Goal: Information Seeking & Learning: Learn about a topic

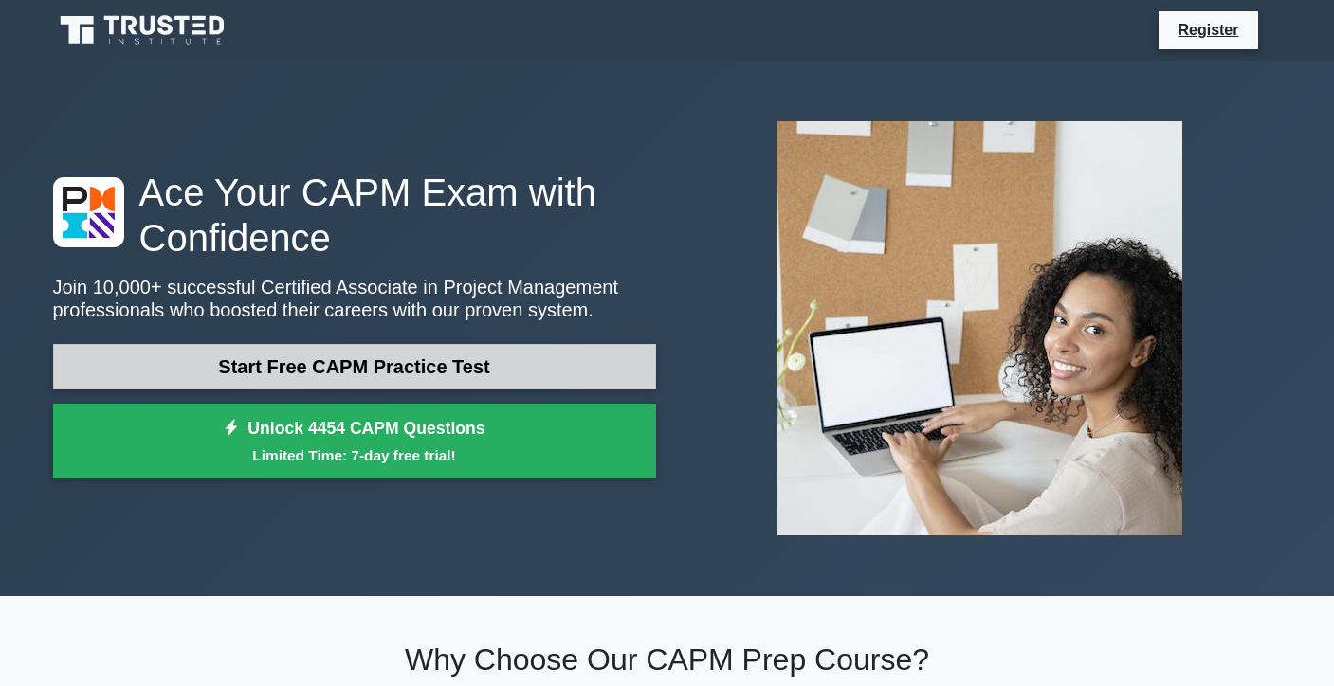
click at [403, 368] on link "Start Free CAPM Practice Test" at bounding box center [354, 367] width 603 height 46
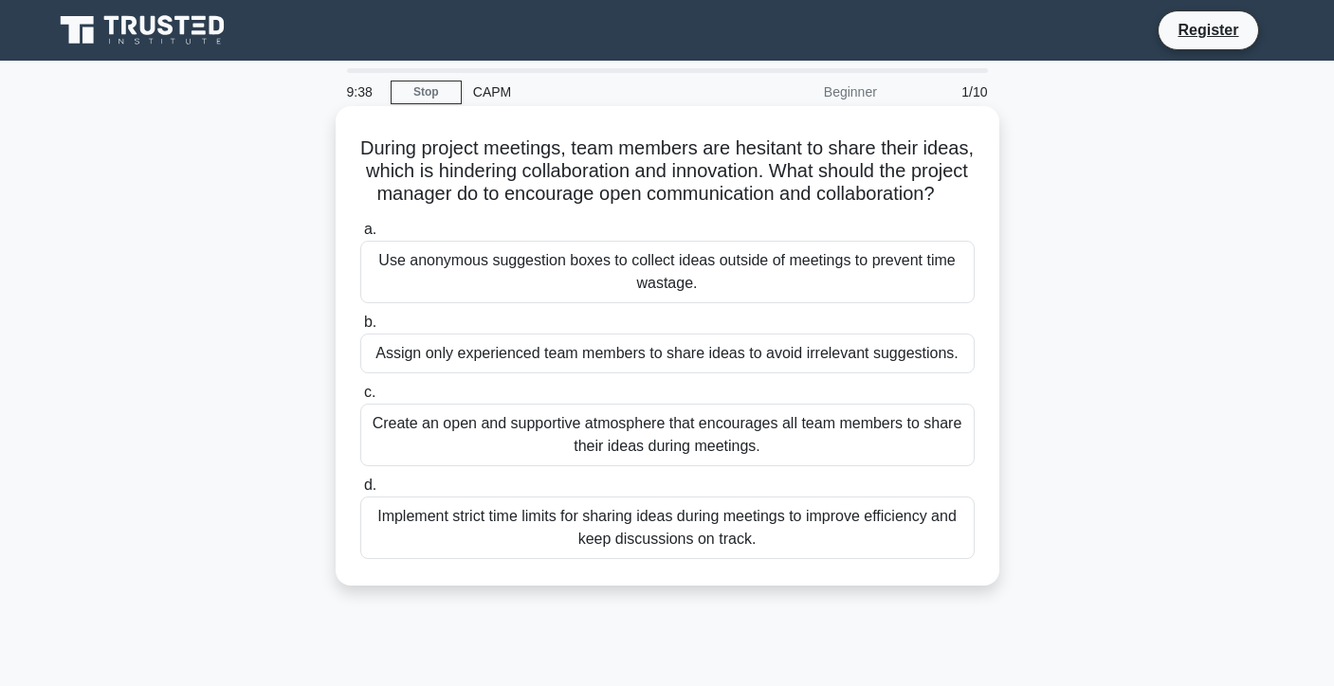
click at [636, 444] on div "Create an open and supportive atmosphere that encourages all team members to sh…" at bounding box center [667, 435] width 614 height 63
click at [360, 399] on input "c. Create an open and supportive atmosphere that encourages all team members to…" at bounding box center [360, 393] width 0 height 12
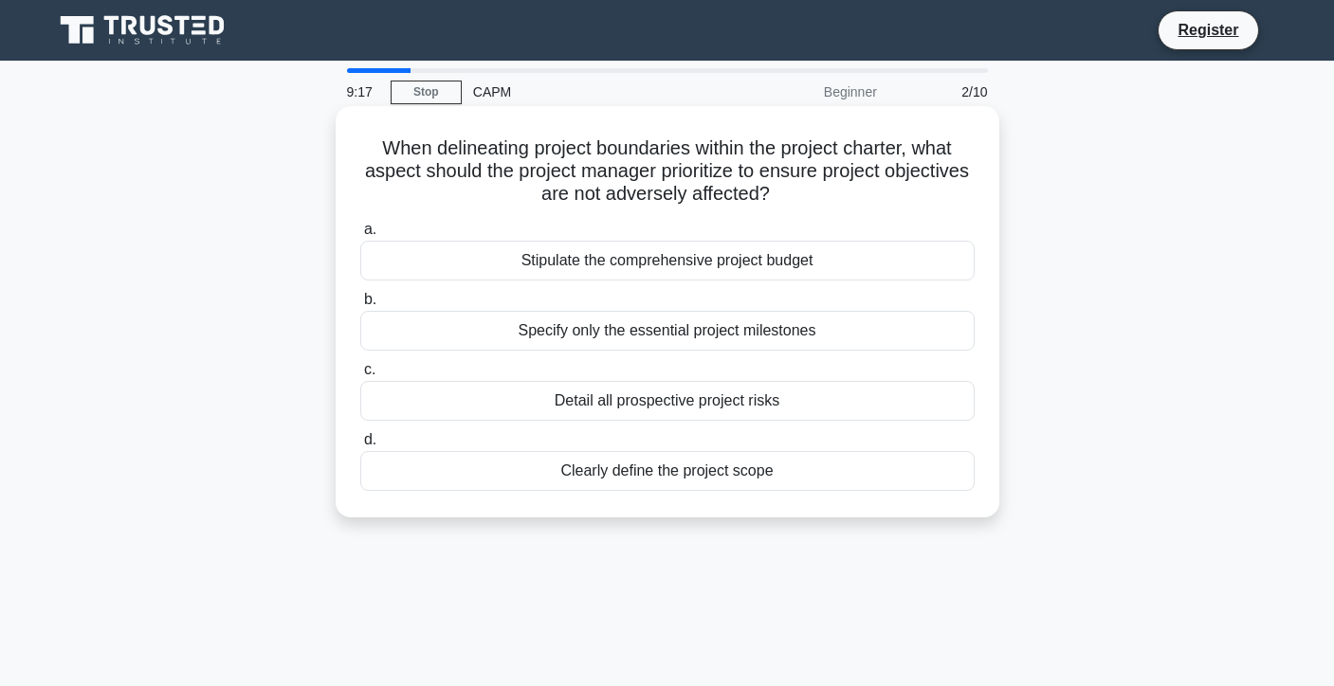
click at [677, 482] on div "Clearly define the project scope" at bounding box center [667, 471] width 614 height 40
click at [360, 446] on input "d. Clearly define the project scope" at bounding box center [360, 440] width 0 height 12
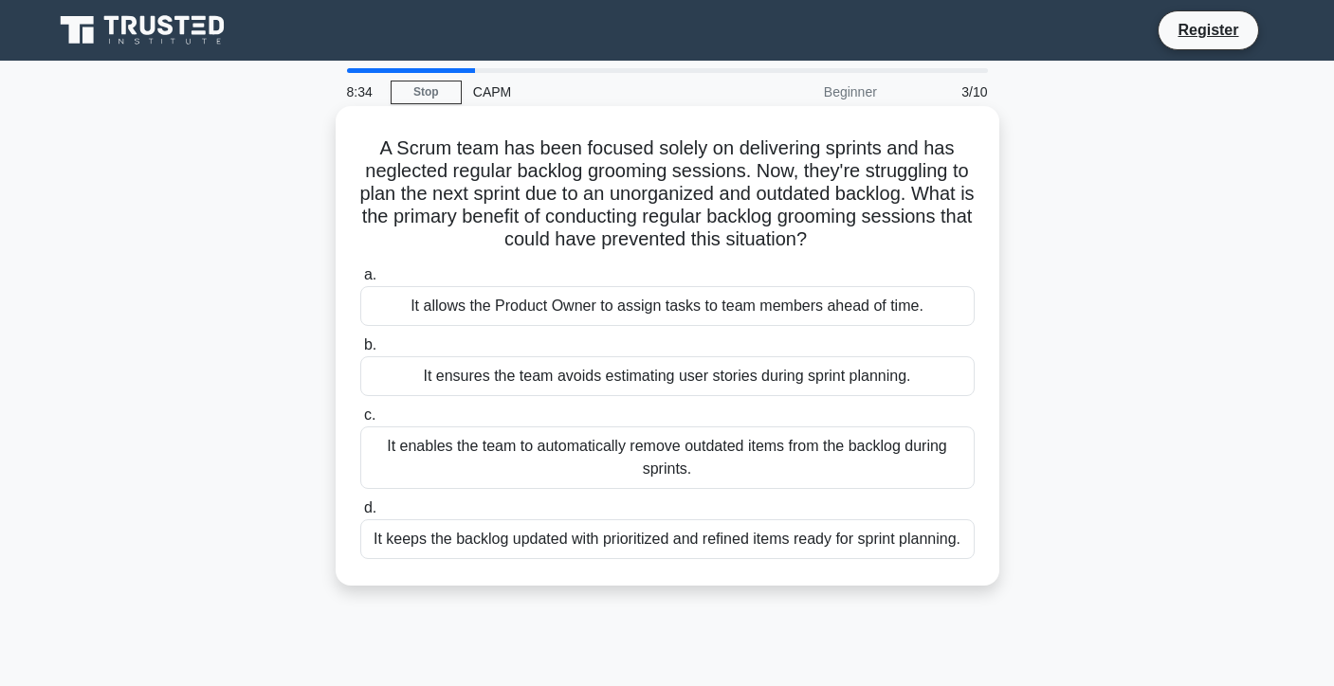
click at [537, 543] on div "It keeps the backlog updated with prioritized and refined items ready for sprin…" at bounding box center [667, 539] width 614 height 40
click at [360, 515] on input "d. It keeps the backlog updated with prioritized and refined items ready for sp…" at bounding box center [360, 508] width 0 height 12
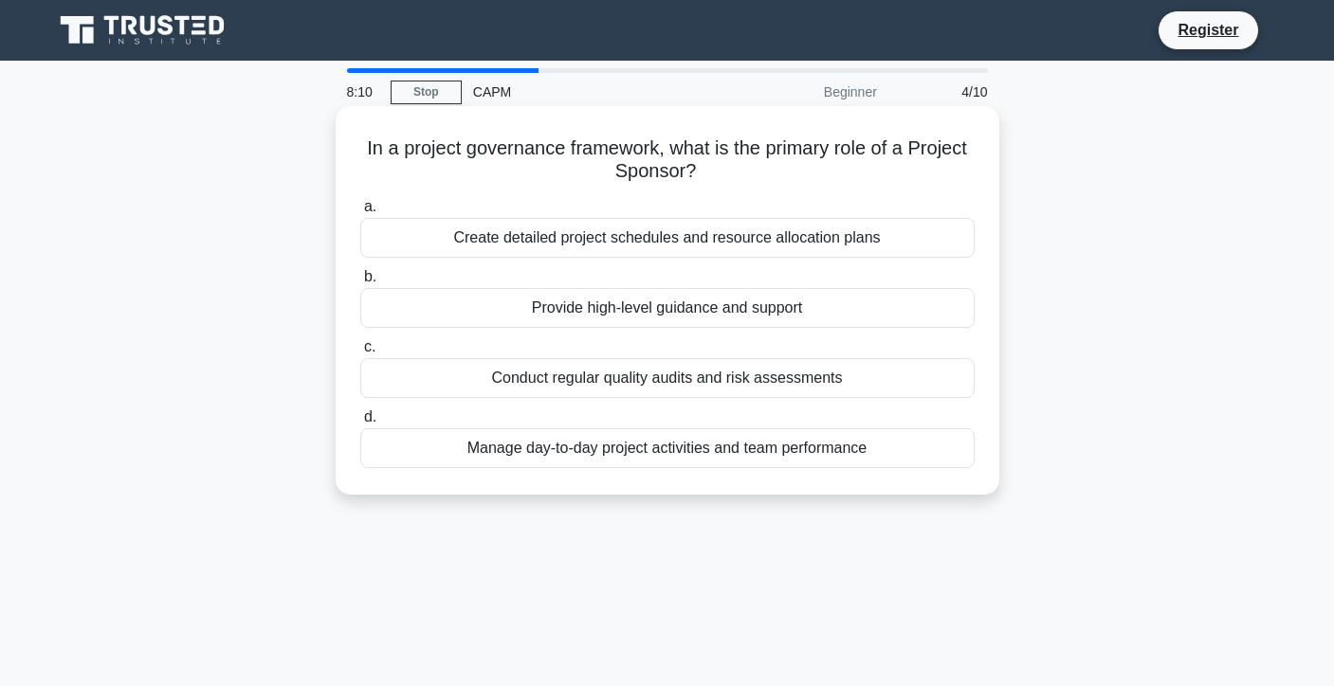
click at [647, 233] on div "Create detailed project schedules and resource allocation plans" at bounding box center [667, 238] width 614 height 40
click at [360, 213] on input "a. Create detailed project schedules and resource allocation plans" at bounding box center [360, 207] width 0 height 12
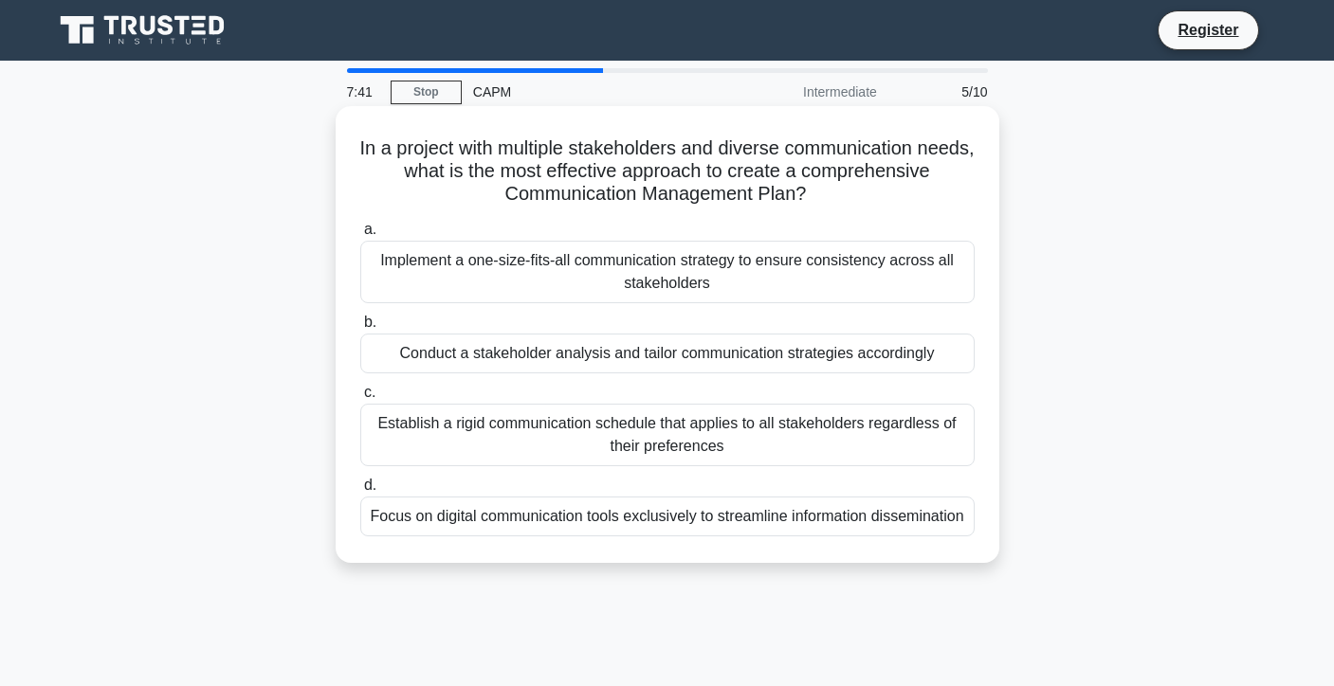
click at [571, 356] on div "Conduct a stakeholder analysis and tailor communication strategies accordingly" at bounding box center [667, 354] width 614 height 40
click at [360, 329] on input "b. Conduct a stakeholder analysis and tailor communication strategies according…" at bounding box center [360, 323] width 0 height 12
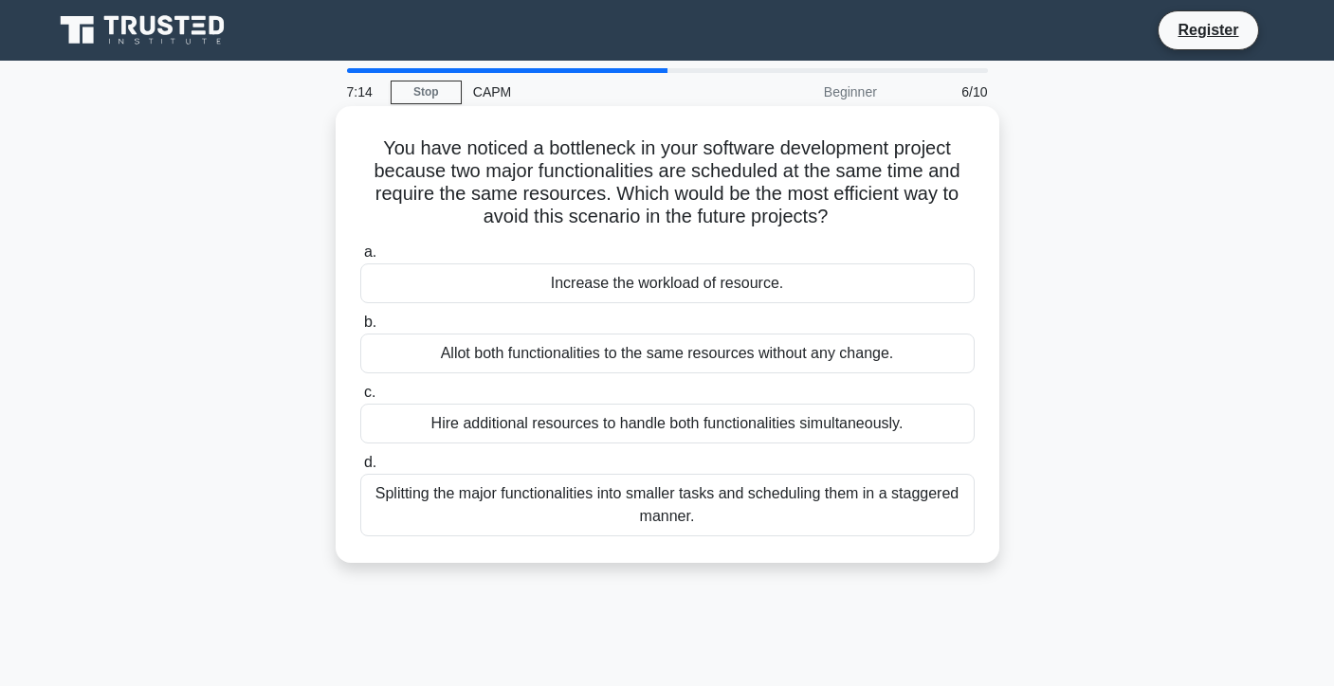
click at [611, 511] on div "Splitting the major functionalities into smaller tasks and scheduling them in a…" at bounding box center [667, 505] width 614 height 63
click at [360, 469] on input "d. Splitting the major functionalities into smaller tasks and scheduling them i…" at bounding box center [360, 463] width 0 height 12
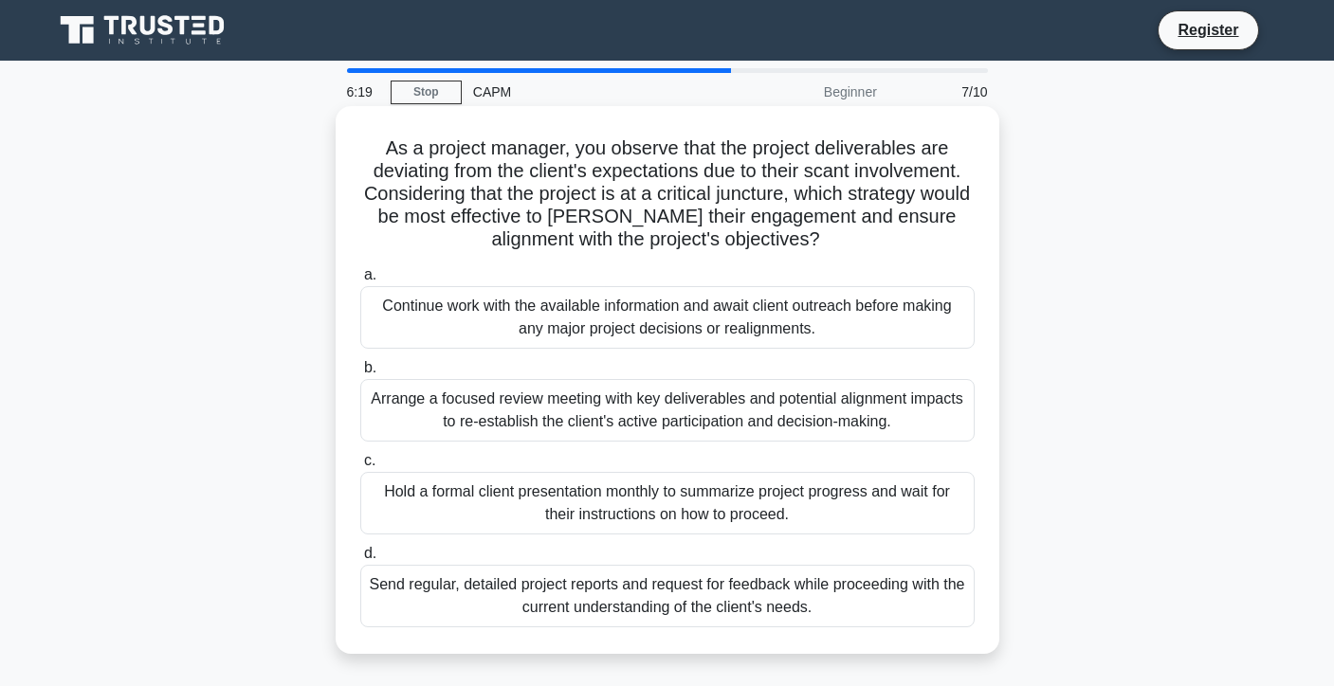
click at [624, 592] on div "Send regular, detailed project reports and request for feedback while proceedin…" at bounding box center [667, 596] width 614 height 63
click at [360, 560] on input "d. Send regular, detailed project reports and request for feedback while procee…" at bounding box center [360, 554] width 0 height 12
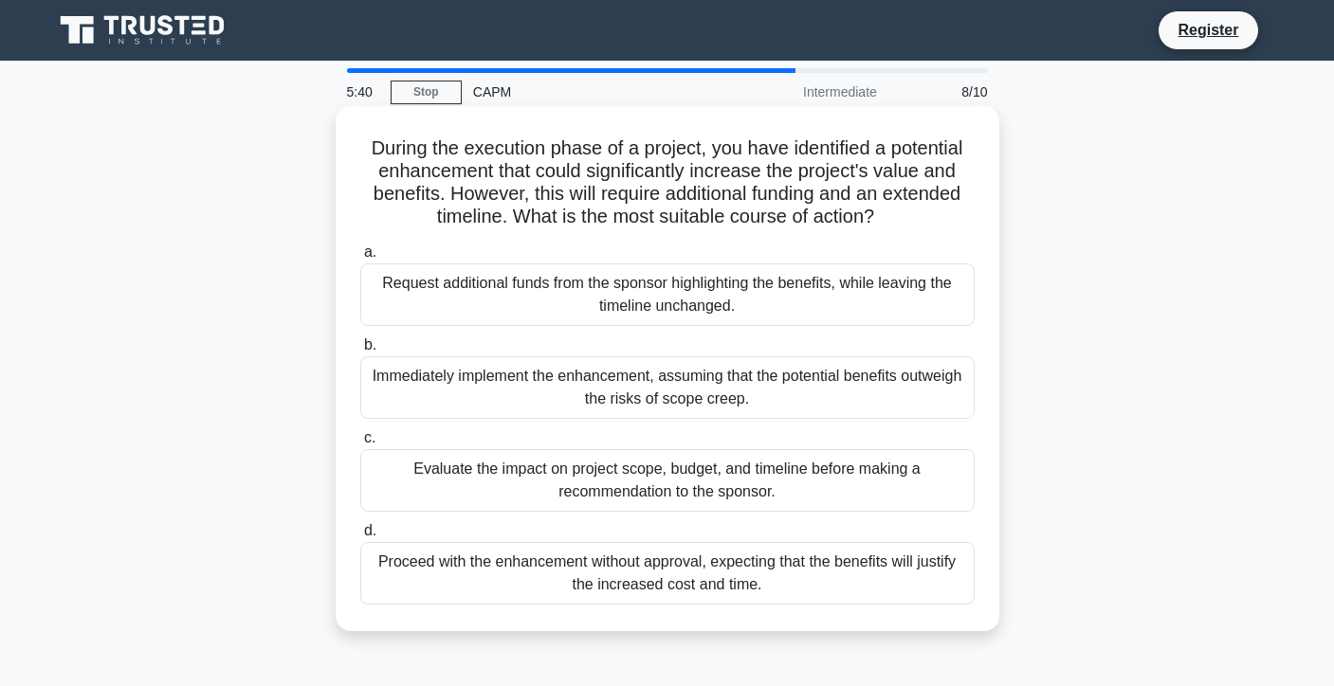
click at [740, 477] on div "Evaluate the impact on project scope, budget, and timeline before making a reco…" at bounding box center [667, 480] width 614 height 63
click at [360, 445] on input "c. Evaluate the impact on project scope, budget, and timeline before making a r…" at bounding box center [360, 438] width 0 height 12
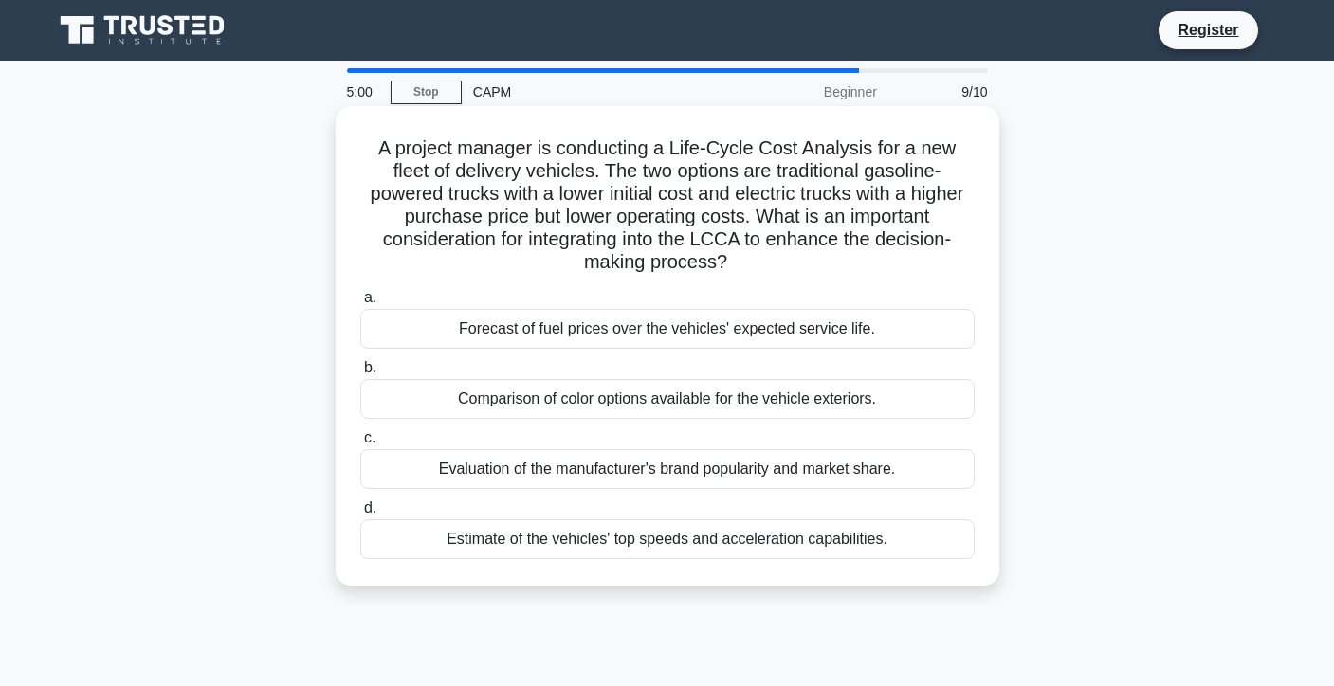
click at [771, 309] on div "Forecast of fuel prices over the vehicles' expected service life." at bounding box center [667, 329] width 614 height 40
click at [360, 304] on input "a. Forecast of fuel prices over the vehicles' expected service life." at bounding box center [360, 298] width 0 height 12
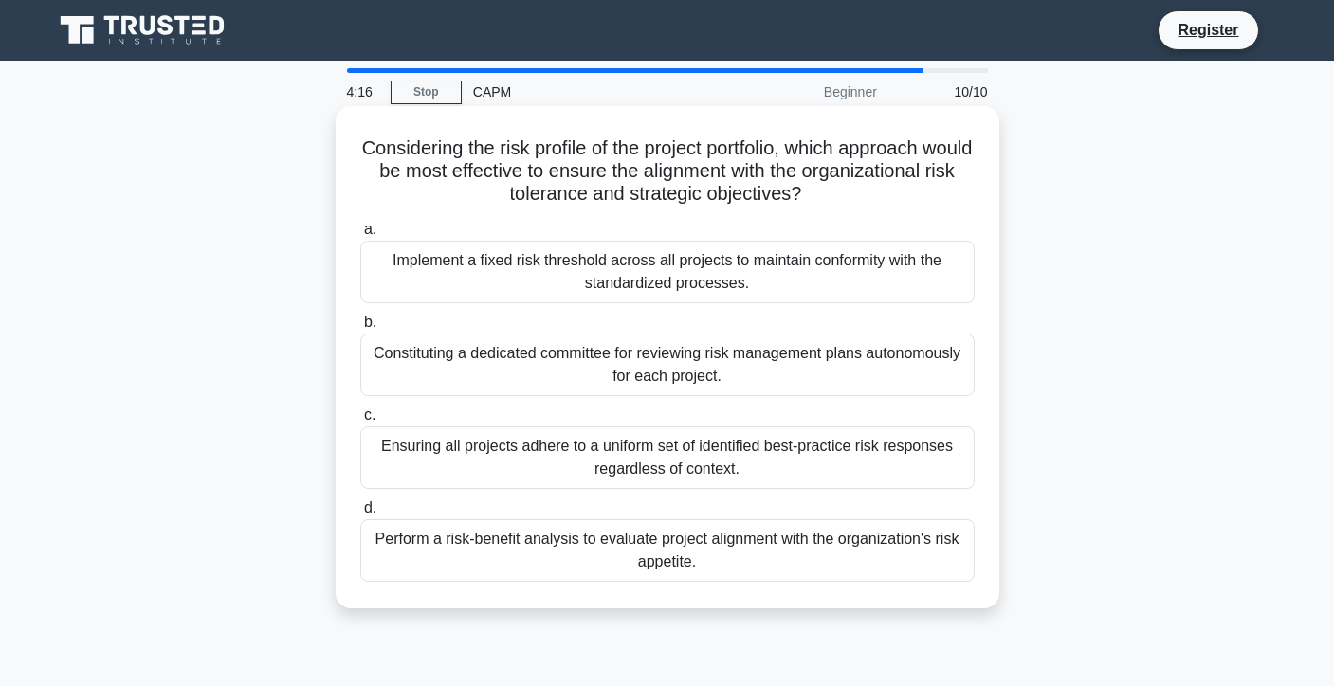
click at [709, 553] on div "Perform a risk-benefit analysis to evaluate project alignment with the organiza…" at bounding box center [667, 550] width 614 height 63
click at [360, 515] on input "d. Perform a risk-benefit analysis to evaluate project alignment with the organ…" at bounding box center [360, 508] width 0 height 12
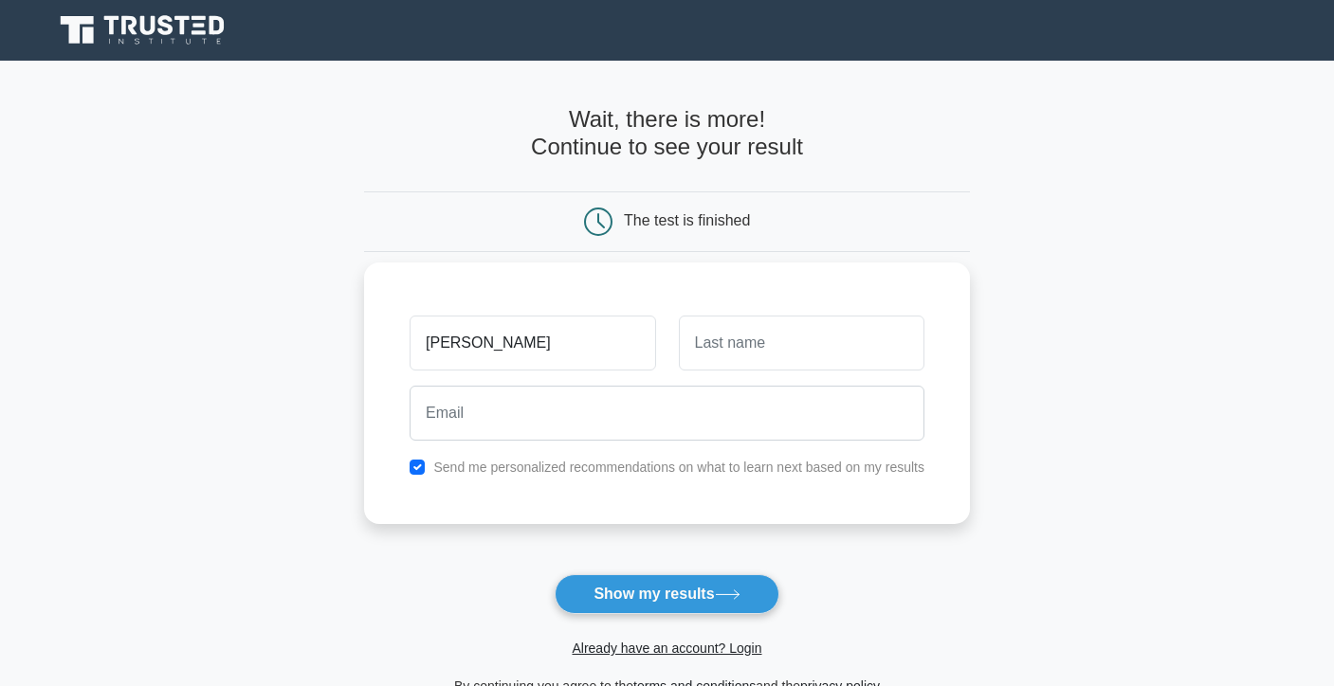
type input "[PERSON_NAME]"
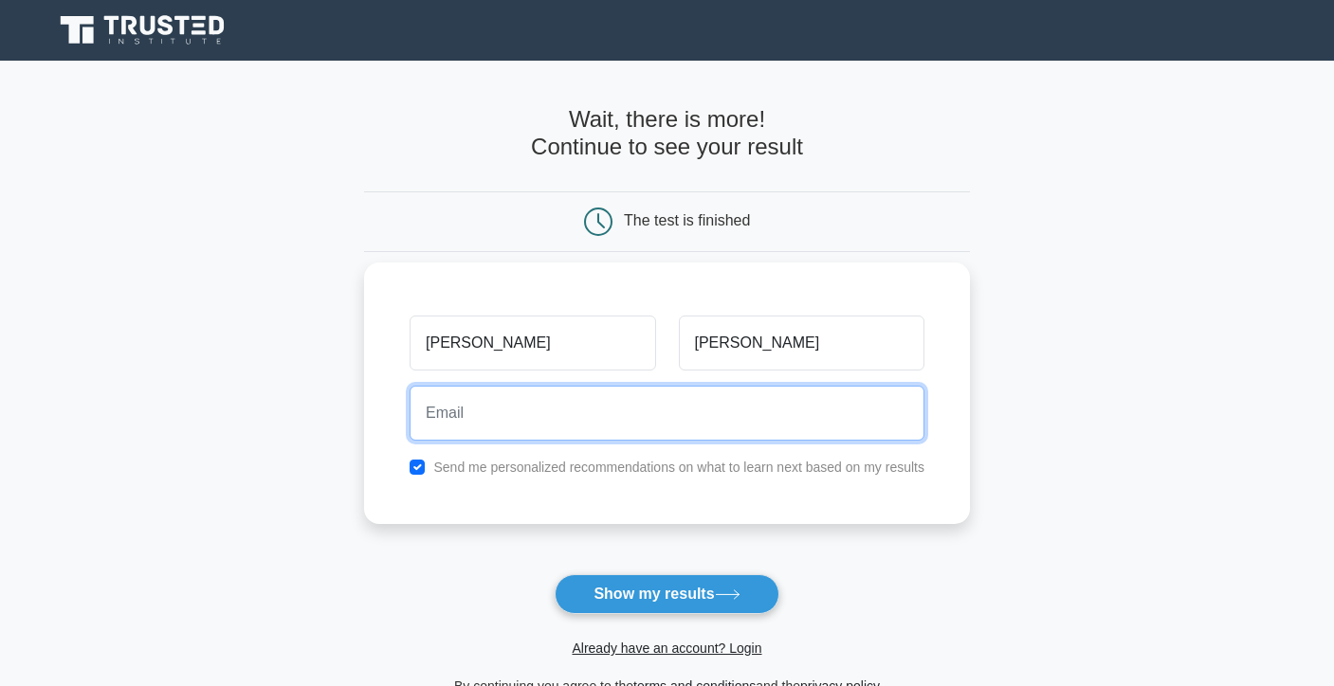
click at [816, 424] on input "email" at bounding box center [667, 413] width 515 height 55
type input "[EMAIL_ADDRESS][DOMAIN_NAME]"
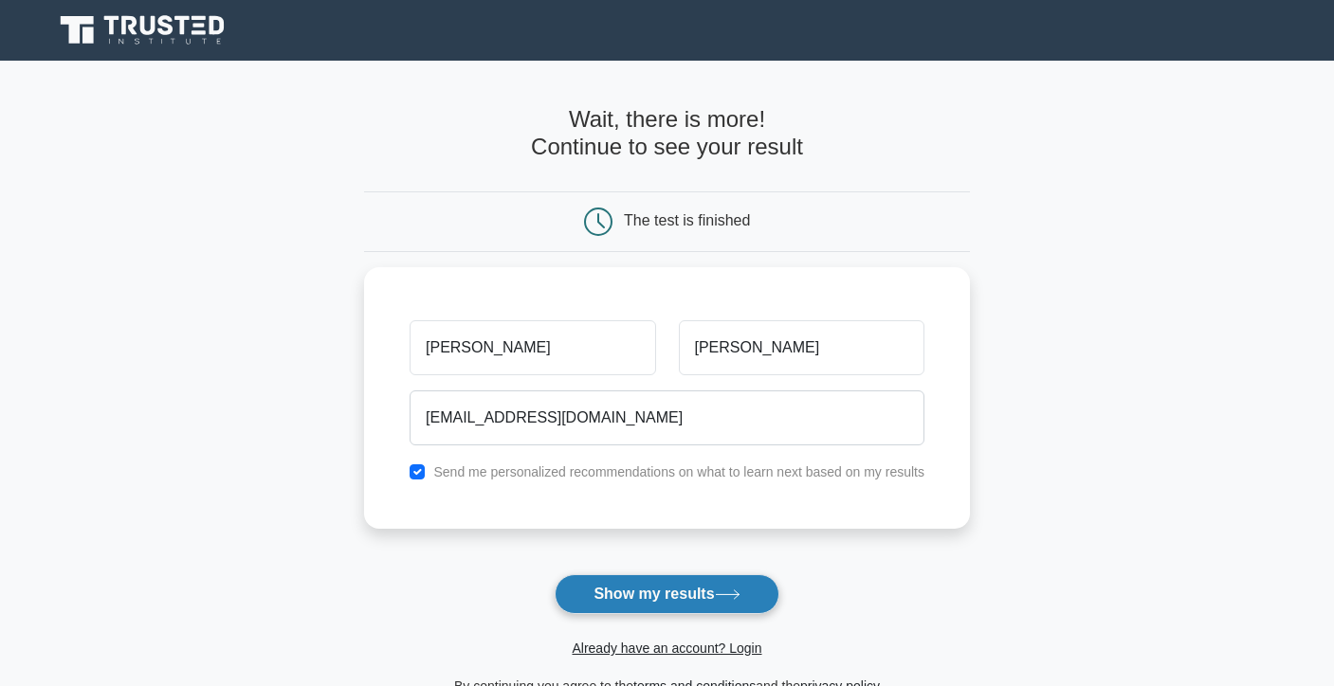
click at [618, 590] on button "Show my results" at bounding box center [667, 594] width 224 height 40
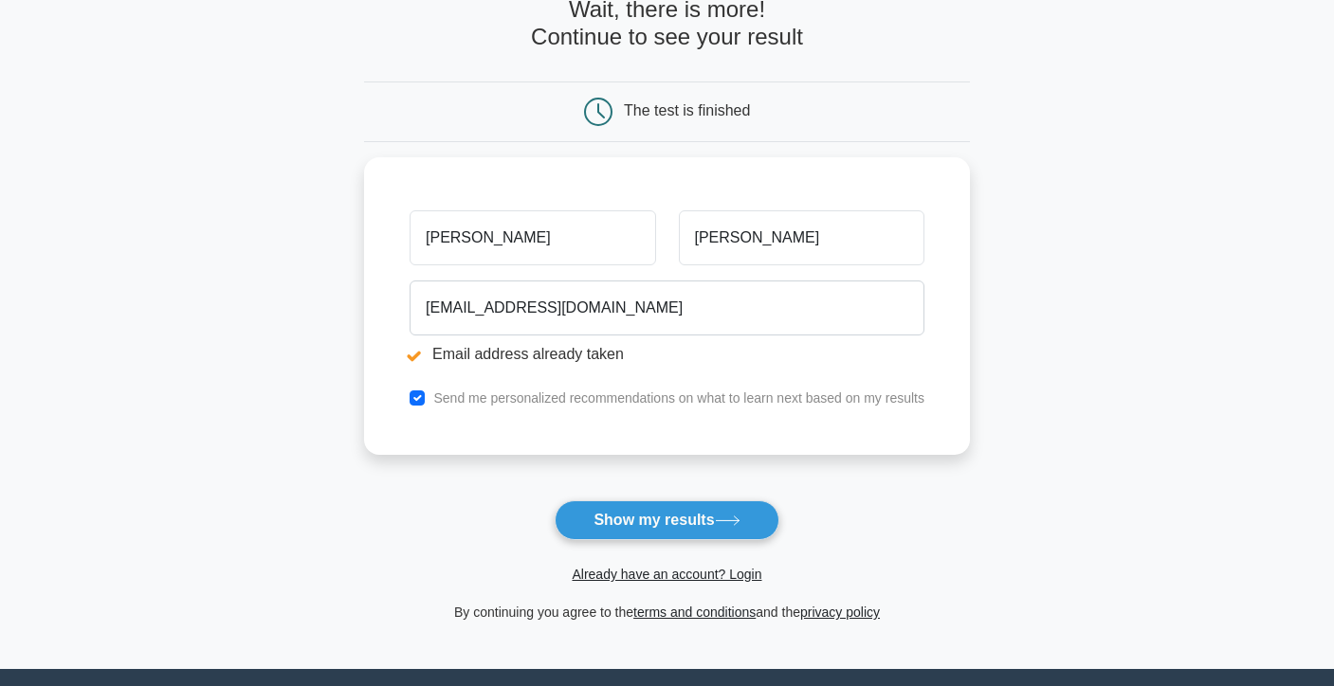
scroll to position [185, 0]
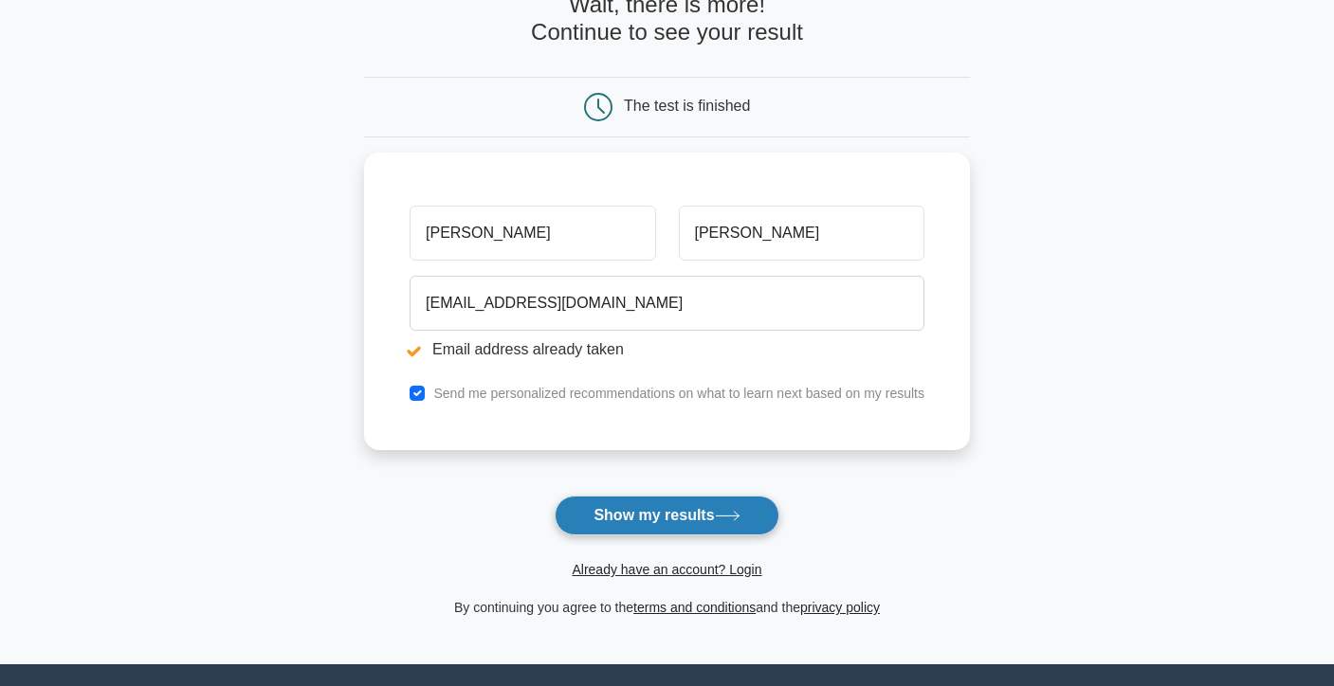
click at [735, 519] on icon at bounding box center [728, 516] width 26 height 10
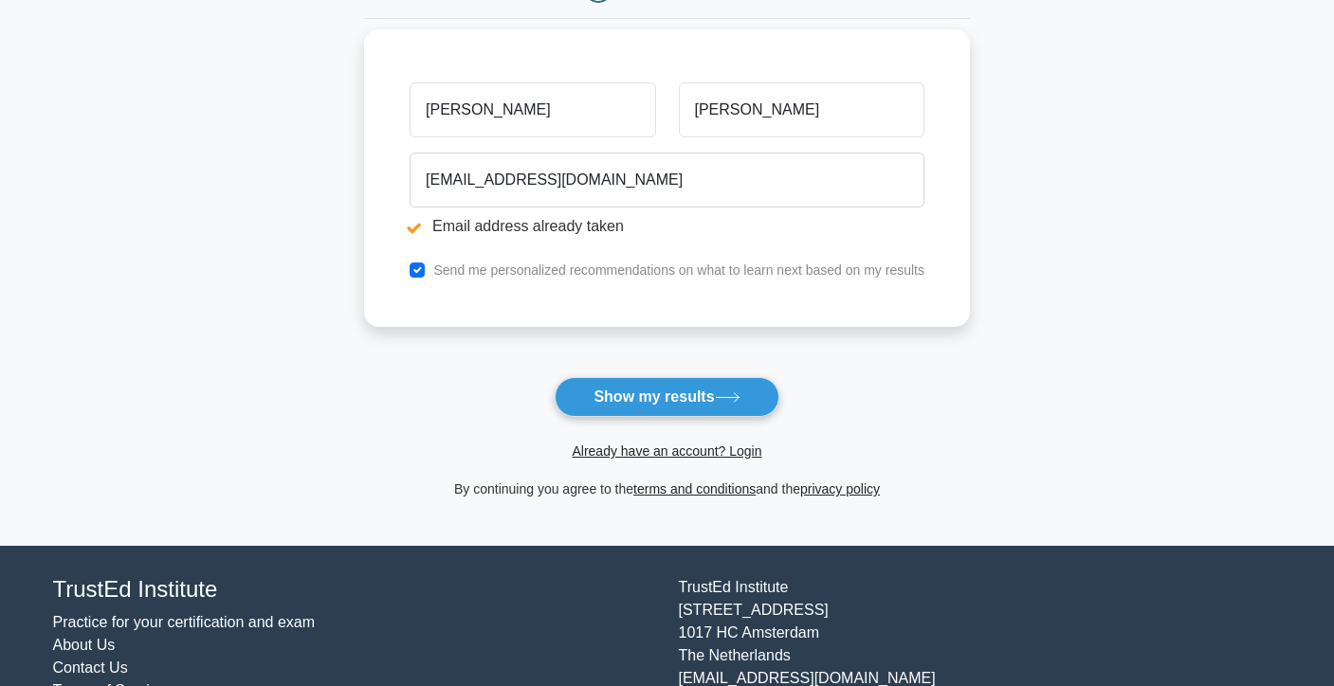
scroll to position [304, 0]
click at [415, 269] on input "checkbox" at bounding box center [417, 269] width 15 height 15
checkbox input "false"
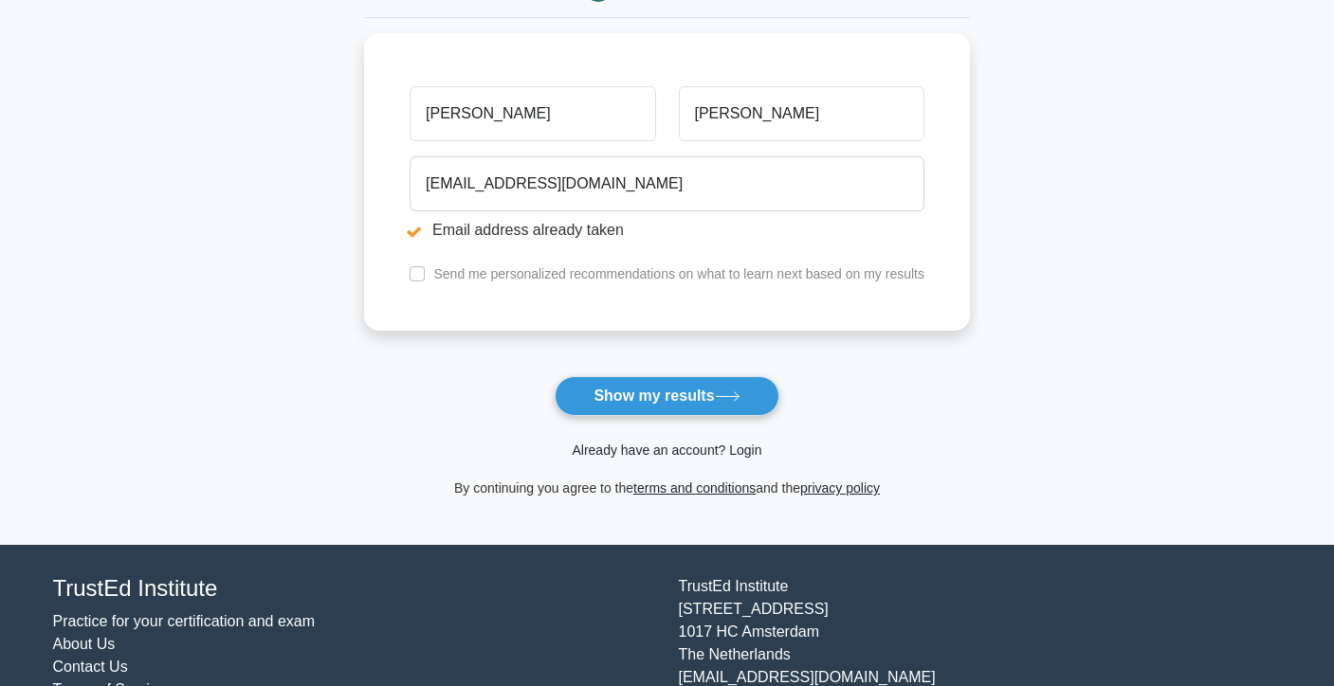
click at [593, 450] on link "Already have an account? Login" at bounding box center [667, 450] width 190 height 15
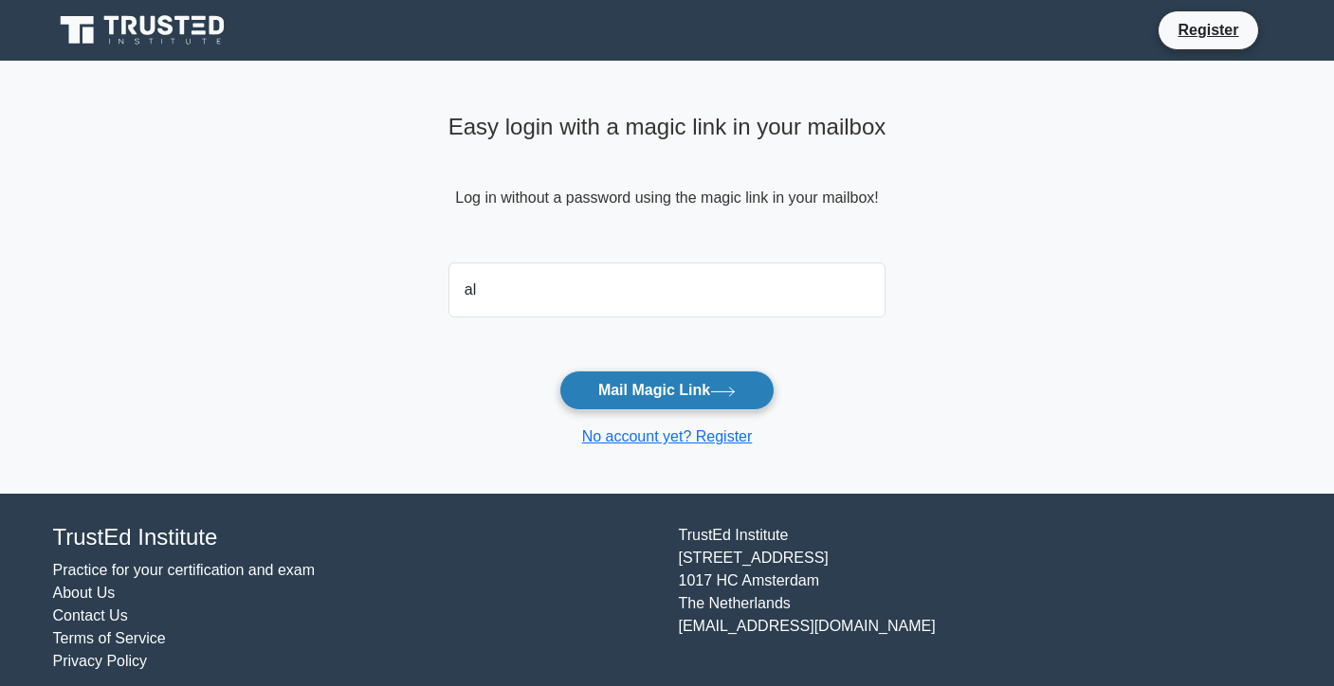
type input "alkhatibabdallasally@gmail.com"
click at [633, 391] on button "Mail Magic Link" at bounding box center [666, 391] width 215 height 40
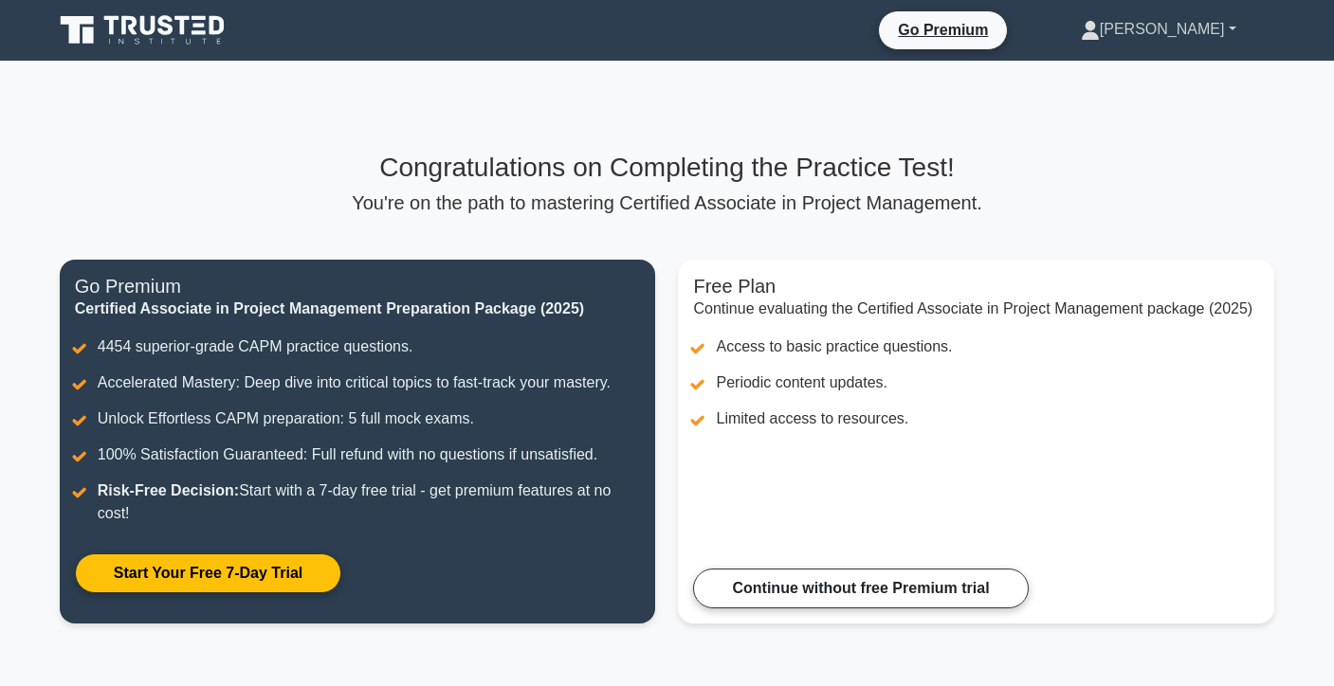
click at [1220, 35] on link "[PERSON_NAME]" at bounding box center [1158, 29] width 246 height 38
click at [1186, 71] on link "Profile" at bounding box center [1111, 74] width 150 height 30
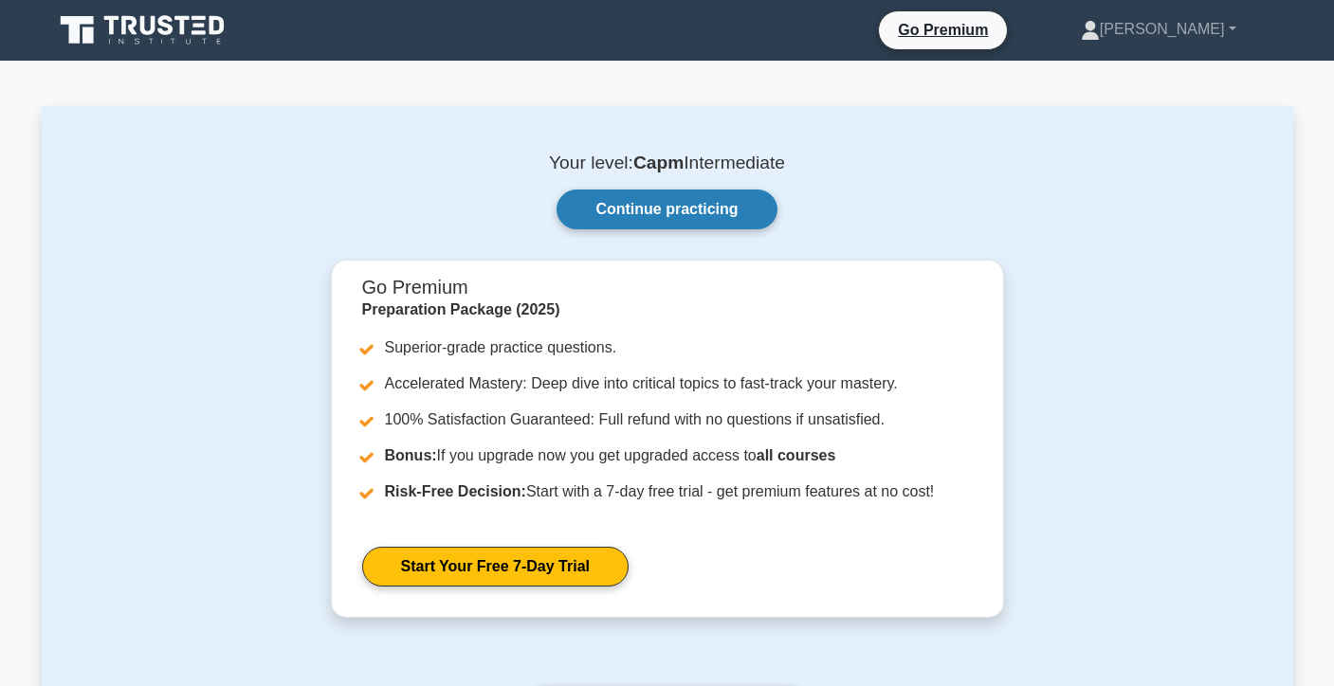
click at [692, 204] on link "Continue practicing" at bounding box center [666, 210] width 220 height 40
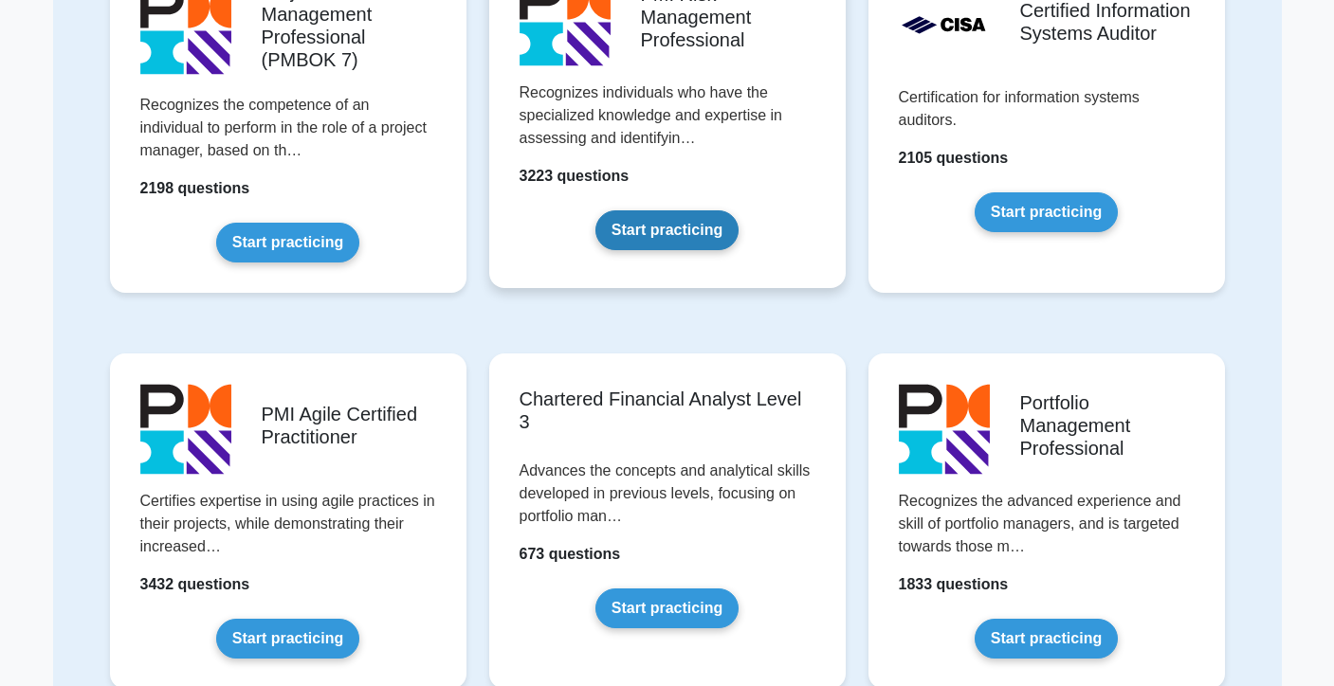
scroll to position [1458, 0]
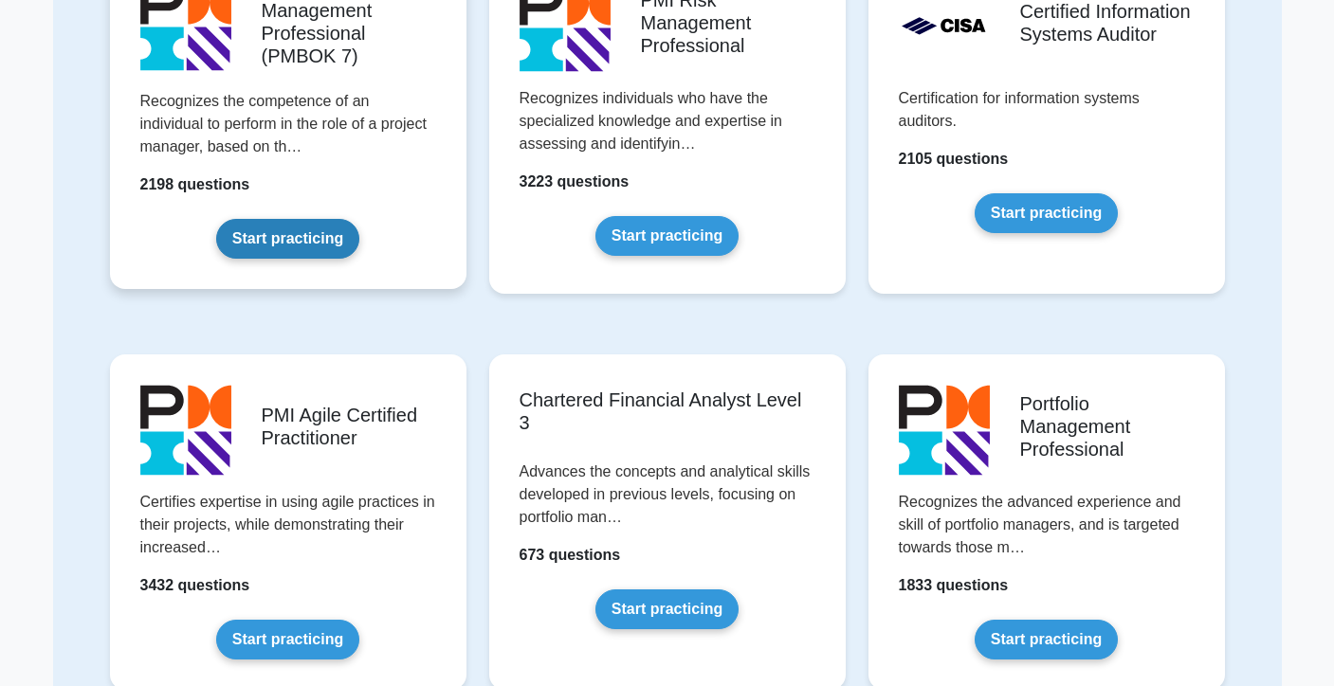
click at [315, 227] on link "Start practicing" at bounding box center [287, 239] width 143 height 40
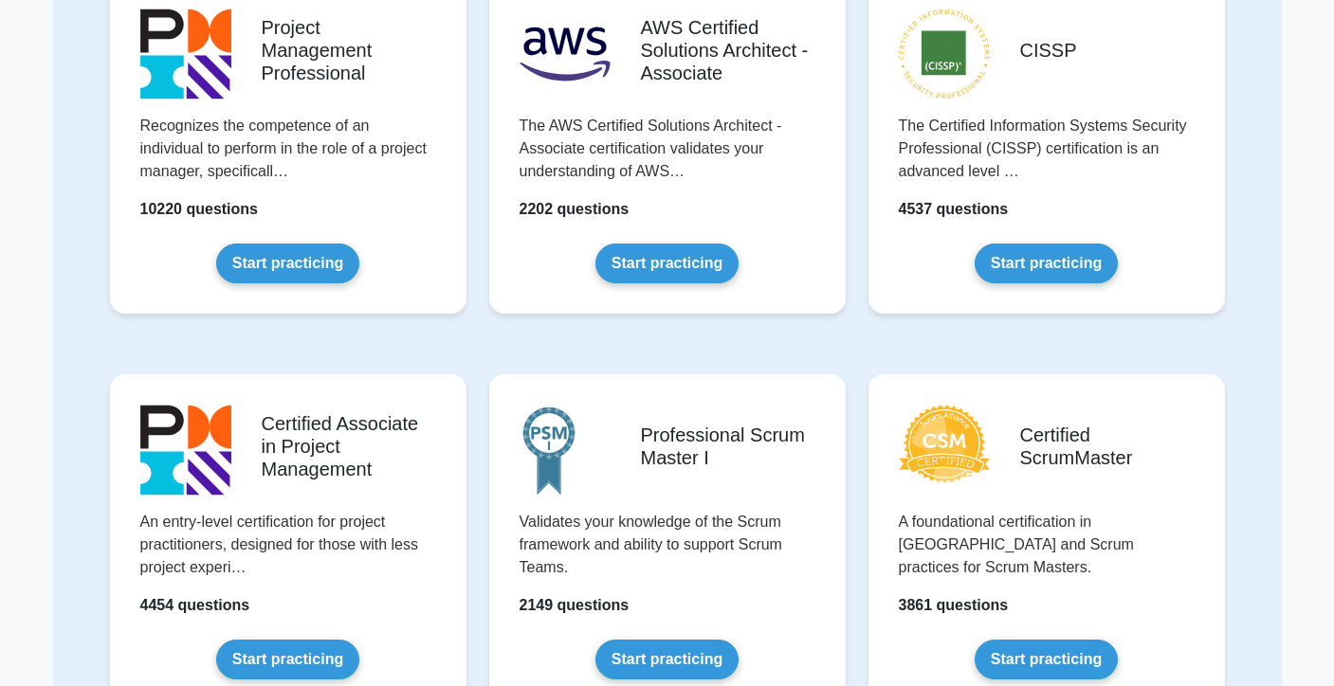
scroll to position [254, 0]
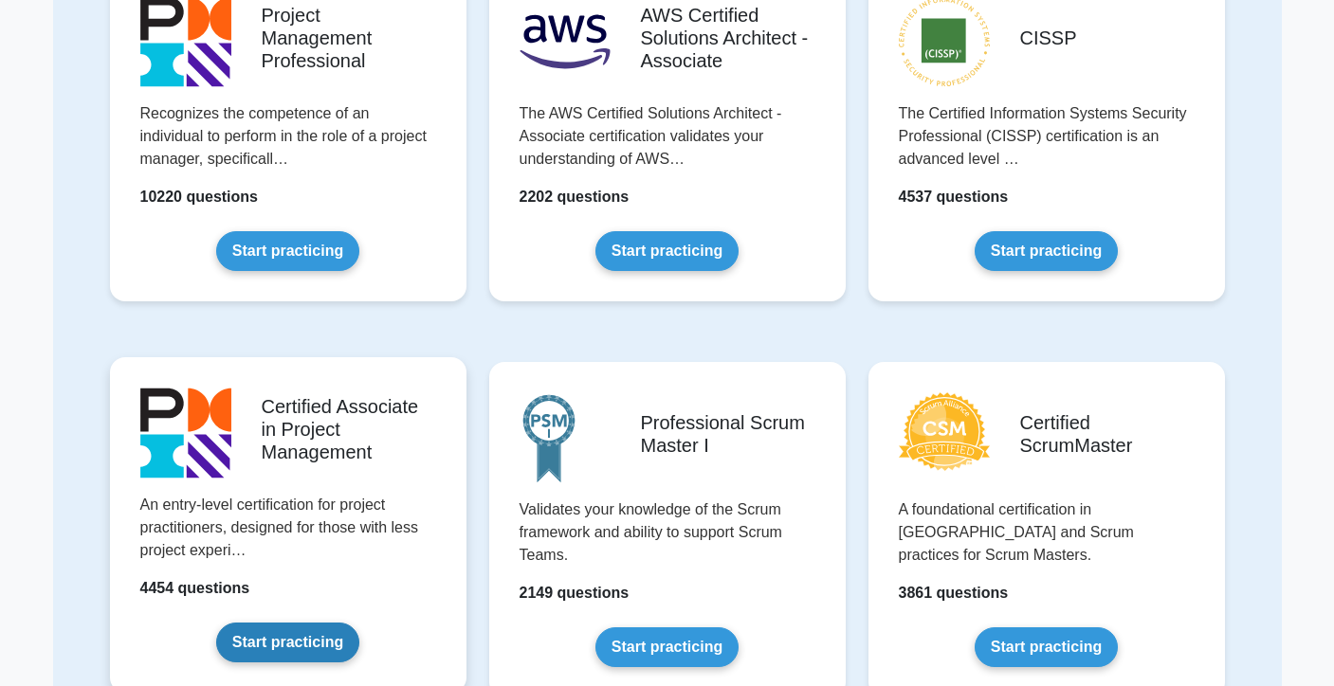
click at [293, 636] on link "Start practicing" at bounding box center [287, 643] width 143 height 40
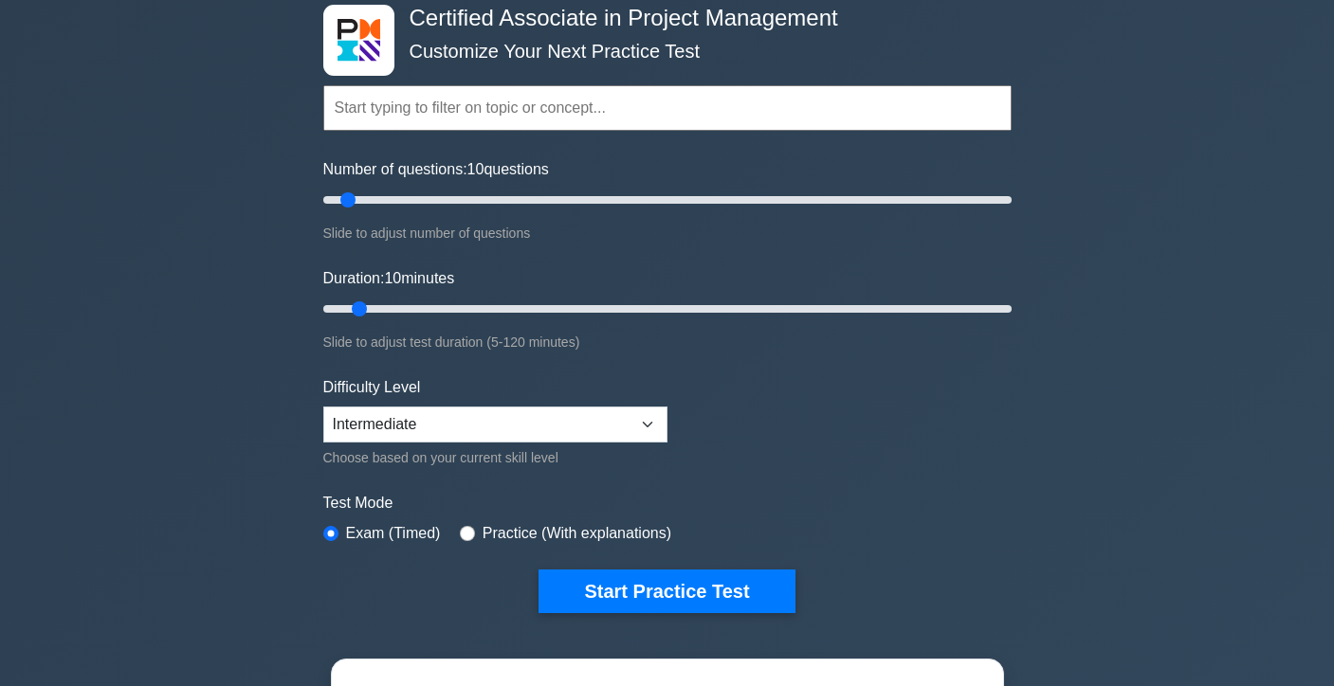
scroll to position [106, 0]
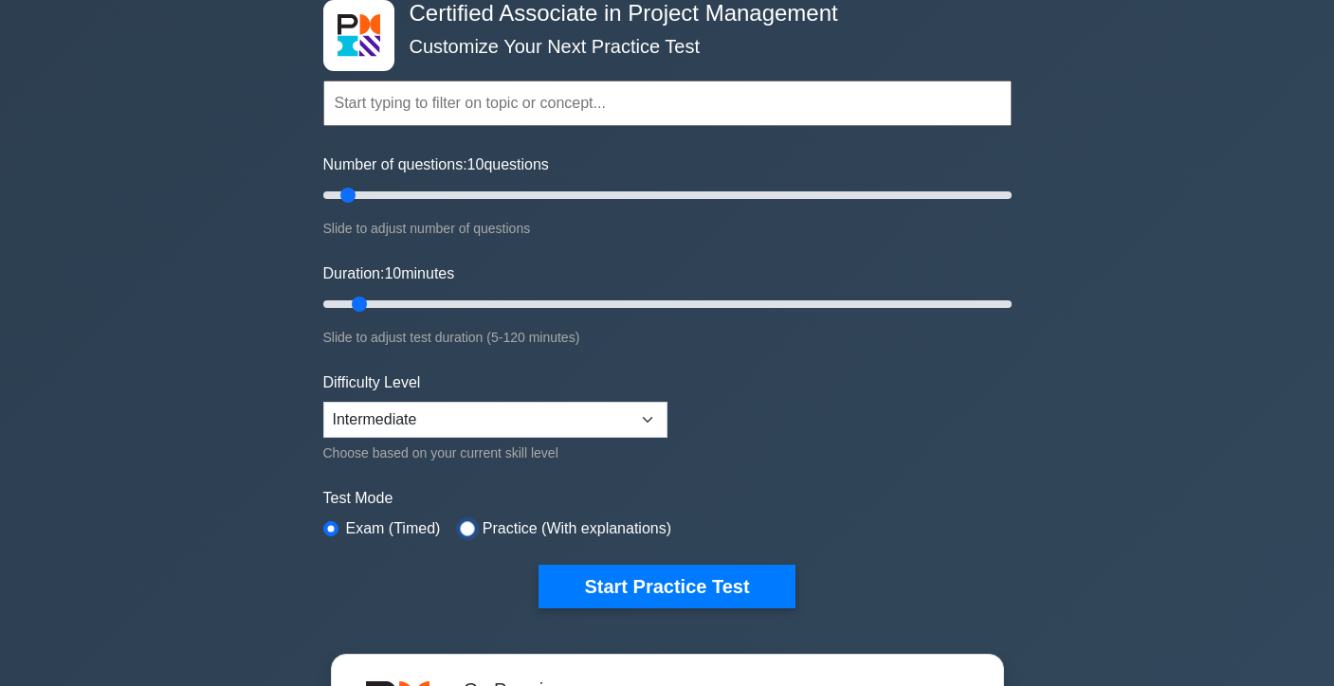
click at [472, 526] on input "radio" at bounding box center [467, 528] width 15 height 15
radio input "true"
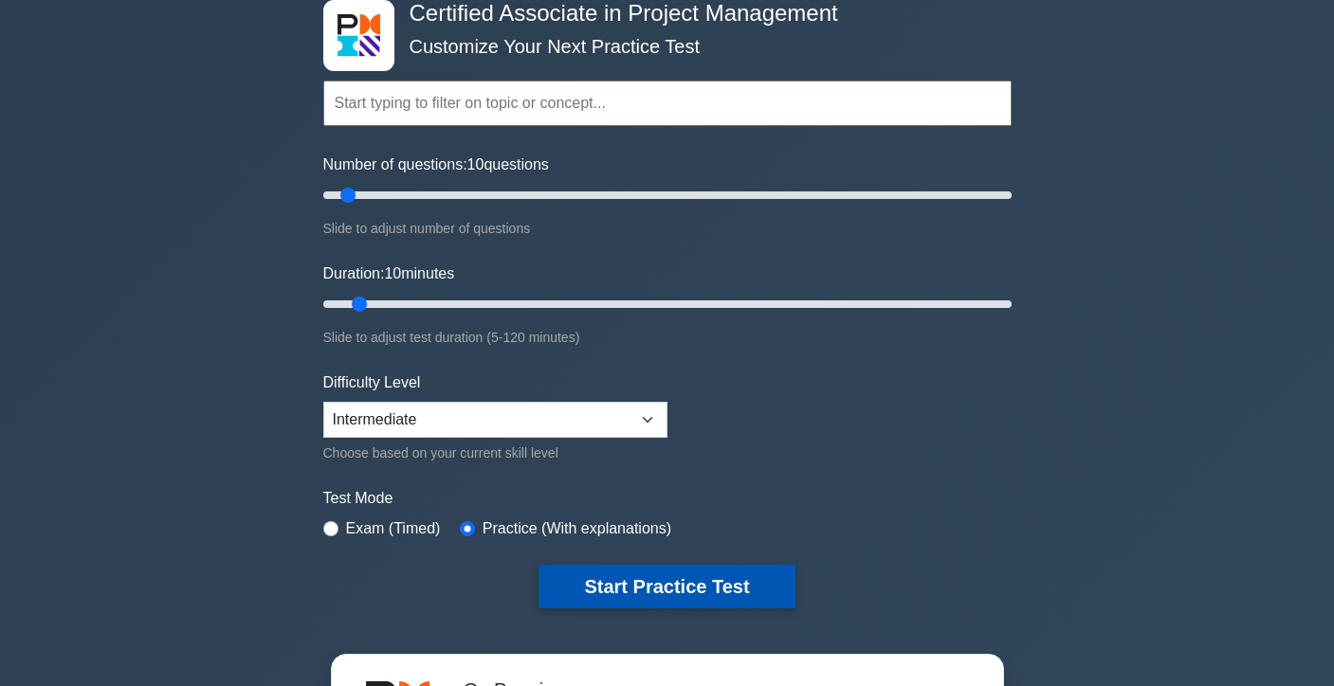
click at [584, 579] on button "Start Practice Test" at bounding box center [666, 587] width 256 height 44
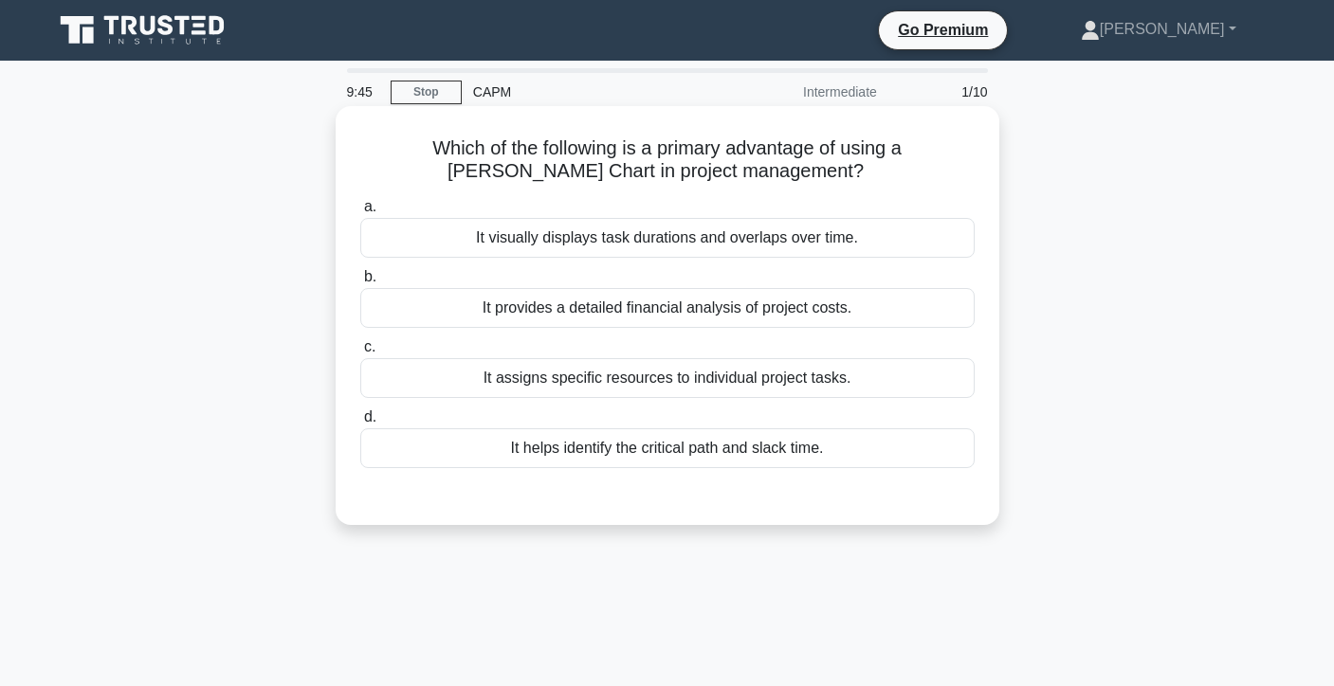
click at [682, 244] on div "It visually displays task durations and overlaps over time." at bounding box center [667, 238] width 614 height 40
click at [360, 213] on input "a. It visually displays task durations and overlaps over time." at bounding box center [360, 207] width 0 height 12
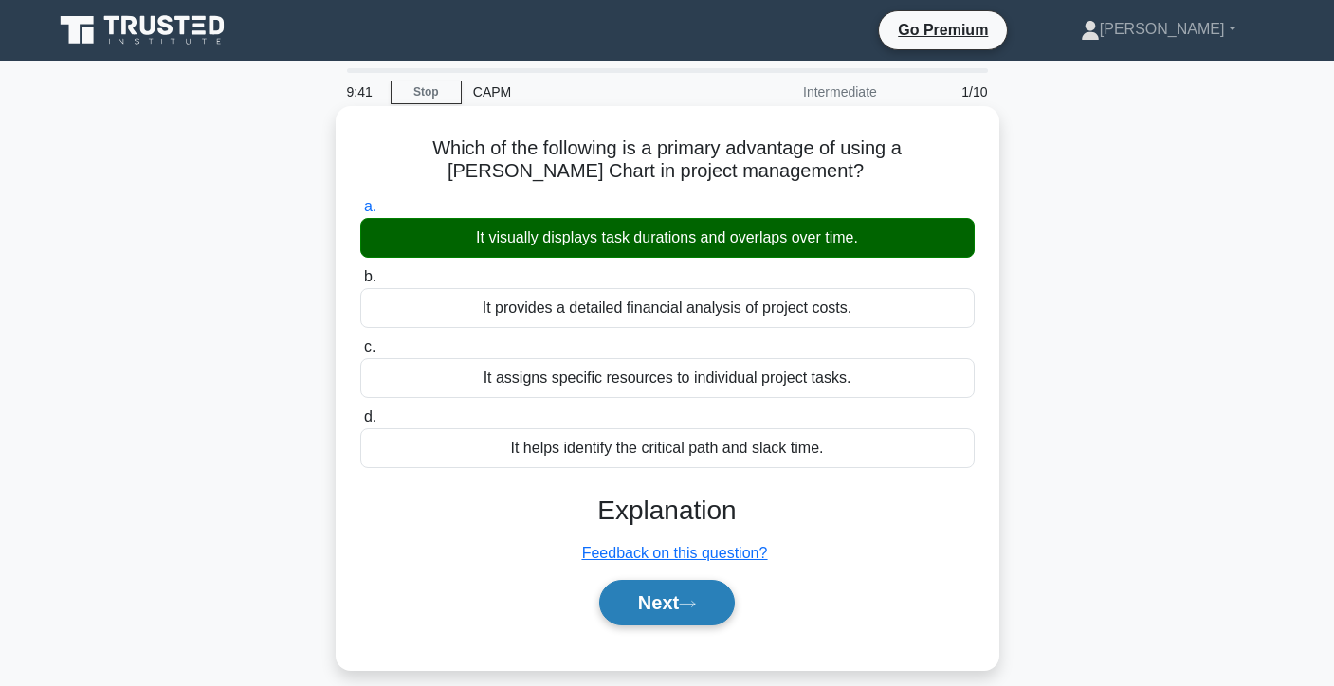
click at [668, 598] on button "Next" at bounding box center [667, 603] width 136 height 46
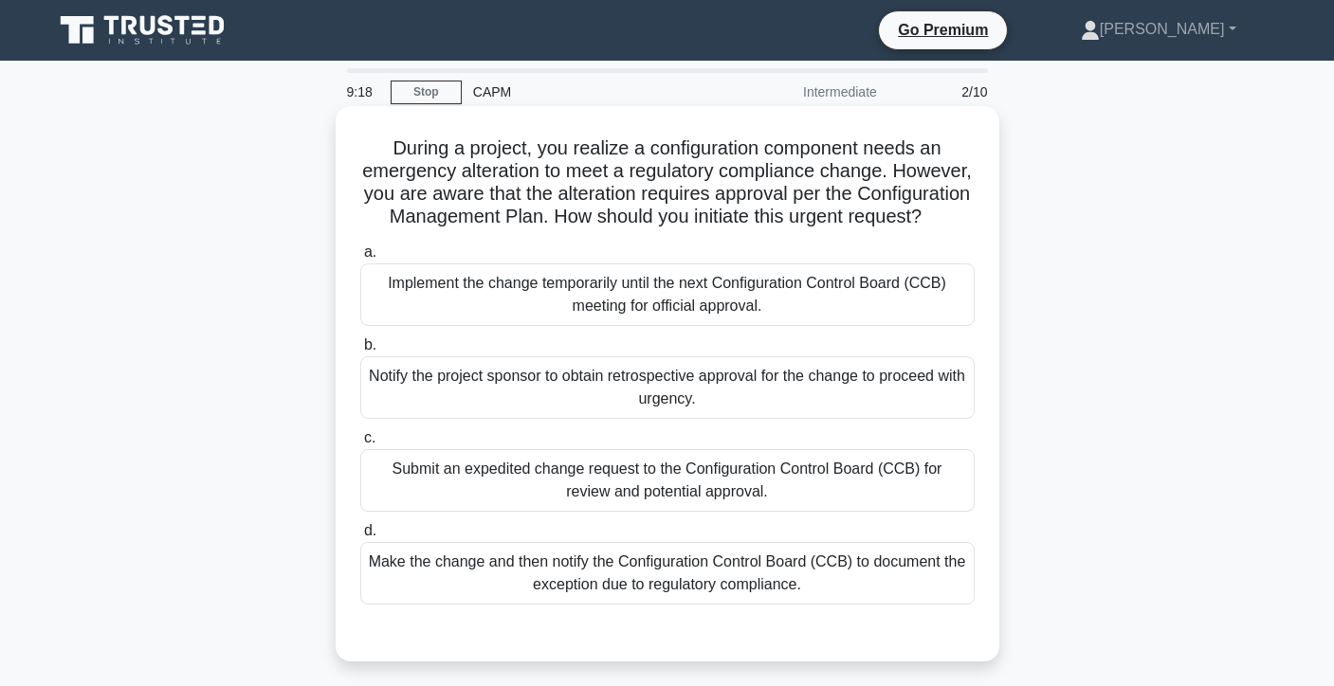
click at [646, 482] on div "Submit an expedited change request to the Configuration Control Board (CCB) for…" at bounding box center [667, 480] width 614 height 63
click at [360, 445] on input "c. Submit an expedited change request to the Configuration Control Board (CCB) …" at bounding box center [360, 438] width 0 height 12
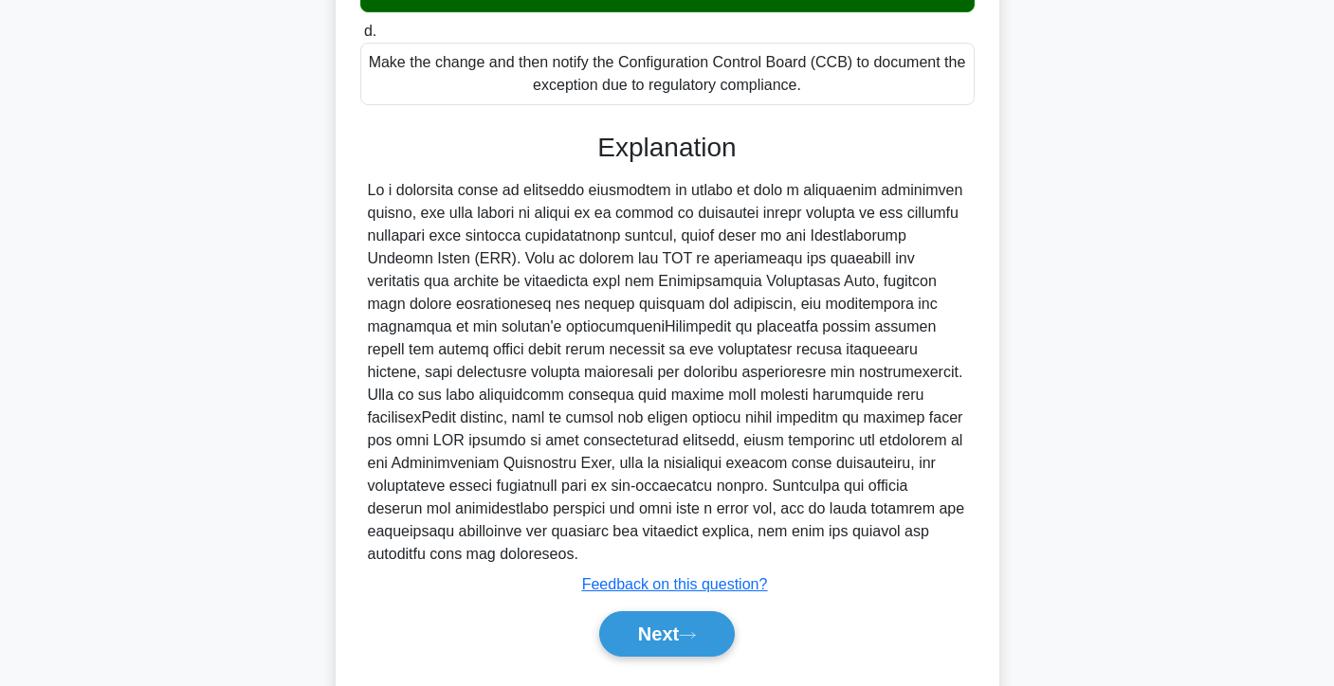
scroll to position [552, 0]
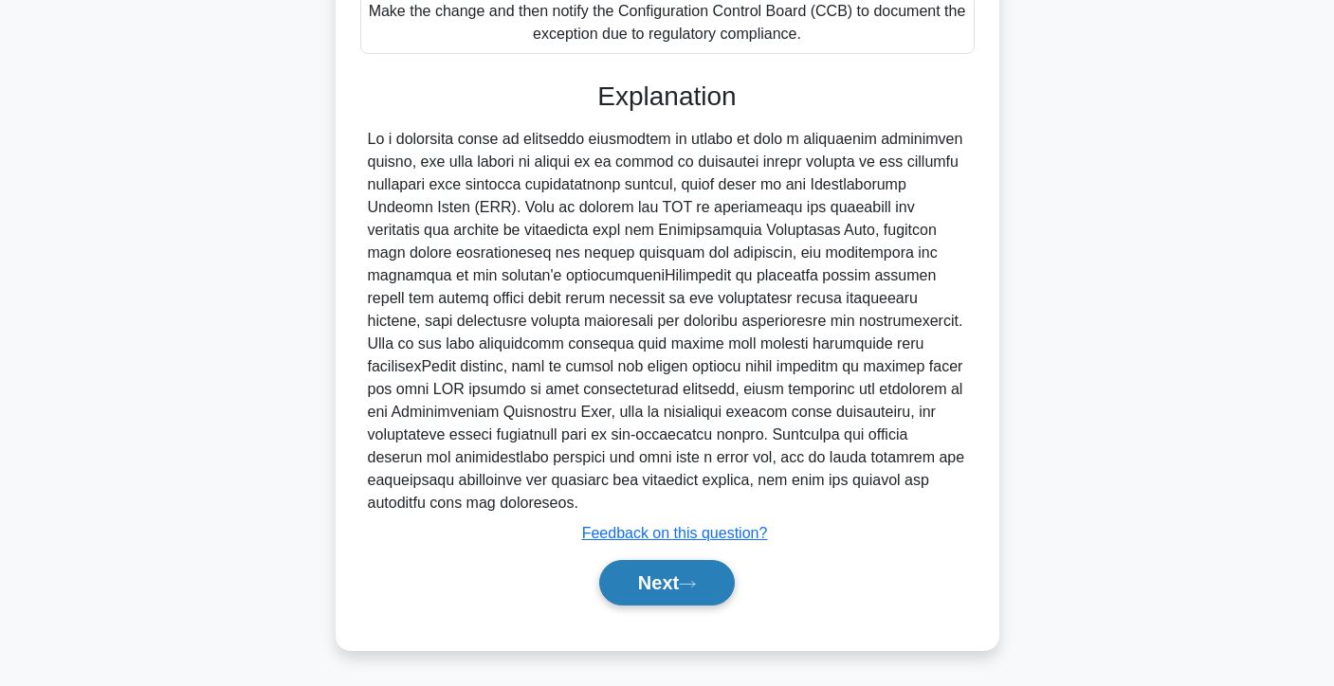
click at [693, 579] on icon at bounding box center [687, 584] width 17 height 10
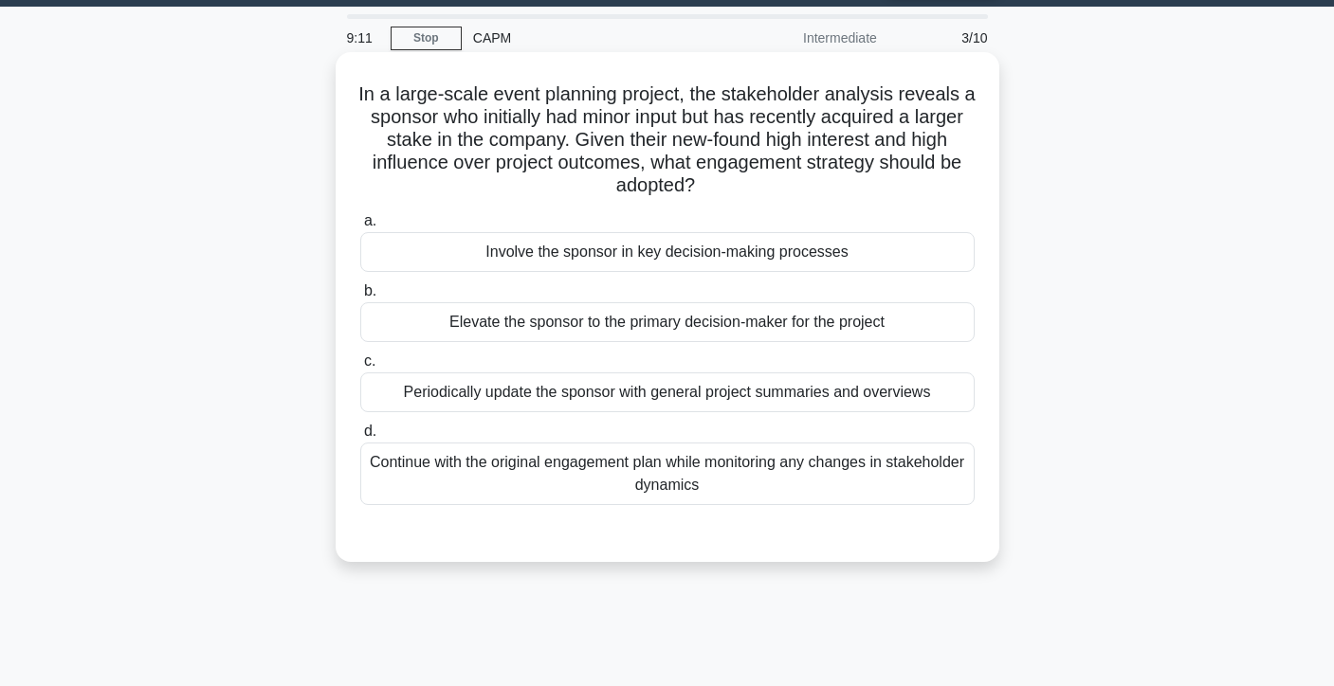
scroll to position [37, 0]
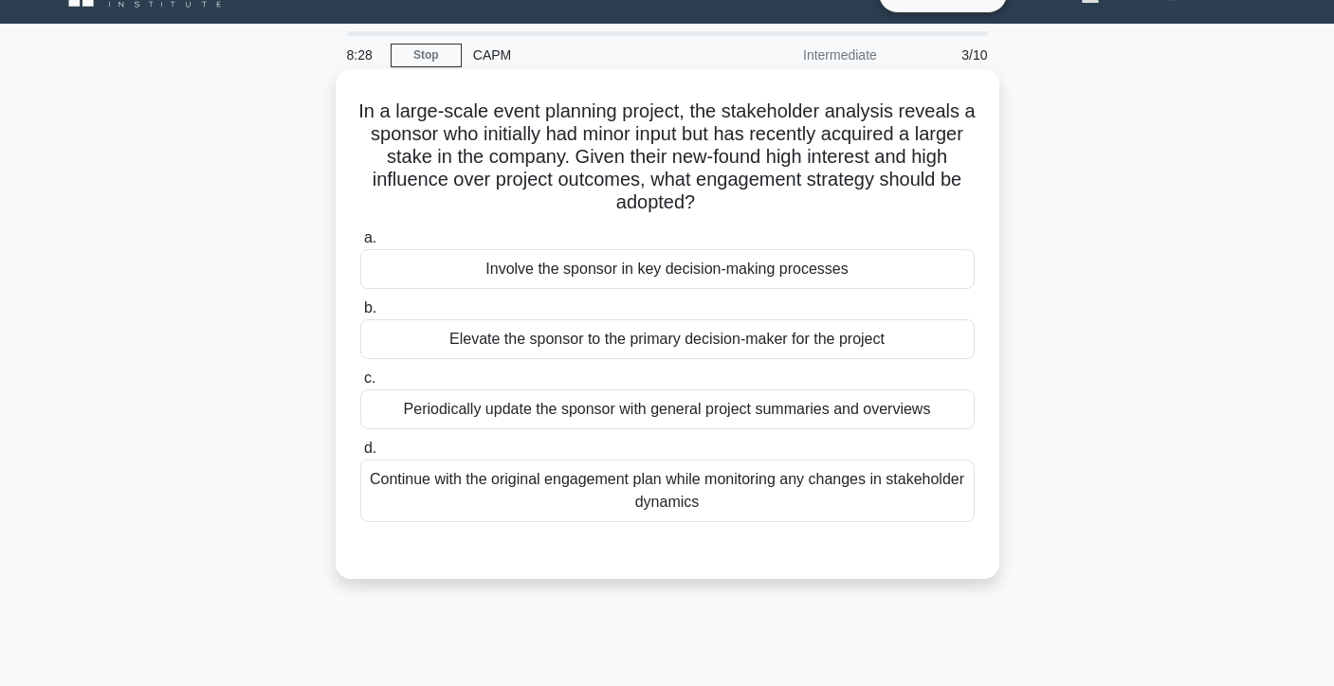
click at [714, 278] on div "Involve the sponsor in key decision-making processes" at bounding box center [667, 269] width 614 height 40
click at [360, 245] on input "a. Involve the sponsor in key decision-making processes" at bounding box center [360, 238] width 0 height 12
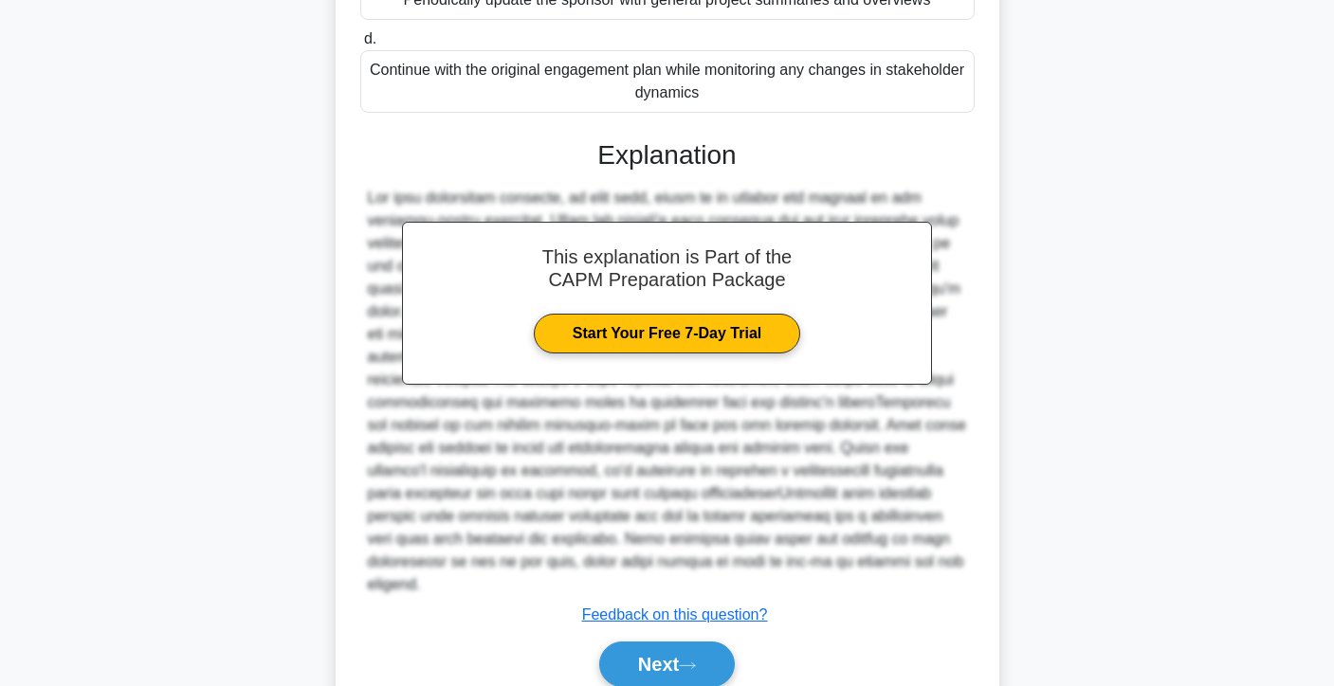
scroll to position [529, 0]
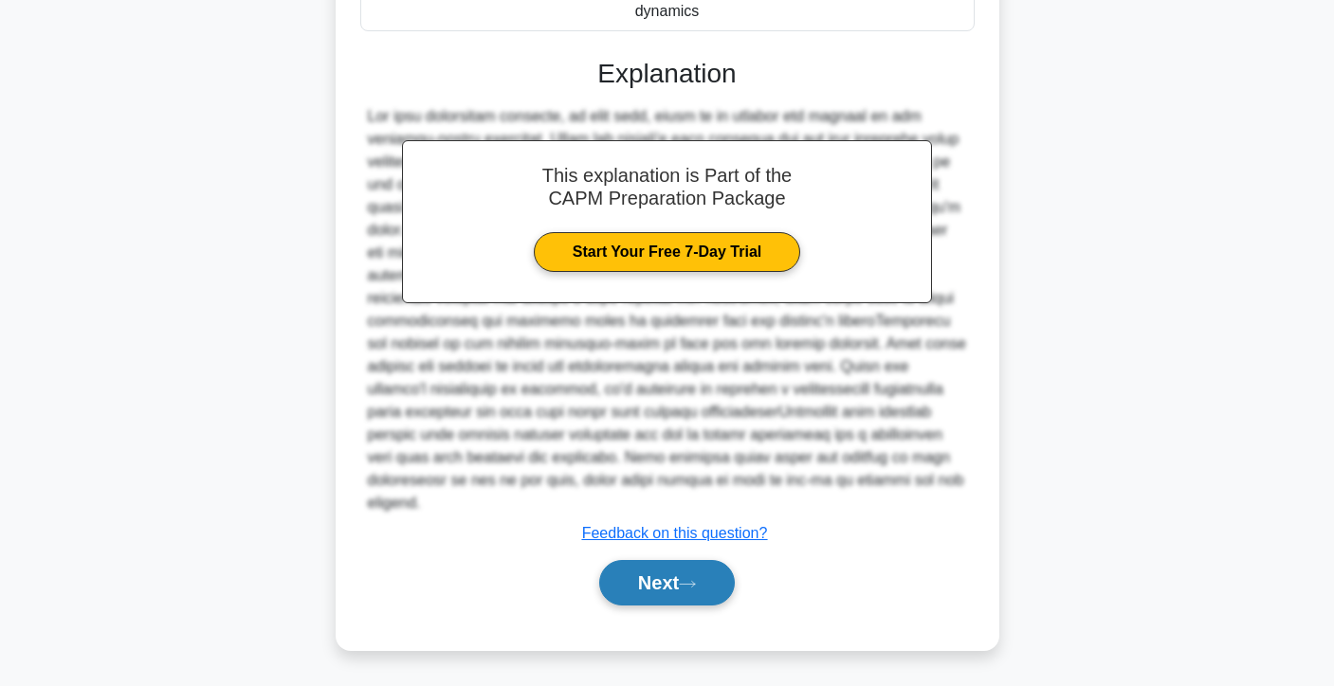
click at [681, 570] on button "Next" at bounding box center [667, 583] width 136 height 46
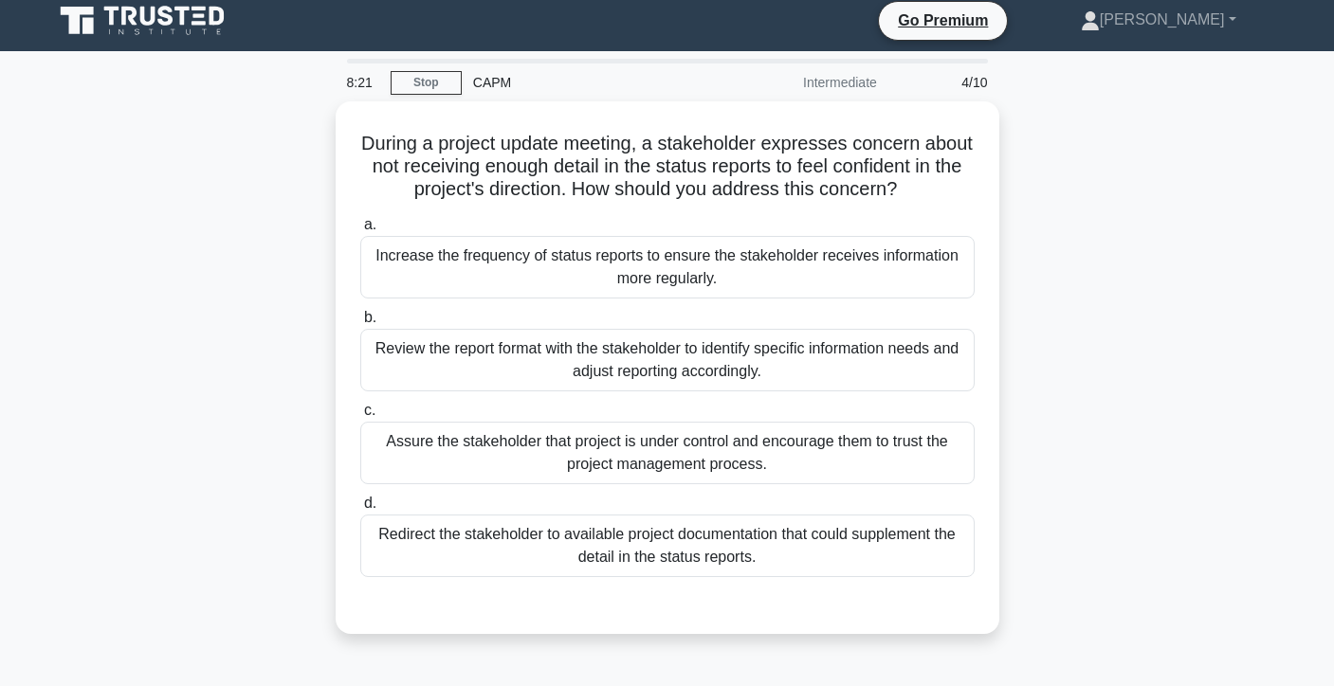
scroll to position [12, 0]
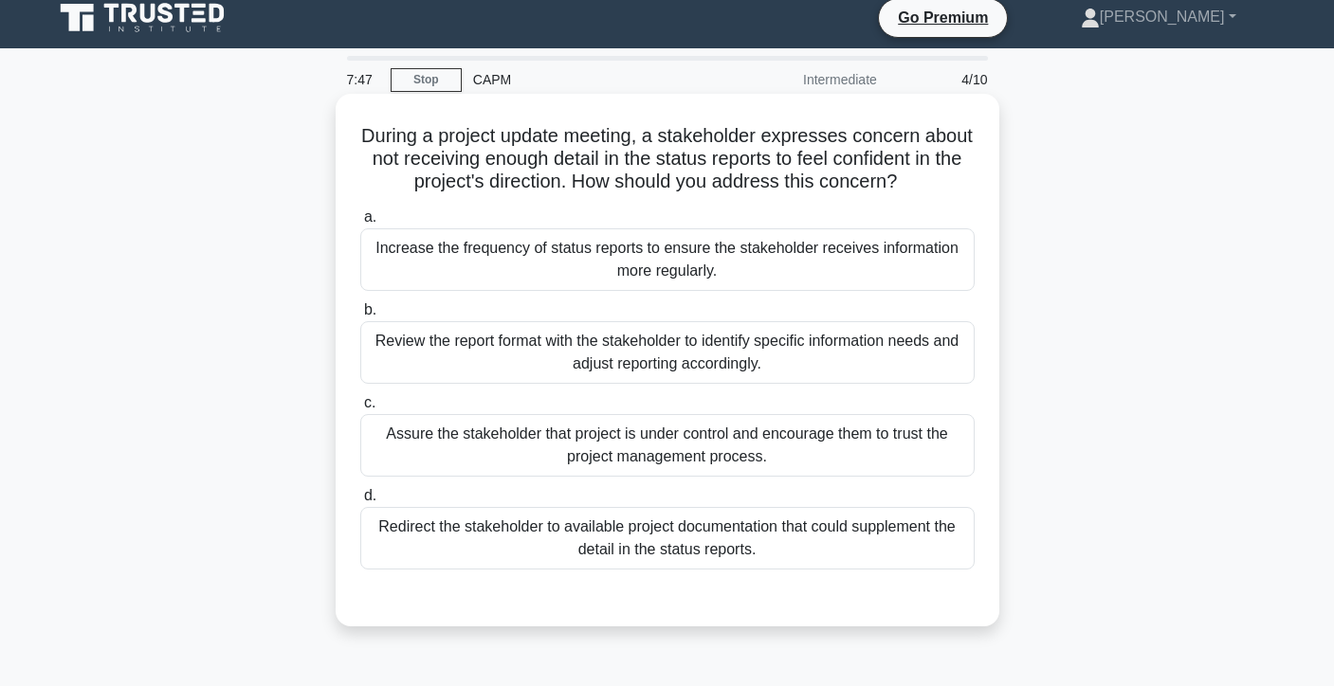
click at [774, 269] on div "Increase the frequency of status reports to ensure the stakeholder receives inf…" at bounding box center [667, 259] width 614 height 63
click at [360, 224] on input "a. Increase the frequency of status reports to ensure the stakeholder receives …" at bounding box center [360, 217] width 0 height 12
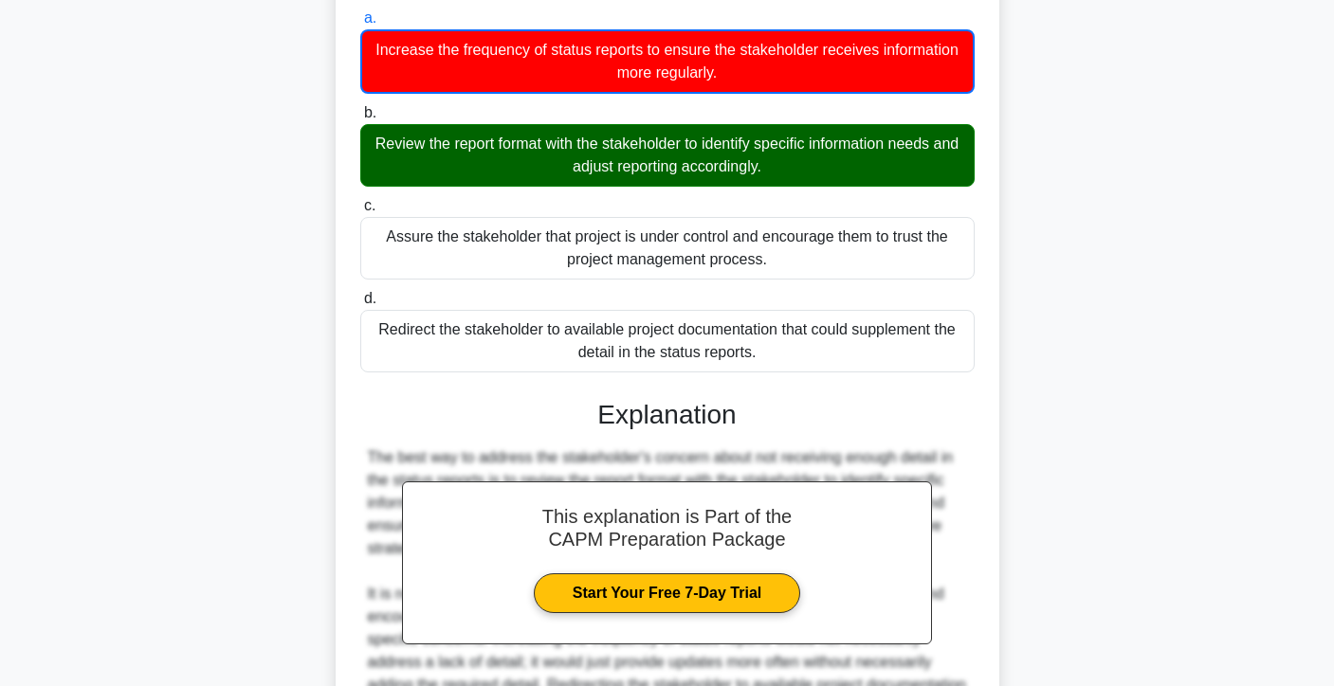
scroll to position [463, 0]
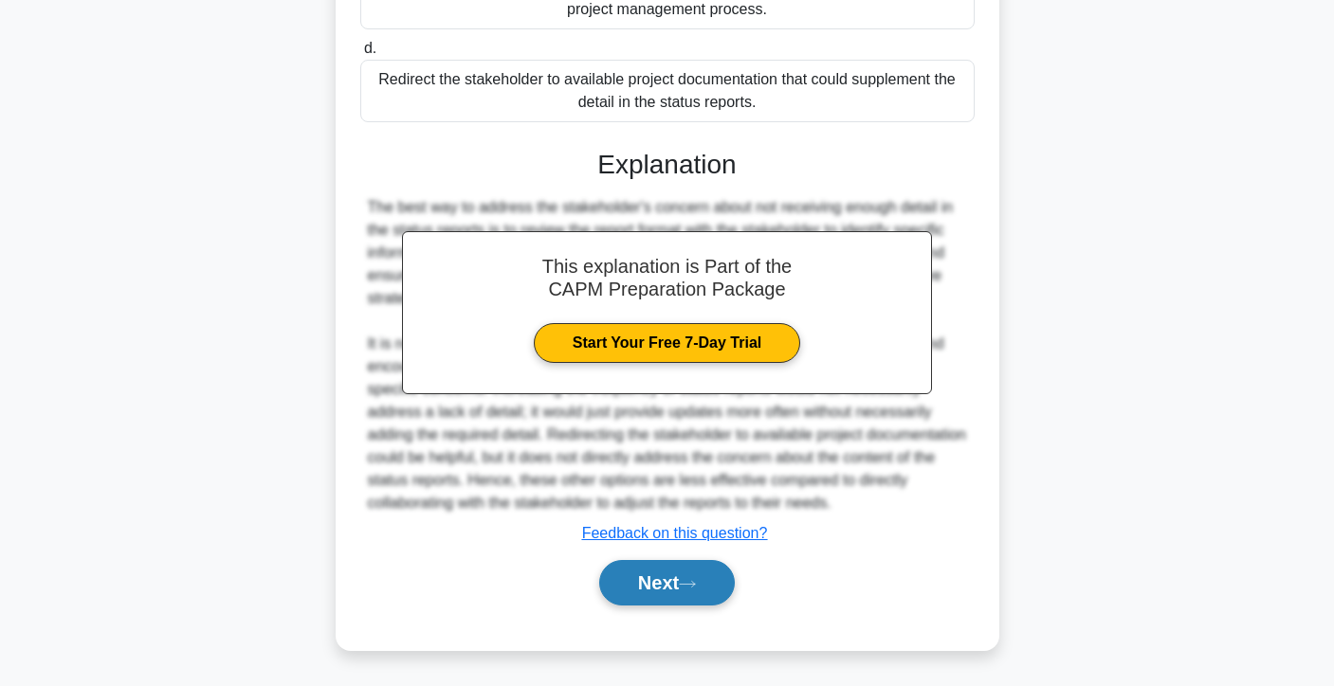
click at [681, 573] on button "Next" at bounding box center [667, 583] width 136 height 46
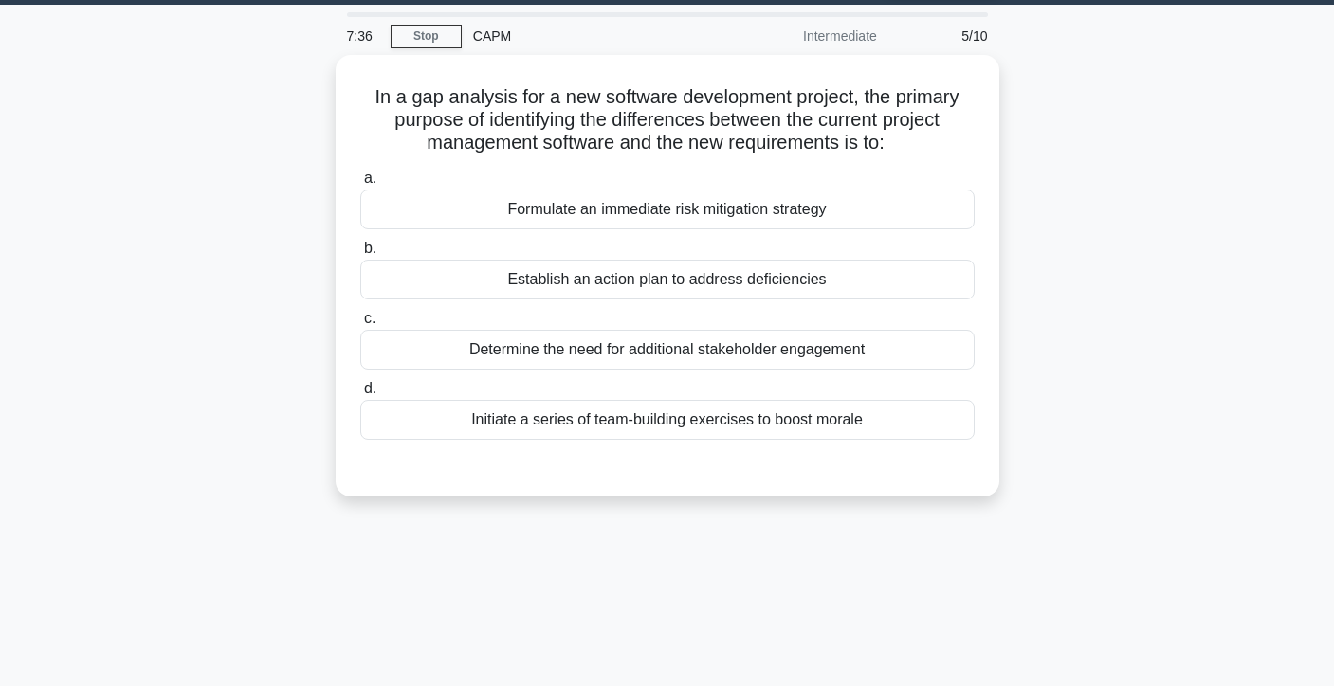
scroll to position [0, 0]
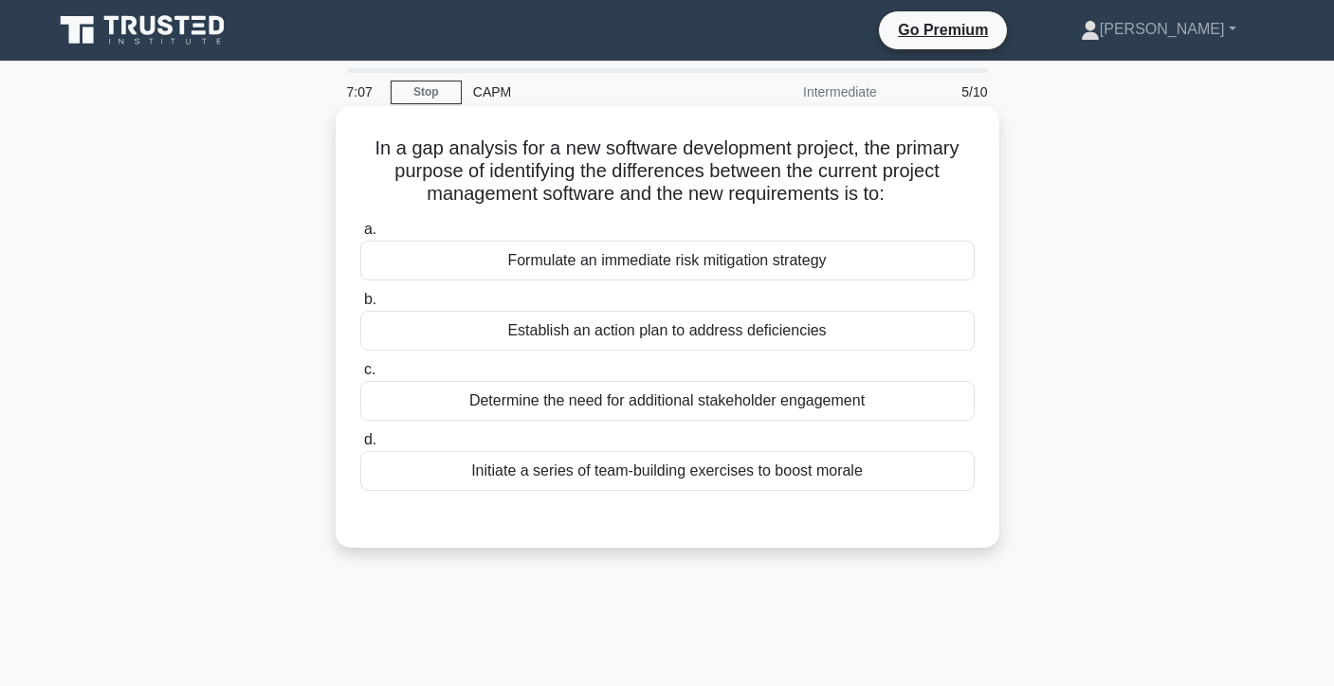
click at [814, 263] on div "Formulate an immediate risk mitigation strategy" at bounding box center [667, 261] width 614 height 40
click at [360, 236] on input "a. Formulate an immediate risk mitigation strategy" at bounding box center [360, 230] width 0 height 12
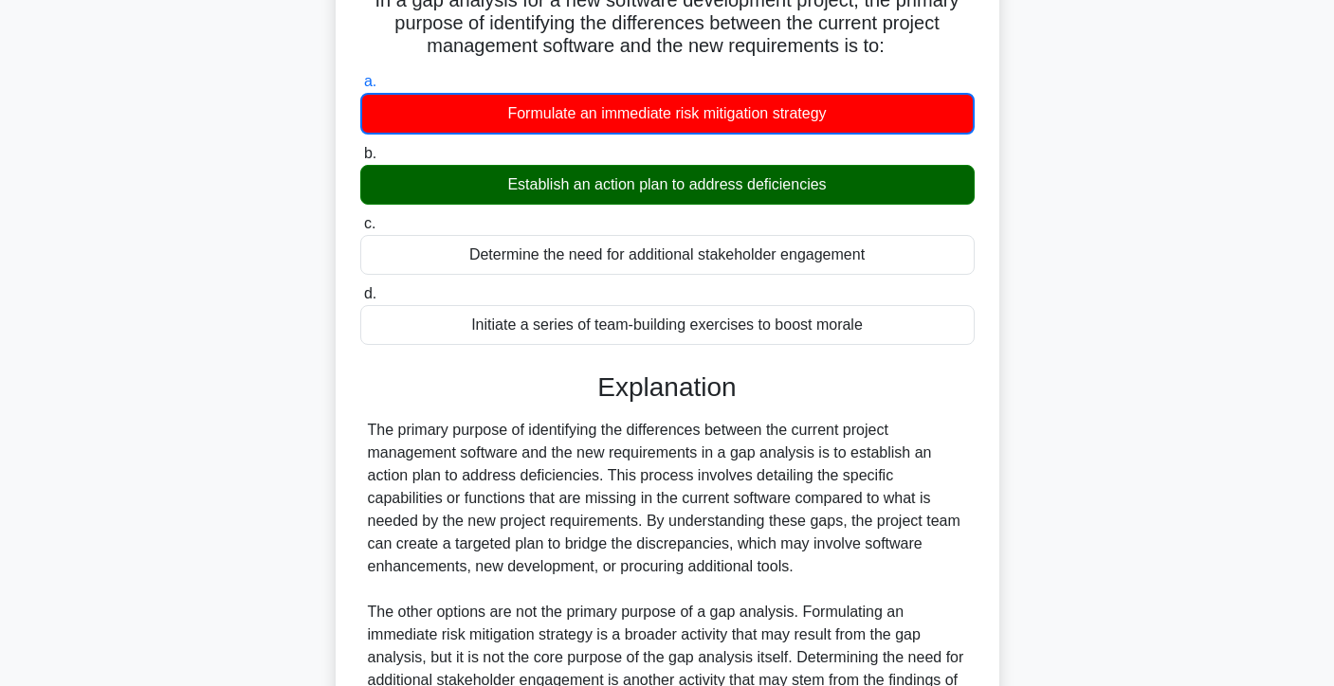
scroll to position [394, 0]
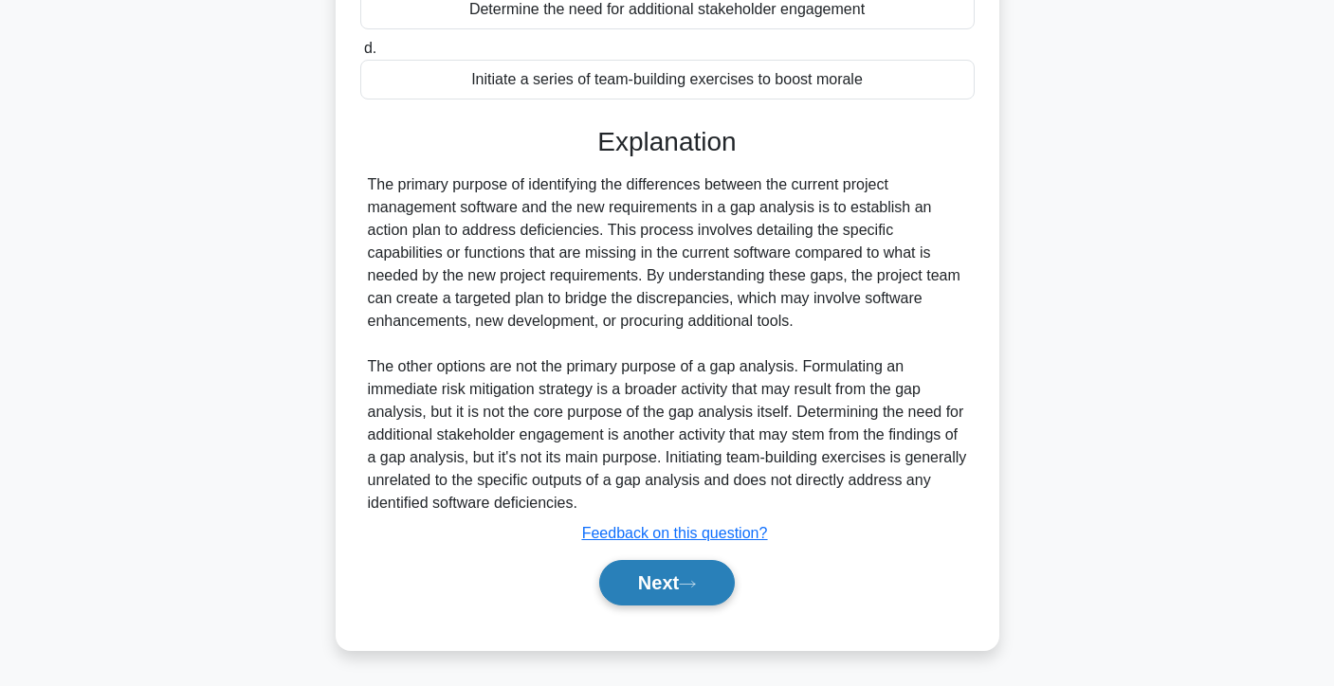
click at [685, 587] on button "Next" at bounding box center [667, 583] width 136 height 46
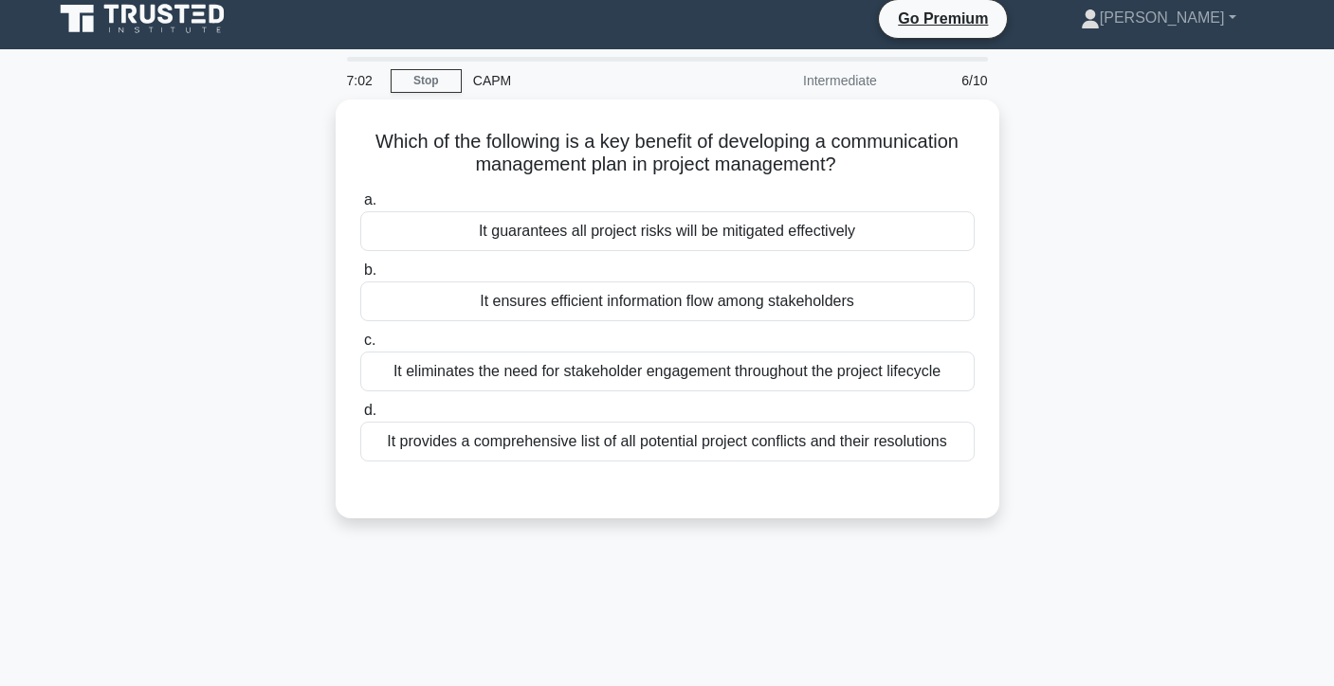
scroll to position [0, 0]
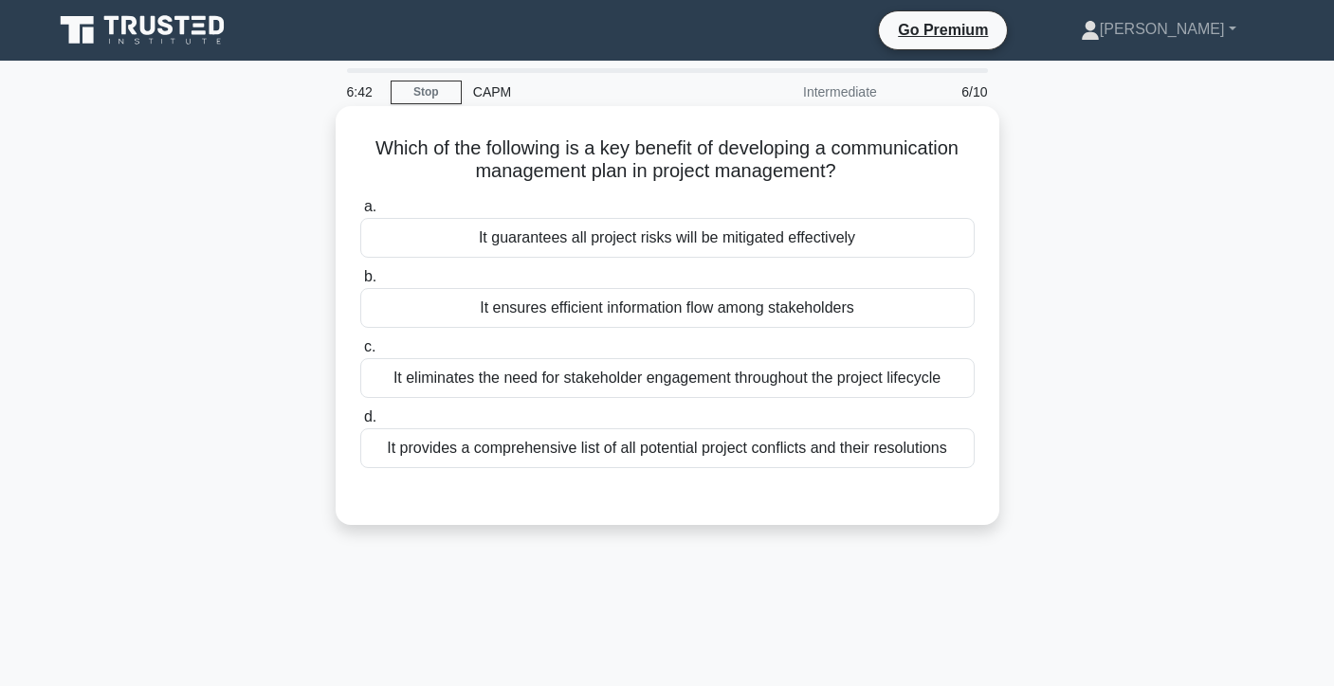
click at [891, 385] on div "It eliminates the need for stakeholder engagement throughout the project lifecy…" at bounding box center [667, 378] width 614 height 40
click at [360, 354] on input "c. It eliminates the need for stakeholder engagement throughout the project lif…" at bounding box center [360, 347] width 0 height 12
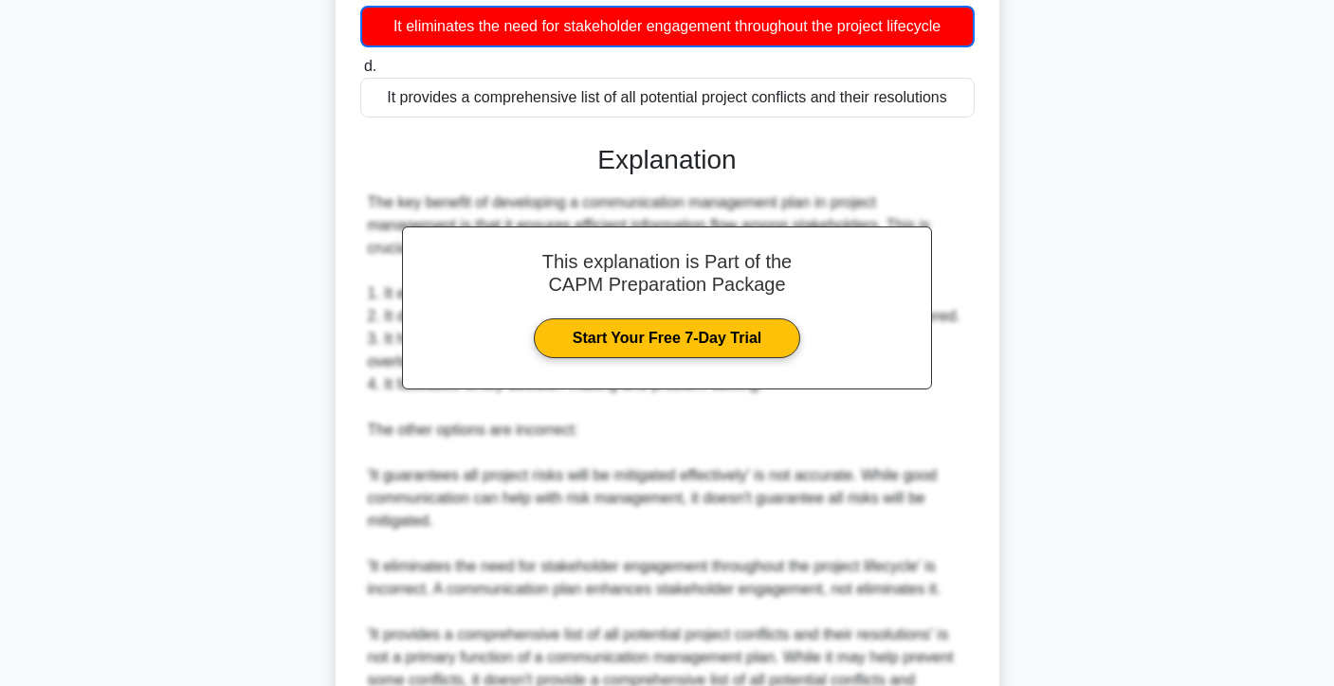
scroll to position [576, 0]
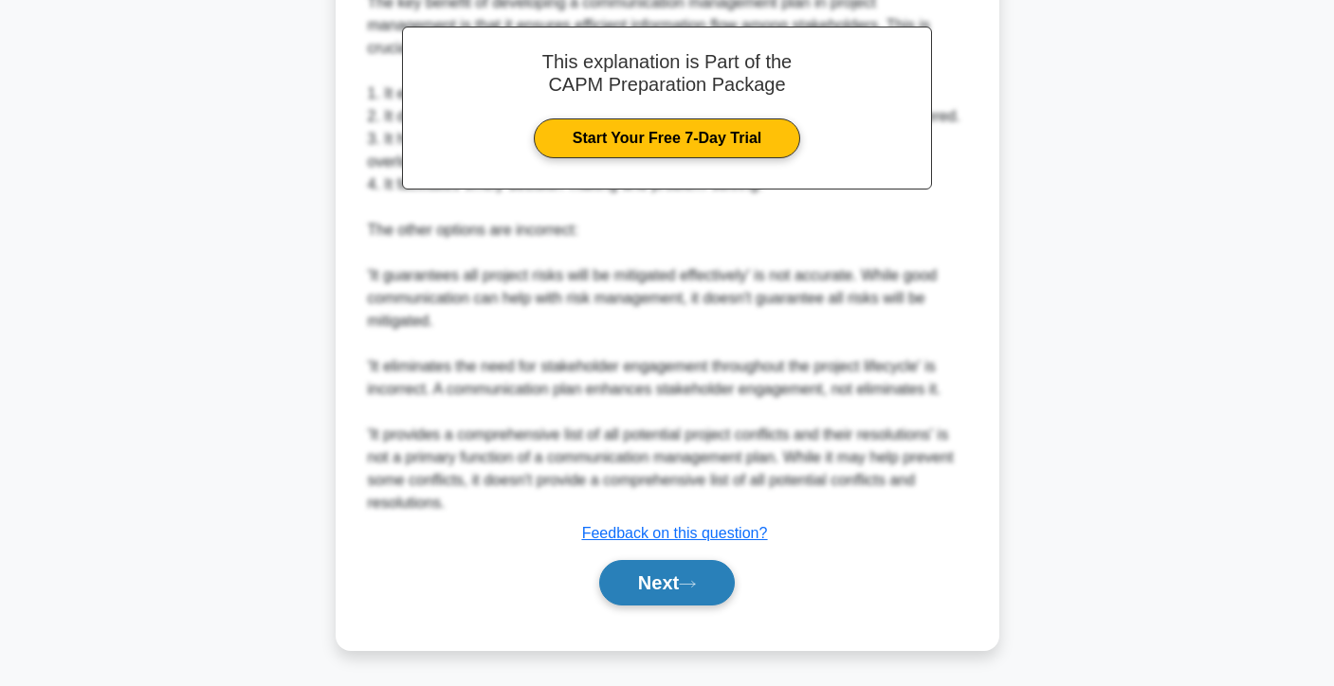
click at [714, 591] on button "Next" at bounding box center [667, 583] width 136 height 46
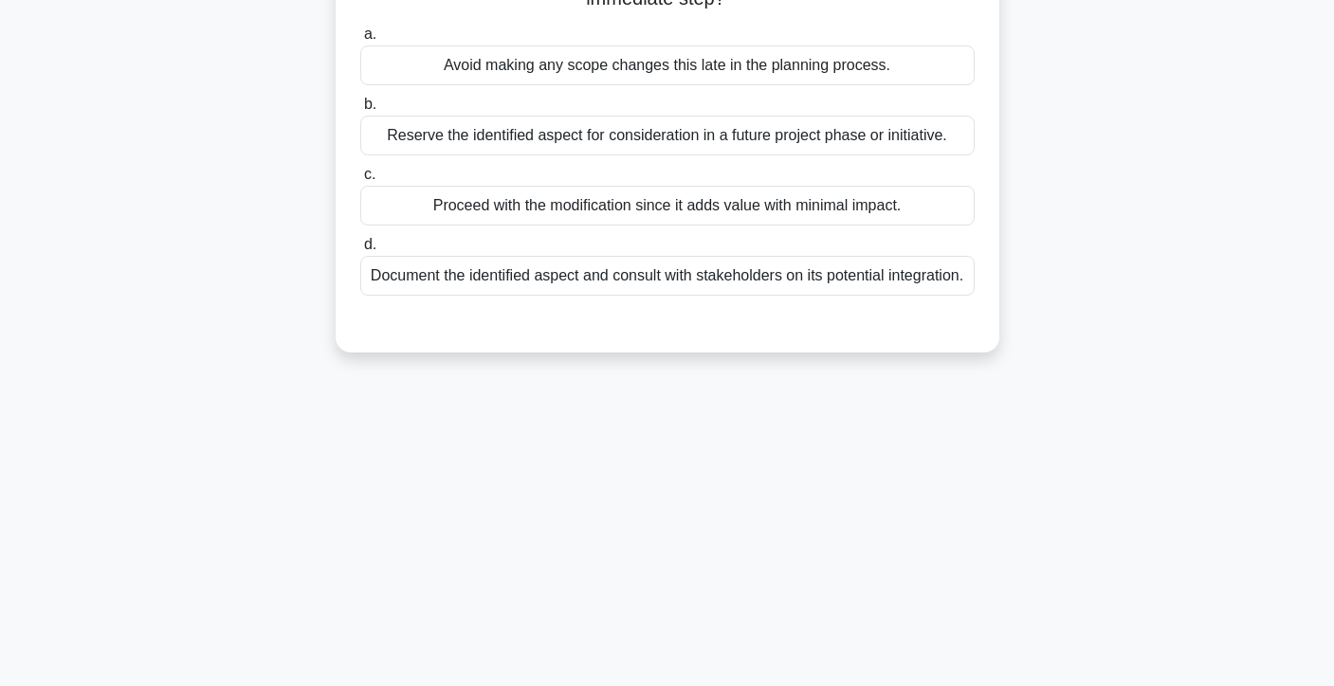
scroll to position [0, 0]
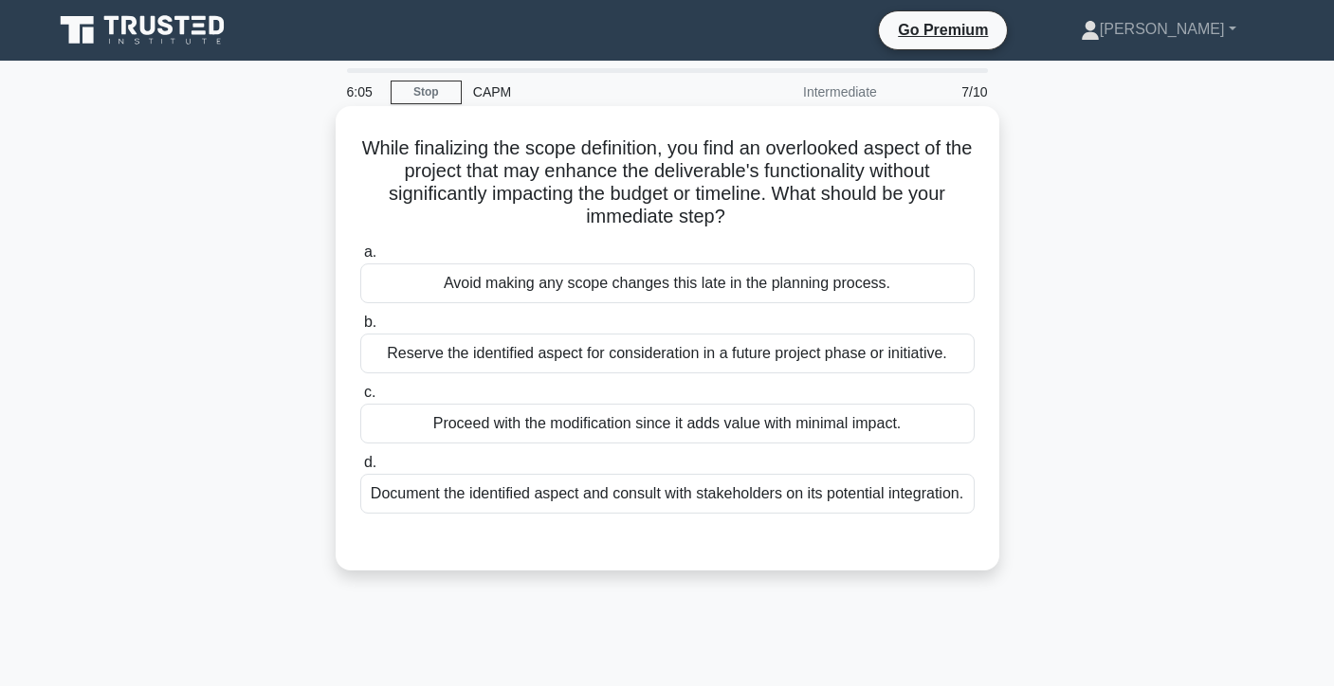
click at [747, 498] on div "Document the identified aspect and consult with stakeholders on its potential i…" at bounding box center [667, 494] width 614 height 40
click at [360, 469] on input "d. Document the identified aspect and consult with stakeholders on its potentia…" at bounding box center [360, 463] width 0 height 12
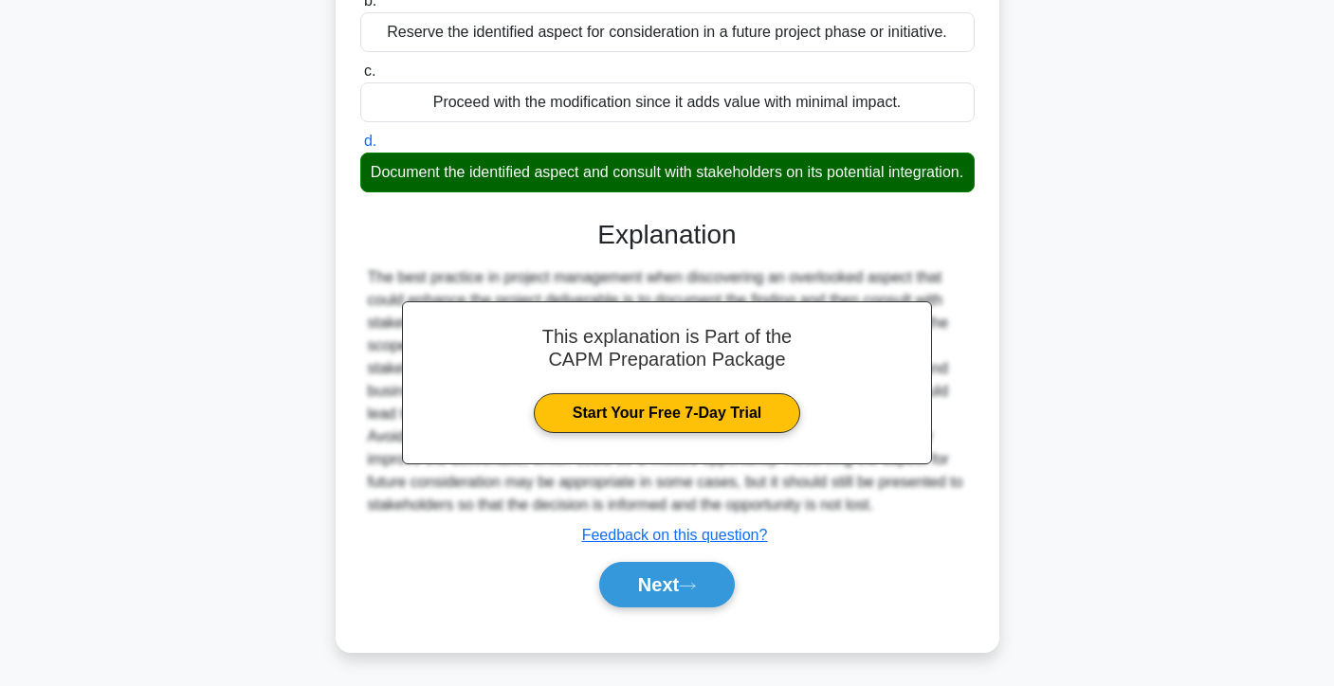
scroll to position [347, 0]
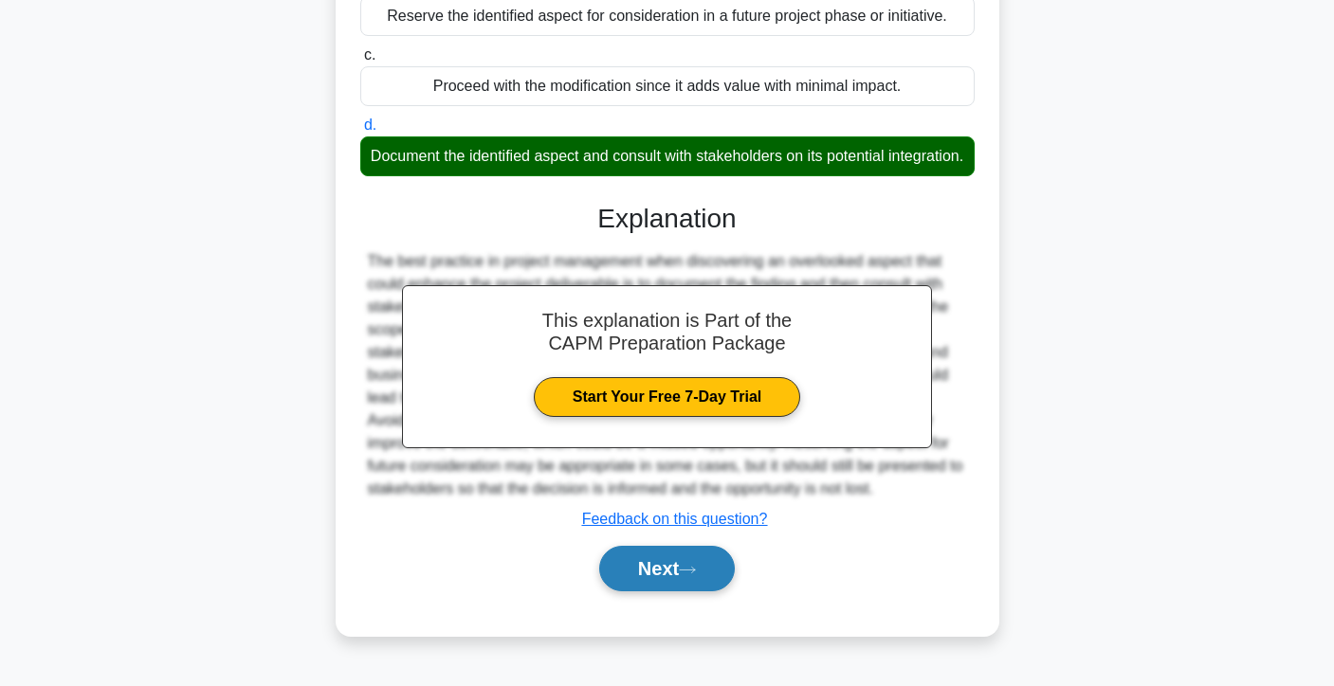
click at [724, 588] on button "Next" at bounding box center [667, 569] width 136 height 46
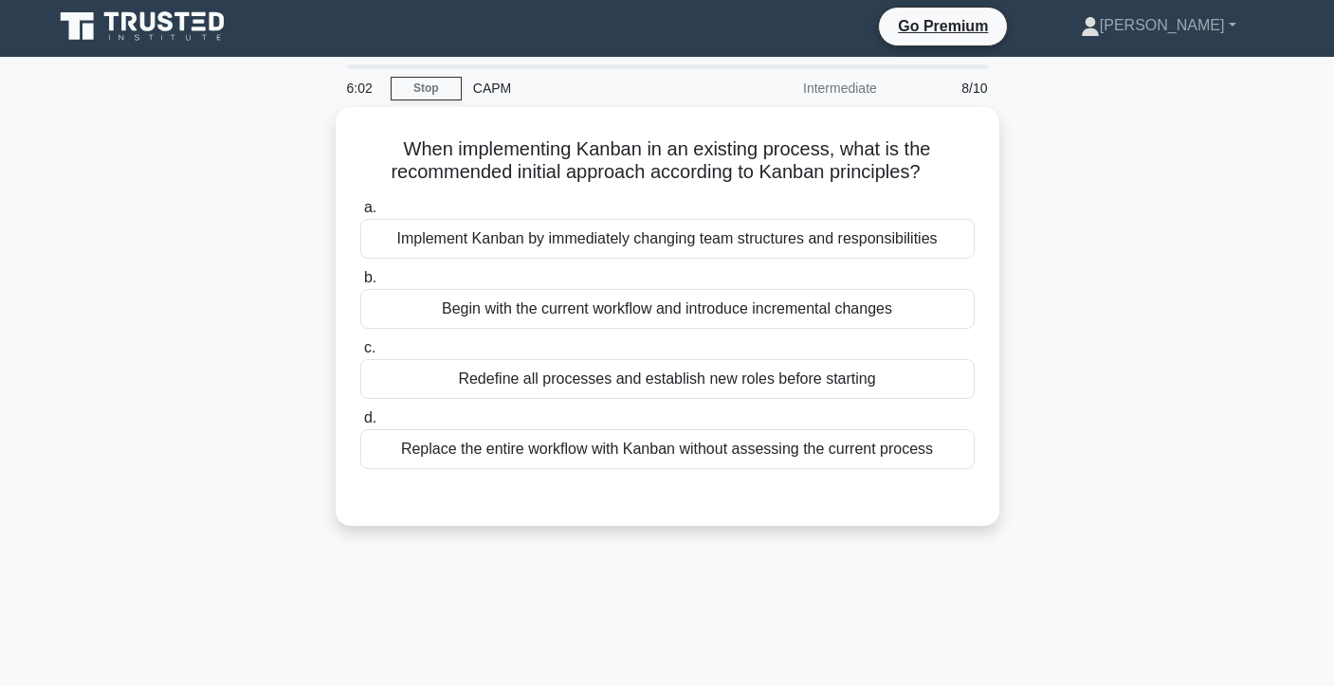
scroll to position [0, 0]
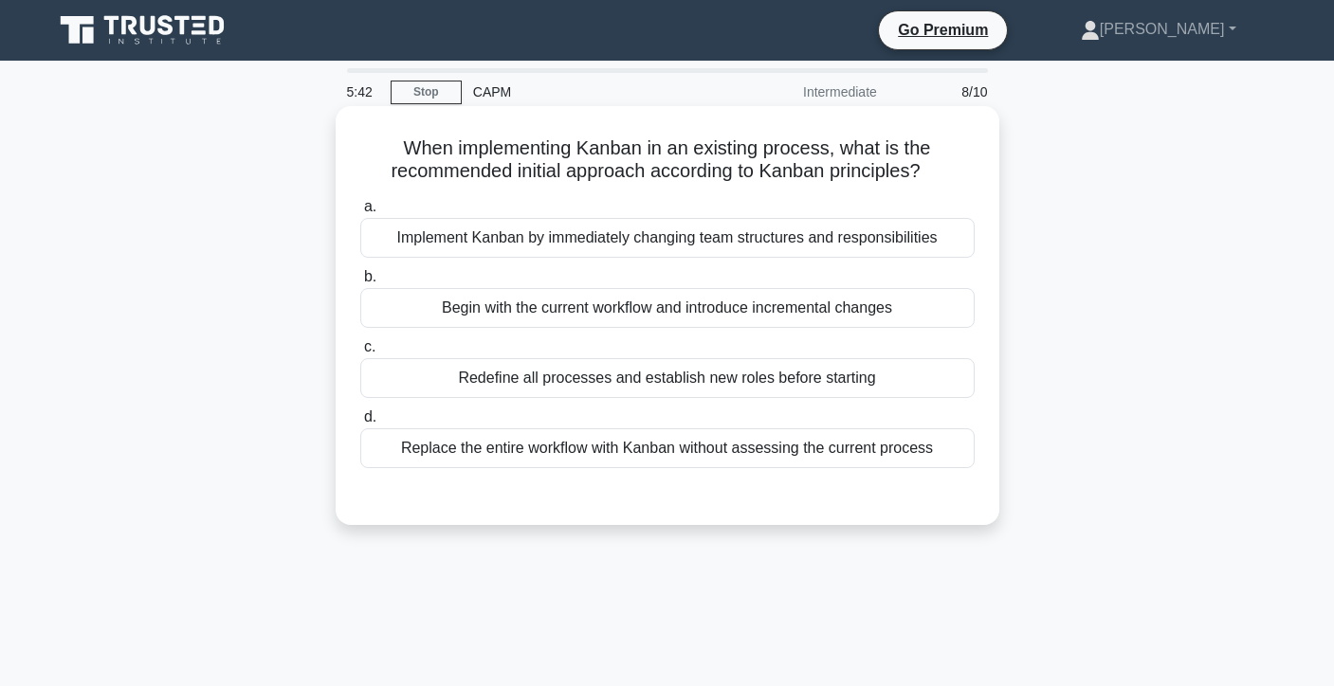
click at [786, 384] on div "Redefine all processes and establish new roles before starting" at bounding box center [667, 378] width 614 height 40
click at [360, 354] on input "c. Redefine all processes and establish new roles before starting" at bounding box center [360, 347] width 0 height 12
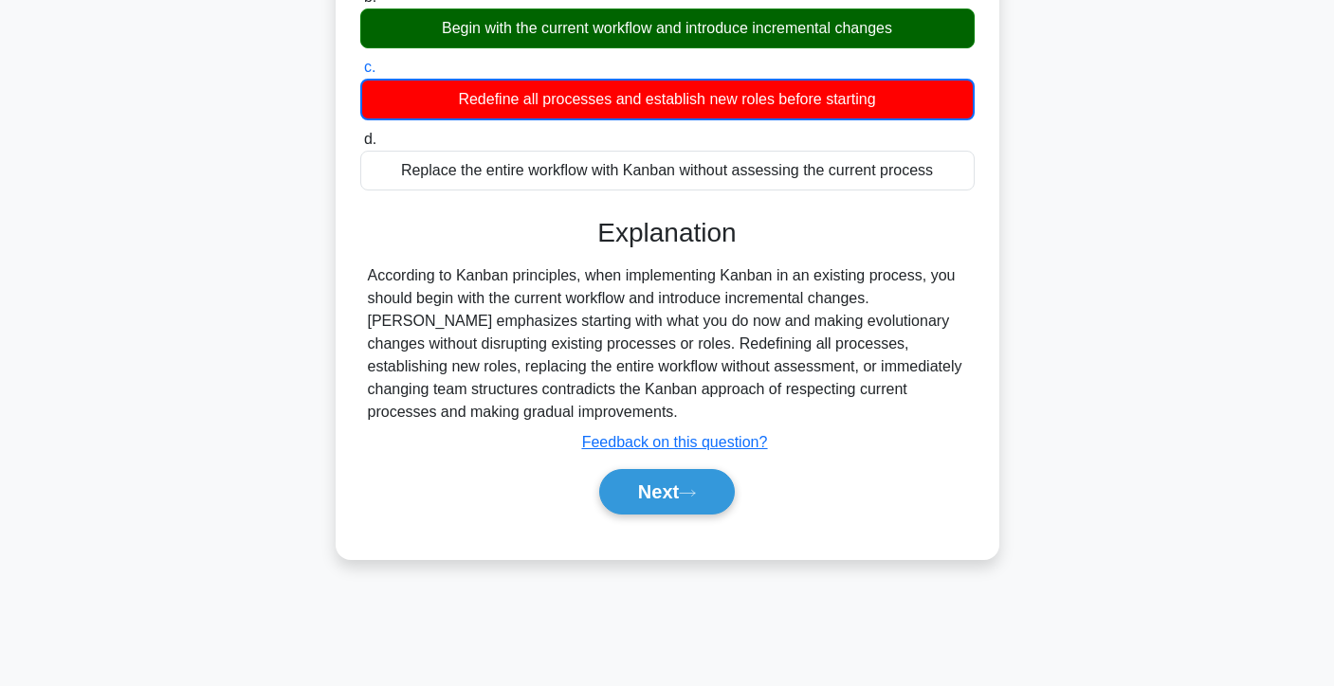
scroll to position [337, 0]
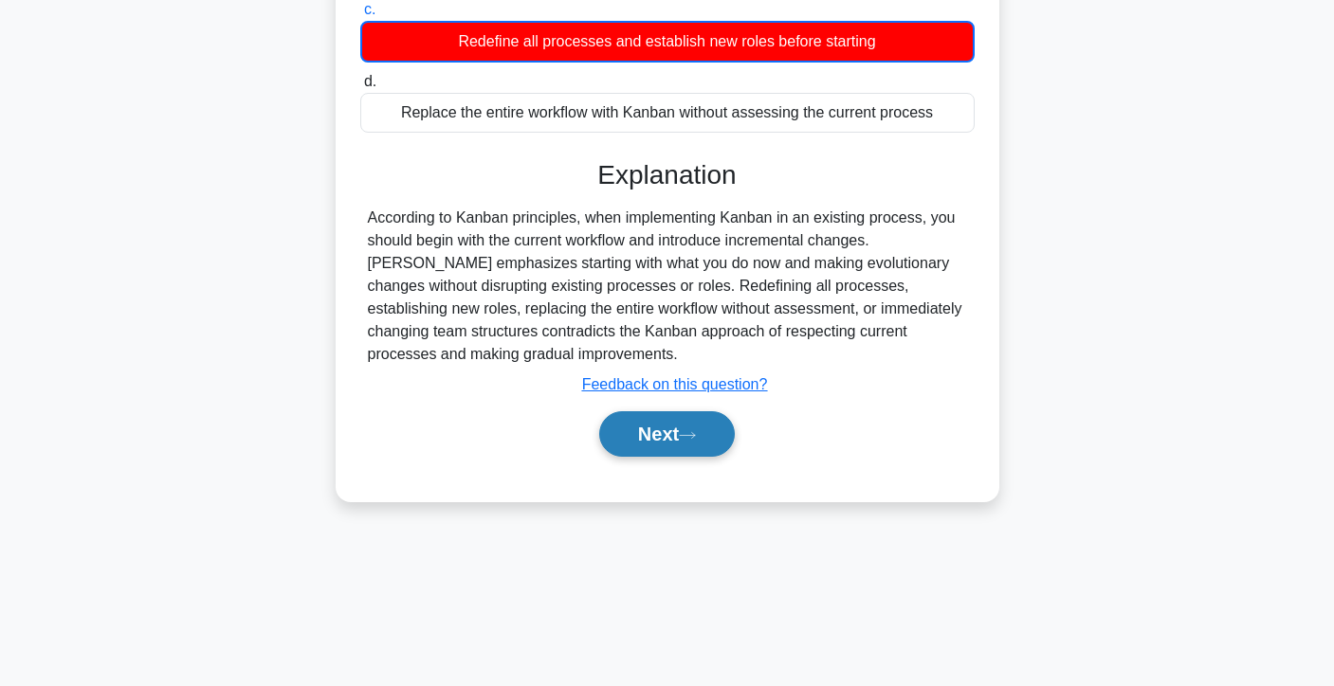
click at [692, 434] on icon at bounding box center [687, 435] width 17 height 10
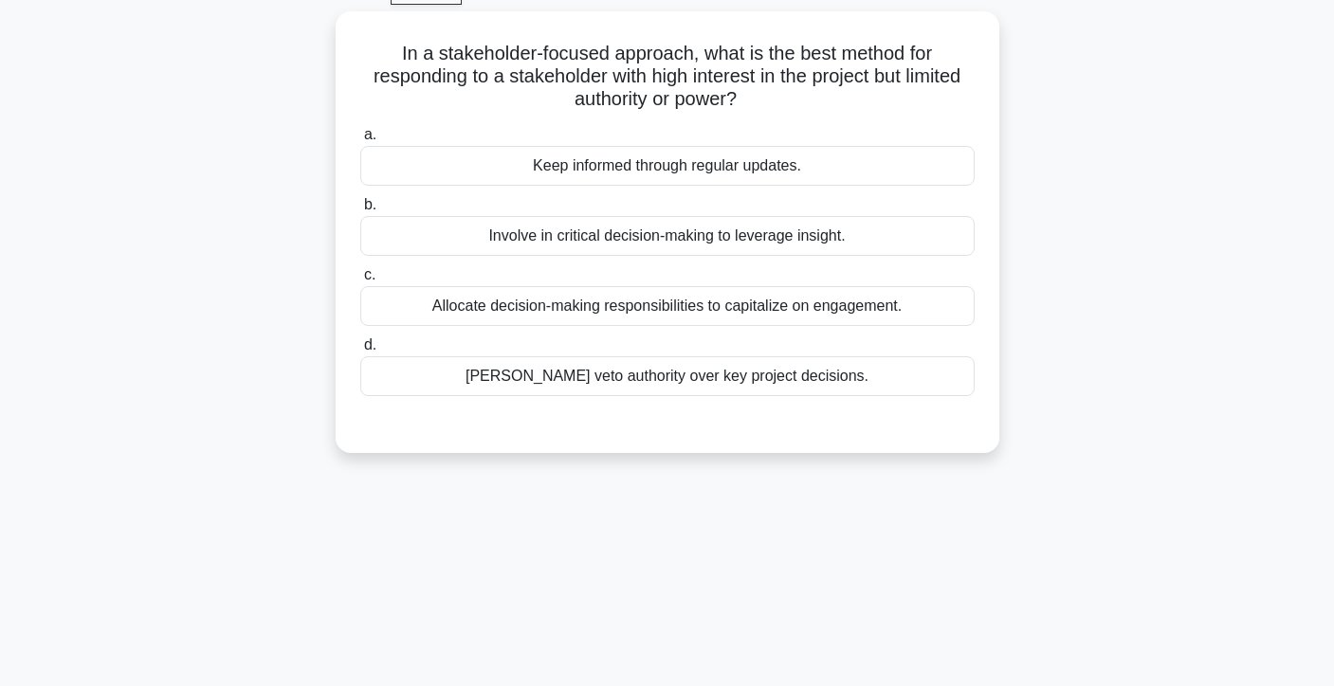
scroll to position [0, 0]
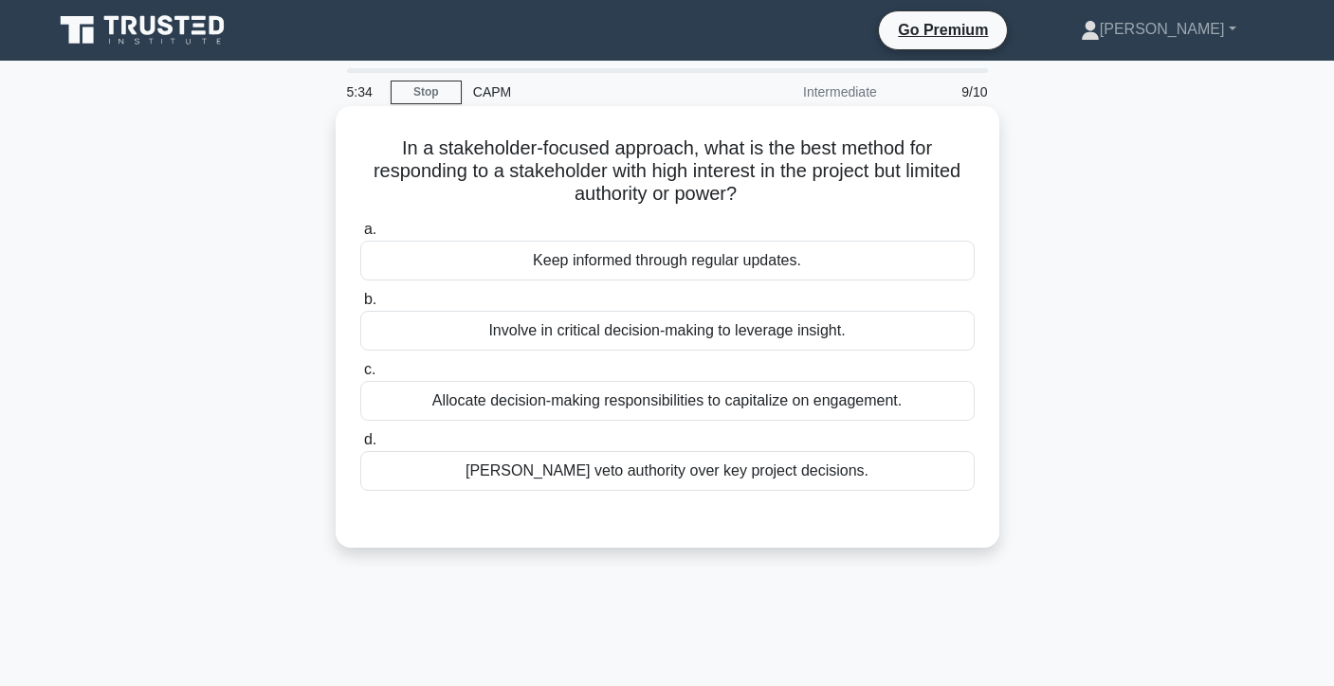
click at [694, 417] on div "Allocate decision-making responsibilities to capitalize on engagement." at bounding box center [667, 401] width 614 height 40
click at [360, 376] on input "c. Allocate decision-making responsibilities to capitalize on engagement." at bounding box center [360, 370] width 0 height 12
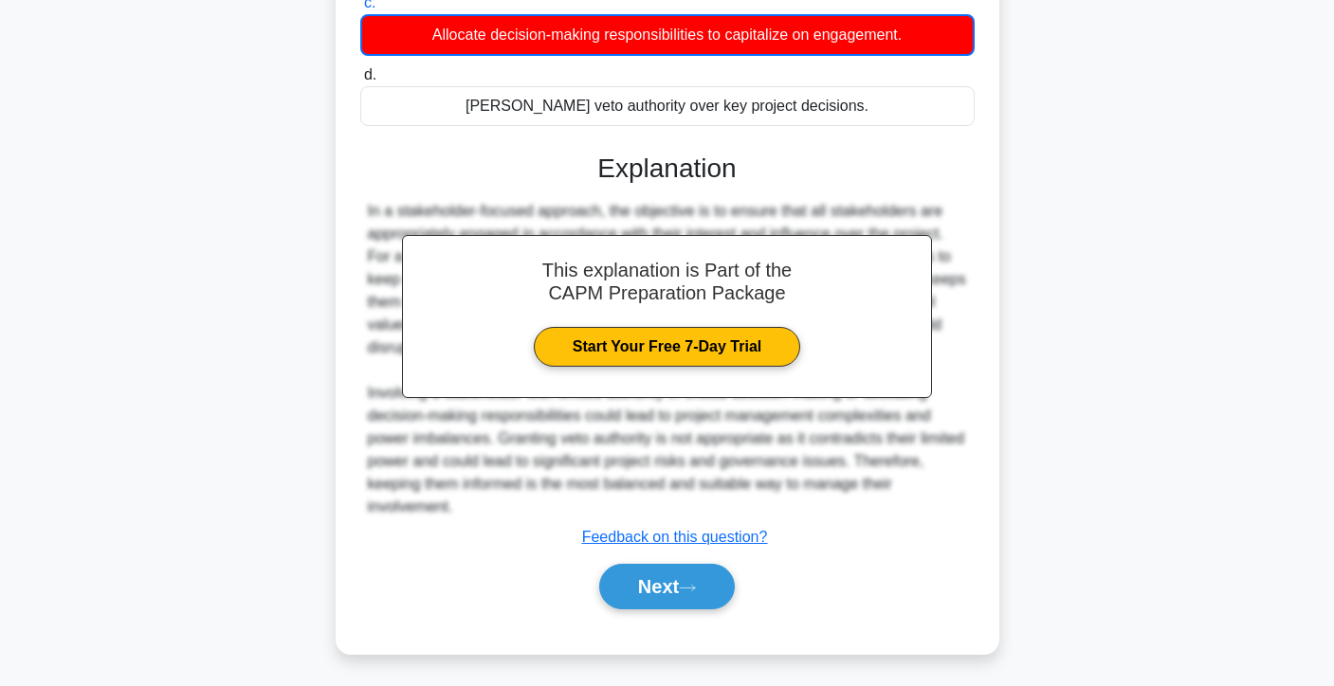
scroll to position [372, 0]
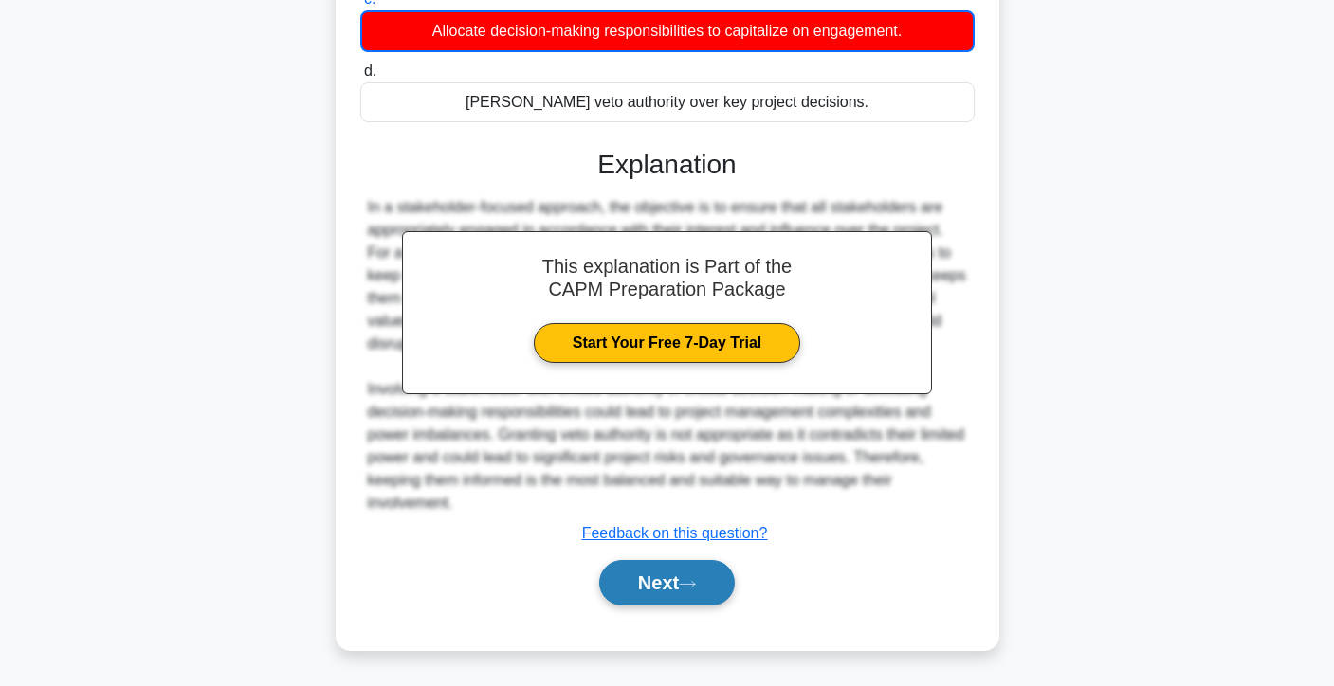
click at [663, 580] on button "Next" at bounding box center [667, 583] width 136 height 46
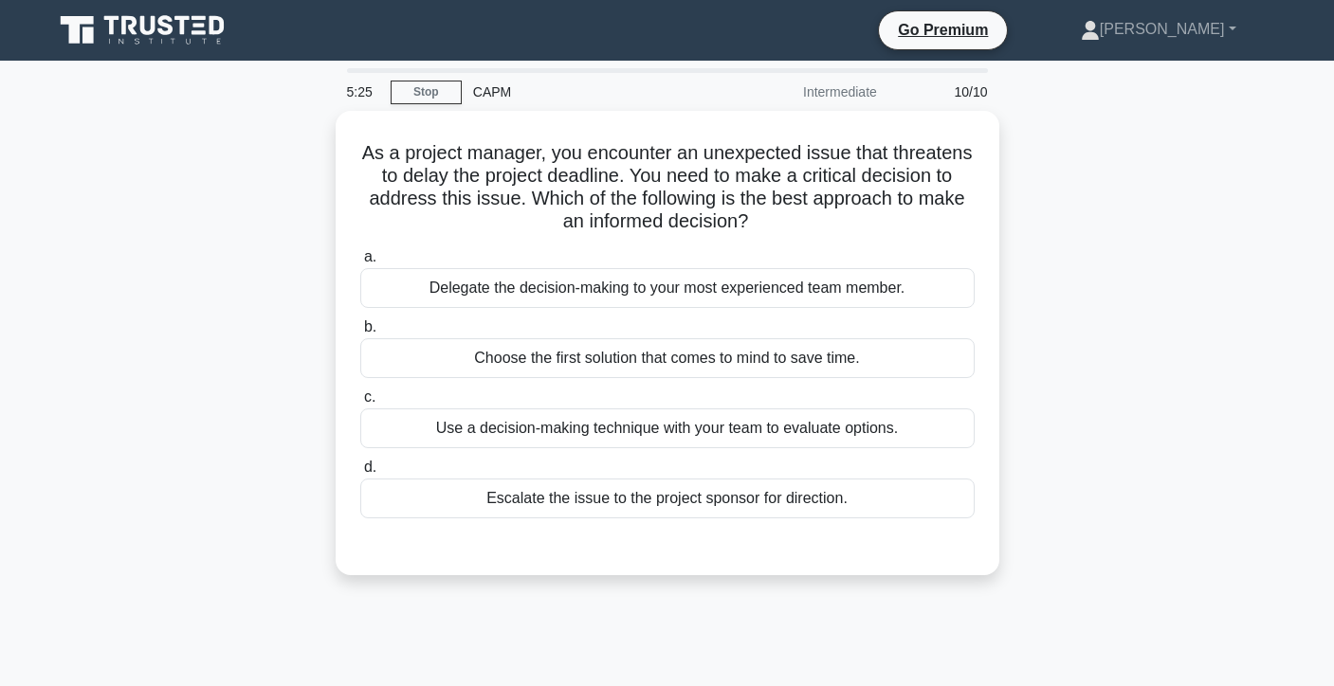
scroll to position [7, 0]
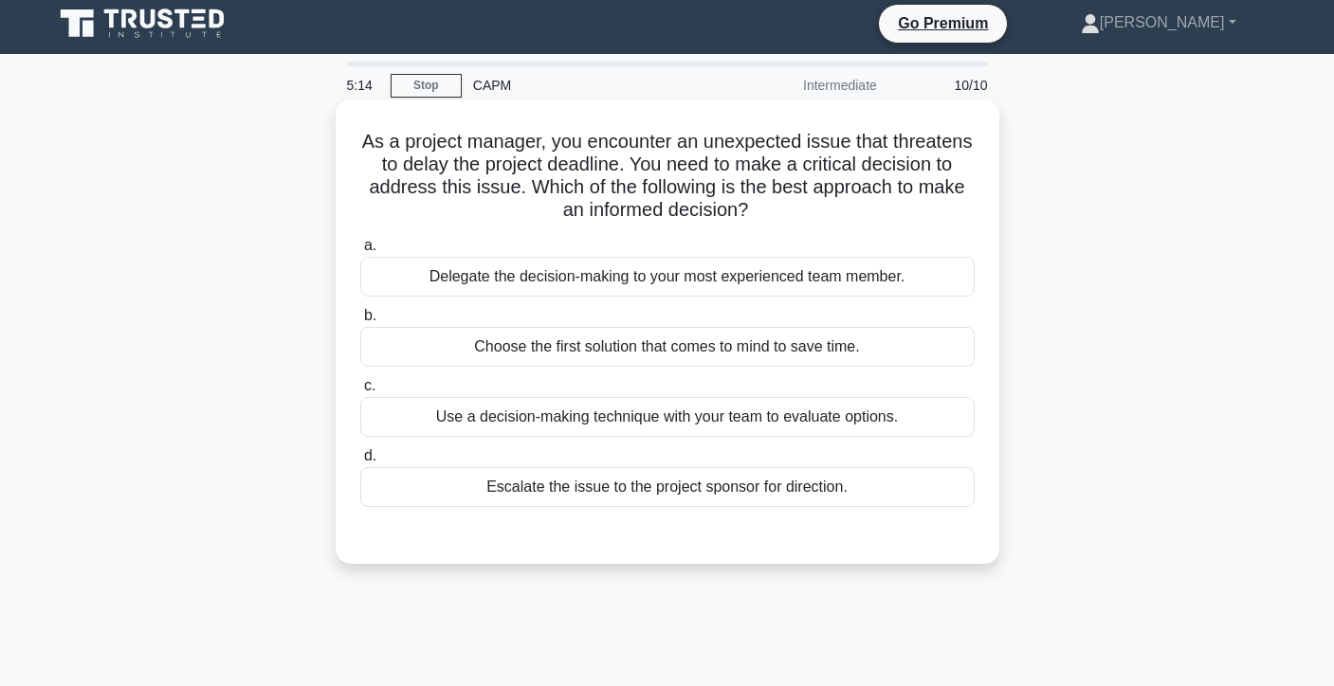
click at [673, 430] on div "Use a decision-making technique with your team to evaluate options." at bounding box center [667, 417] width 614 height 40
click at [360, 392] on input "c. Use a decision-making technique with your team to evaluate options." at bounding box center [360, 386] width 0 height 12
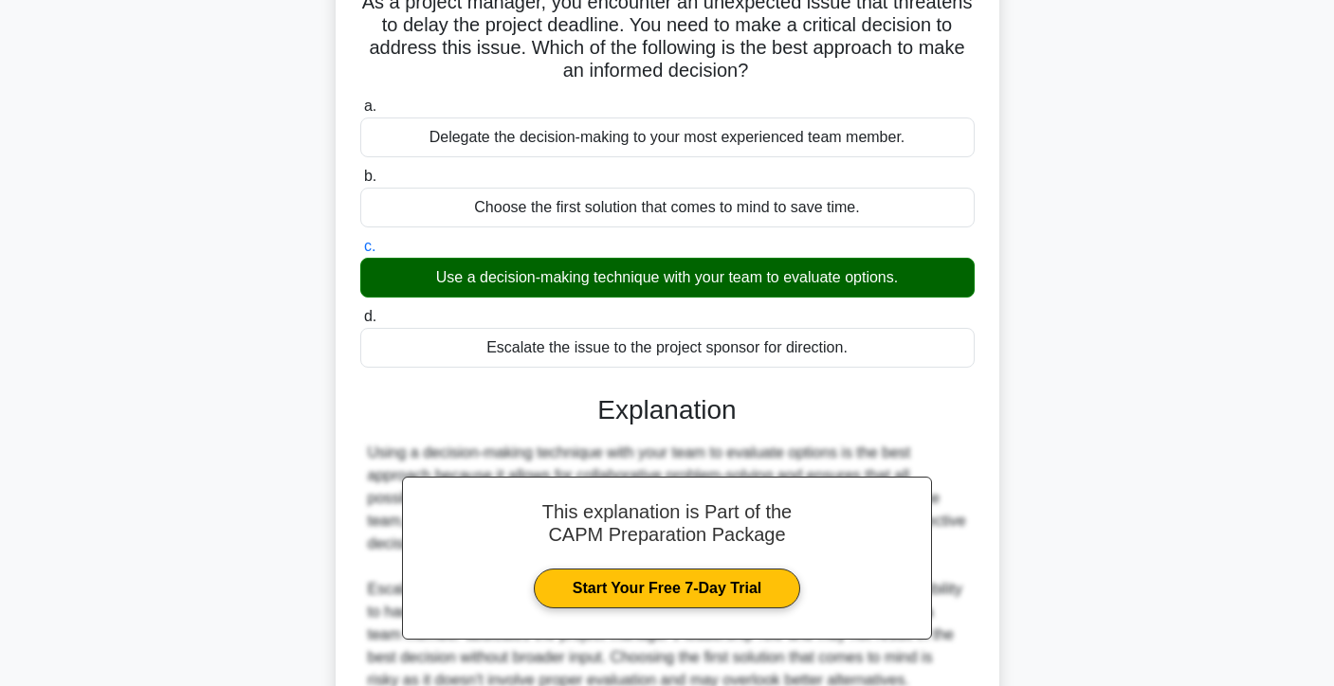
scroll to position [337, 0]
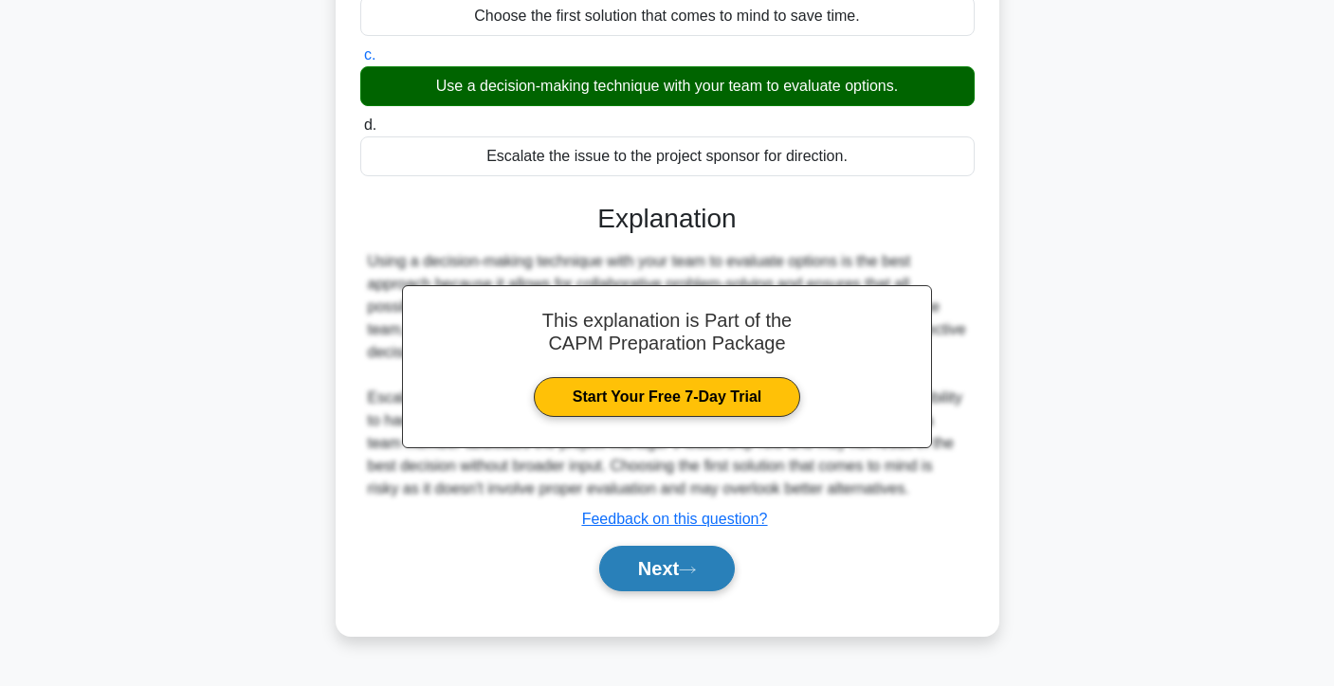
click at [645, 573] on button "Next" at bounding box center [667, 569] width 136 height 46
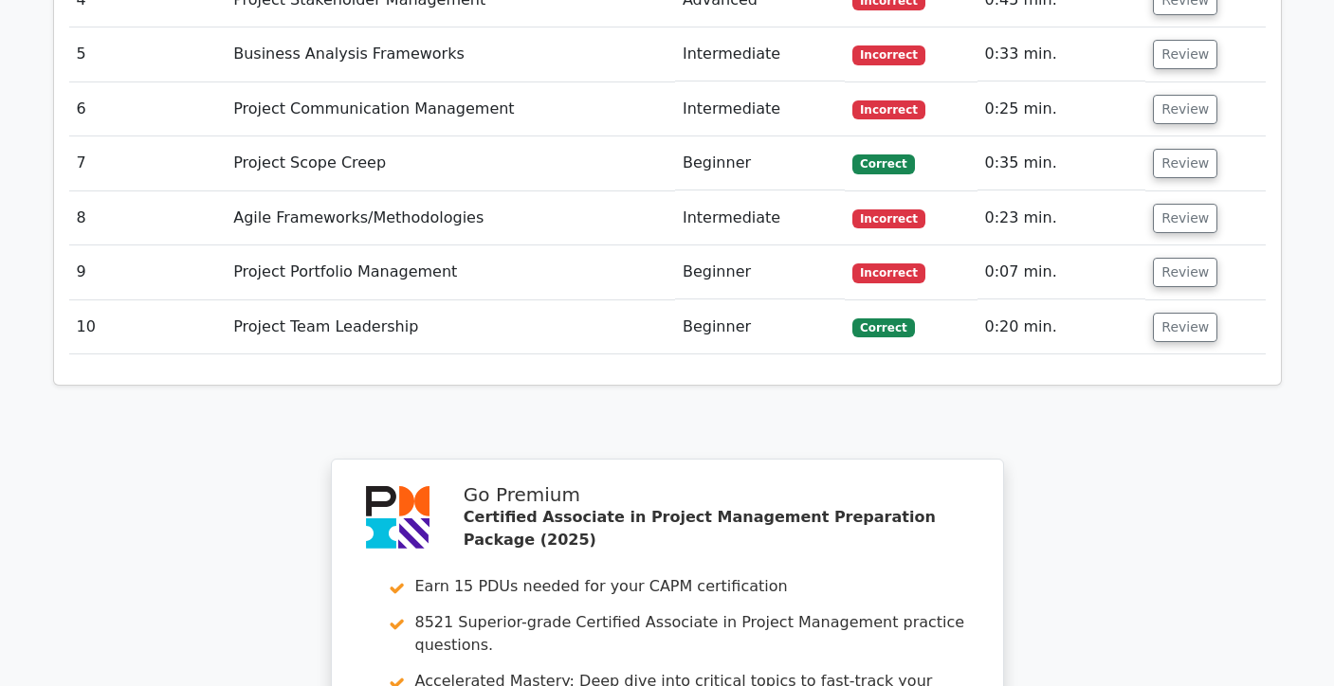
scroll to position [2532, 0]
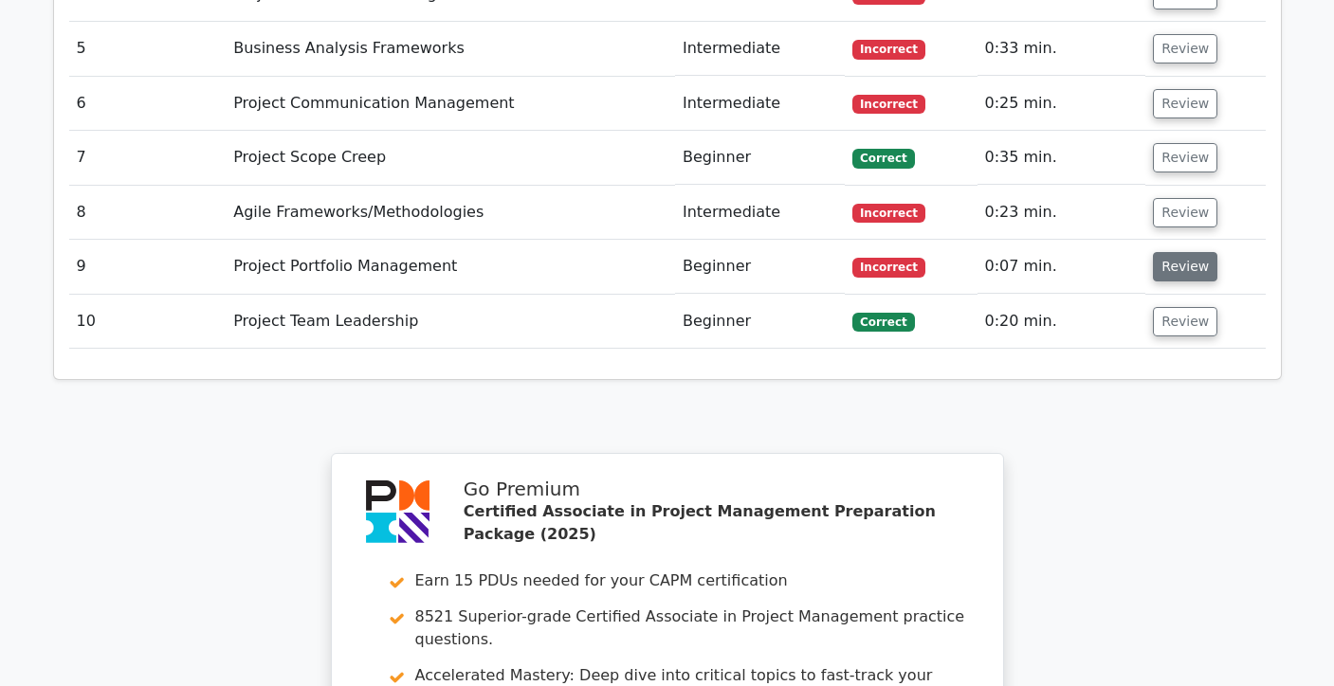
click at [1158, 252] on button "Review" at bounding box center [1185, 266] width 64 height 29
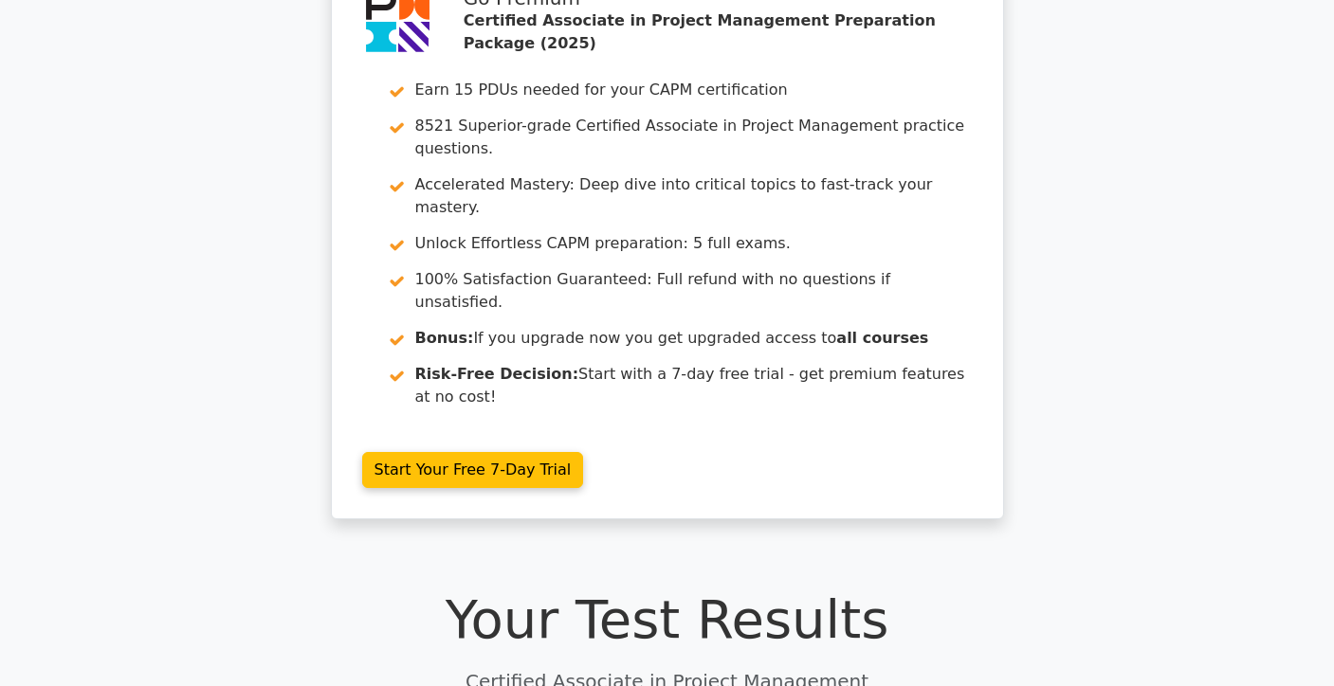
scroll to position [0, 0]
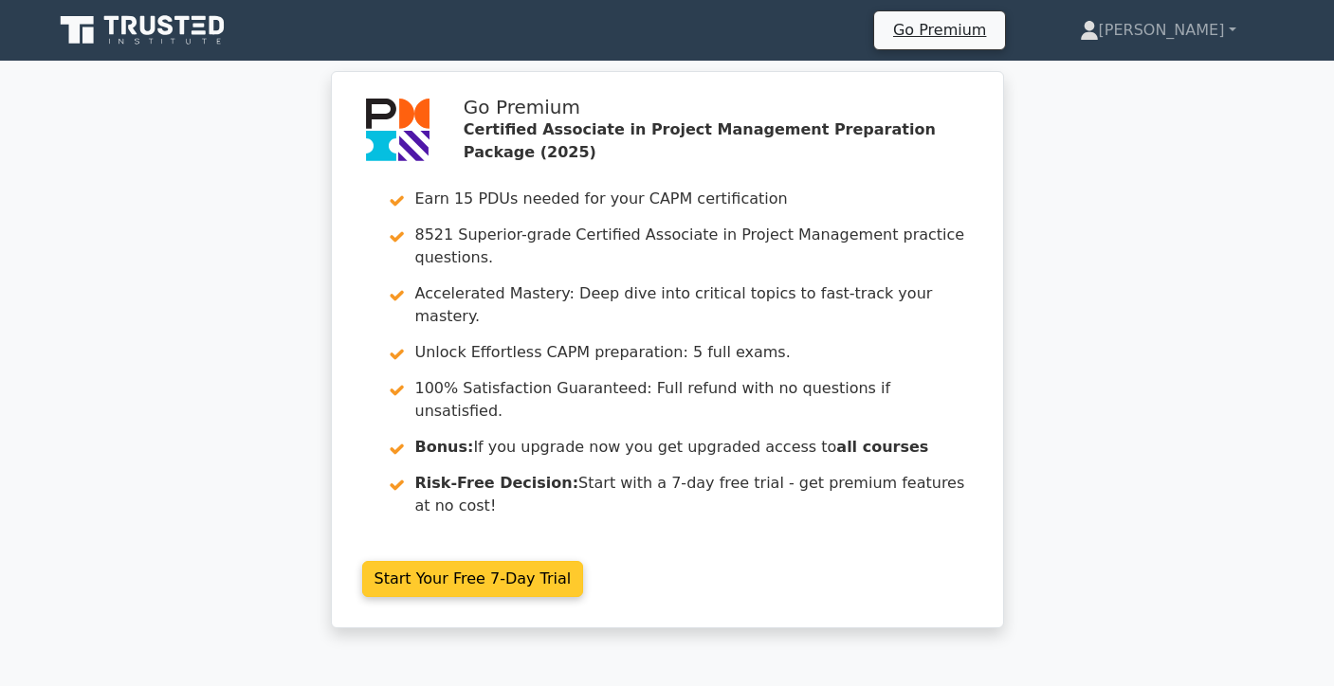
click at [526, 561] on link "Start Your Free 7-Day Trial" at bounding box center [473, 579] width 222 height 36
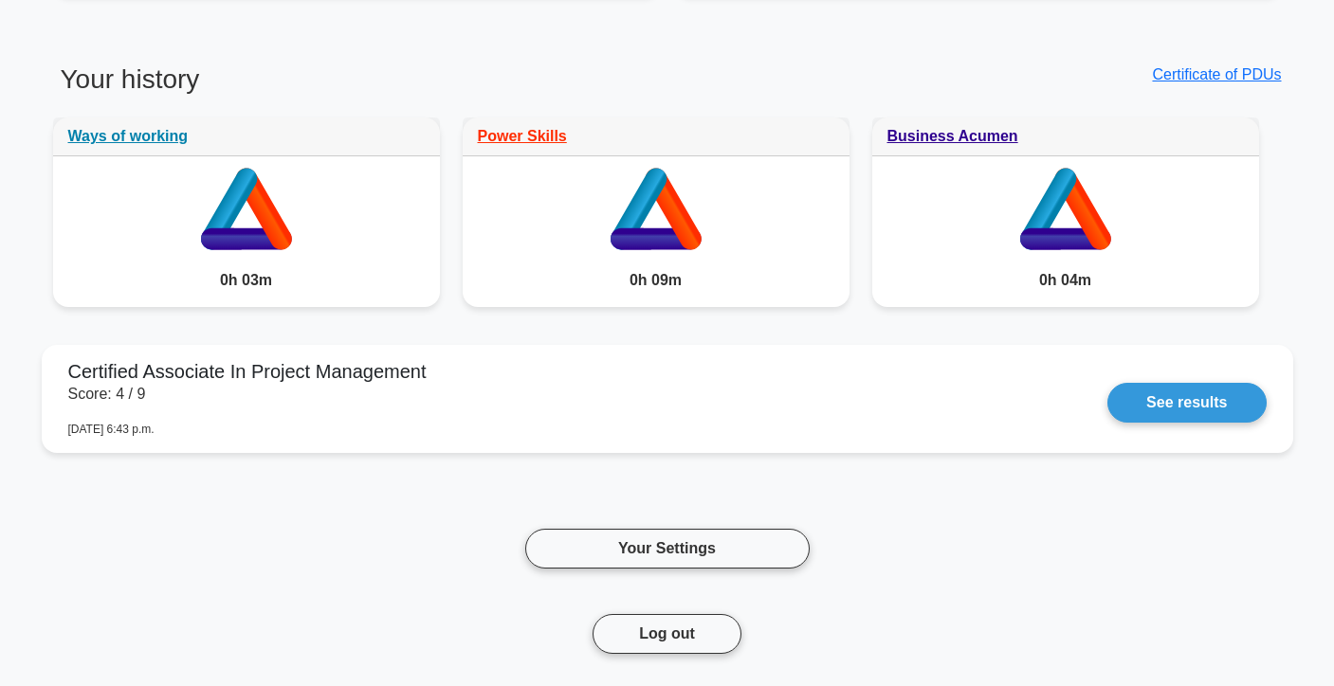
scroll to position [1199, 0]
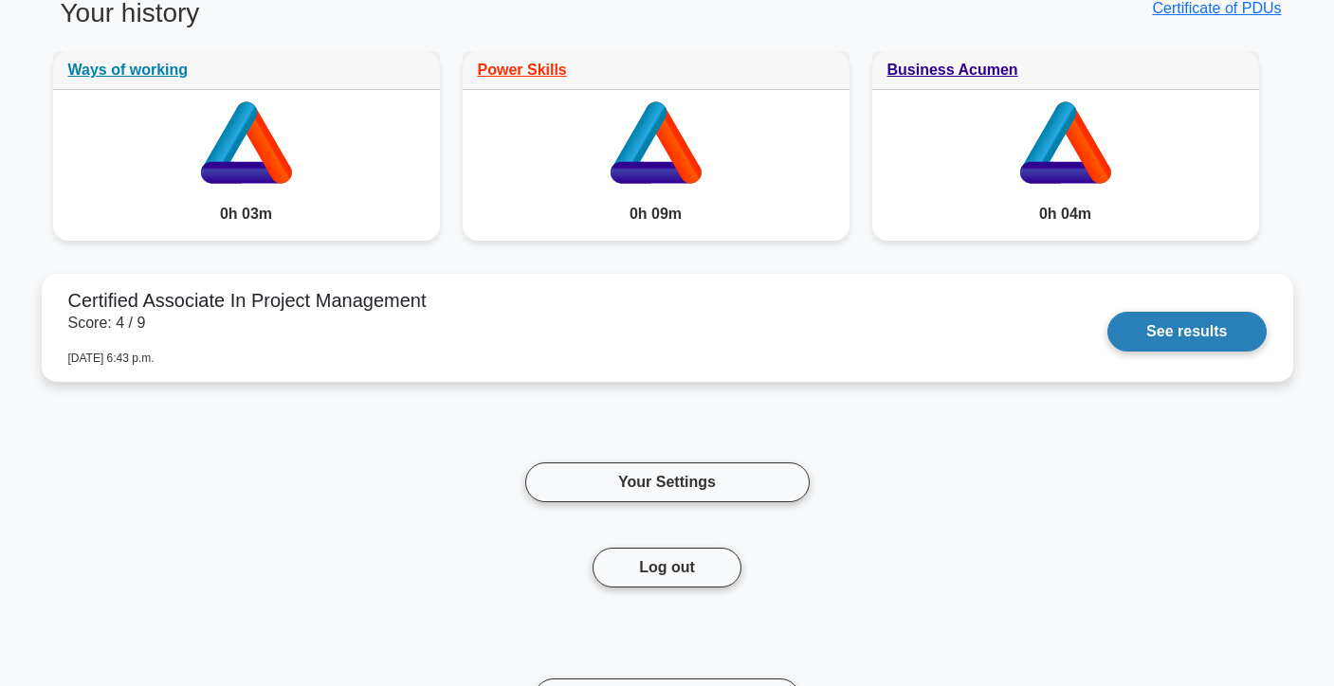
click at [1193, 318] on link "See results" at bounding box center [1186, 332] width 158 height 40
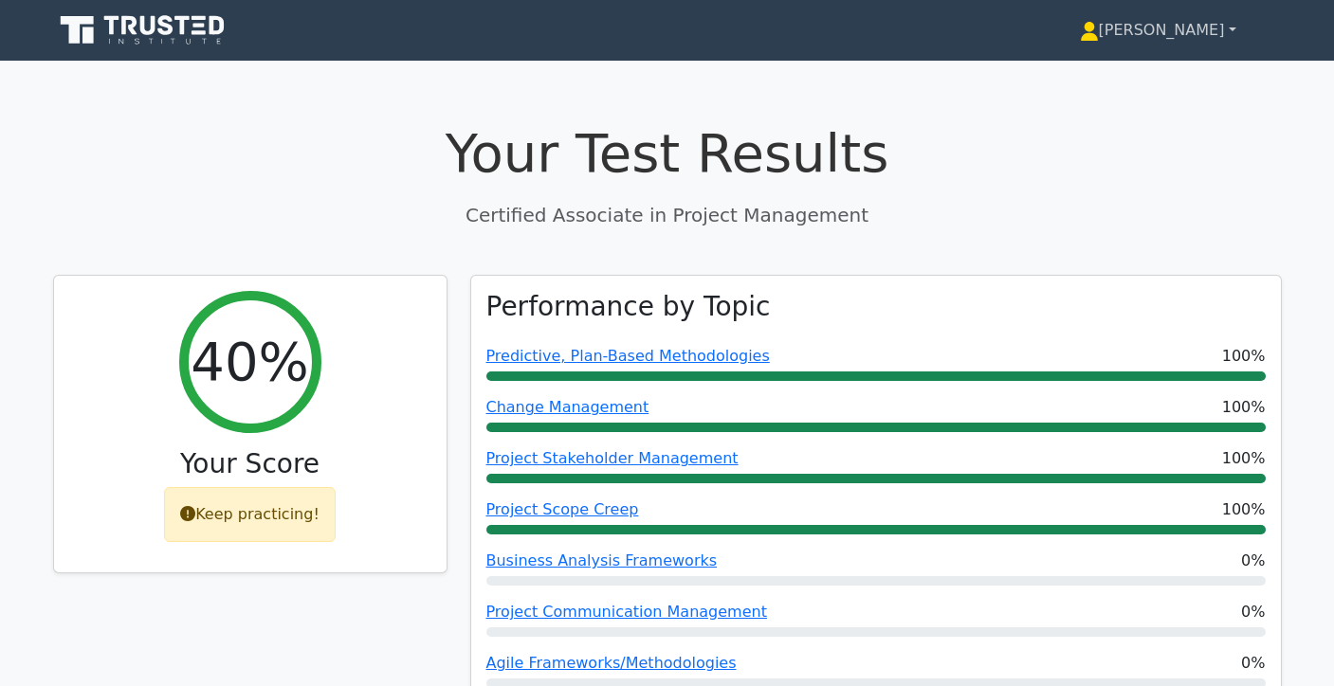
click at [1209, 42] on link "[PERSON_NAME]" at bounding box center [1157, 30] width 247 height 38
click at [1174, 73] on link "Profile" at bounding box center [1110, 75] width 150 height 30
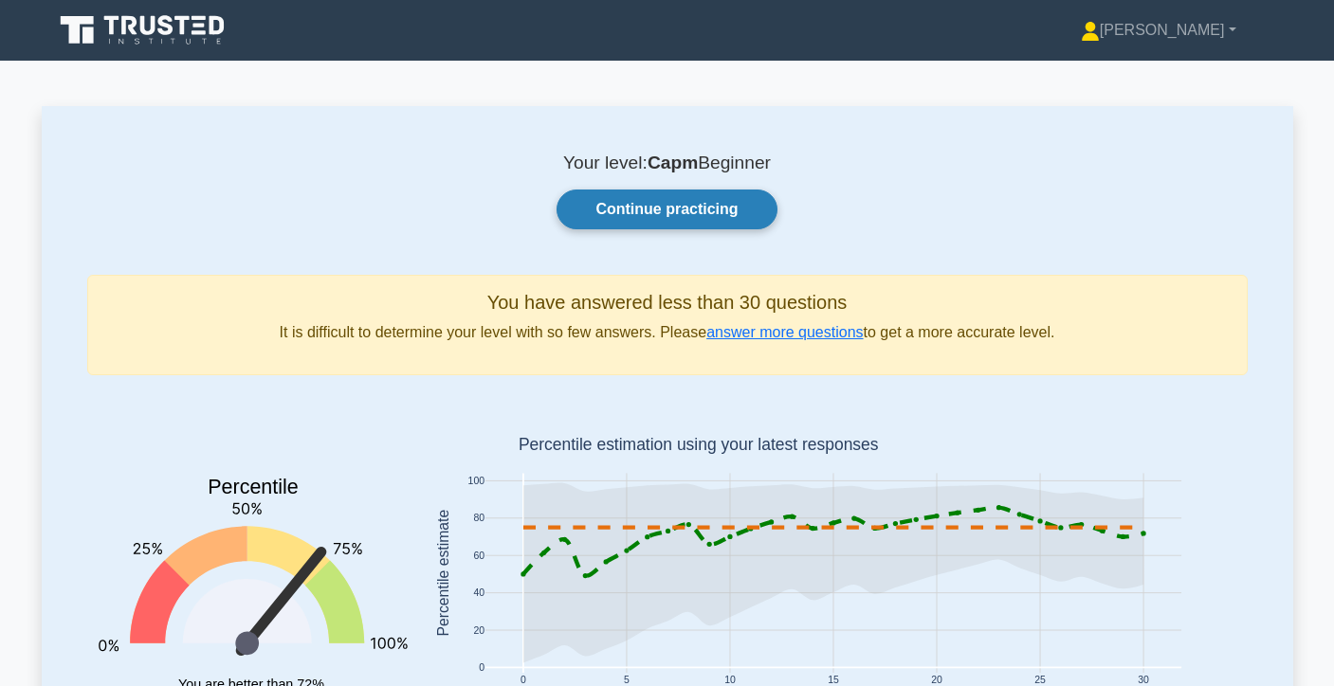
click at [741, 212] on link "Continue practicing" at bounding box center [666, 210] width 220 height 40
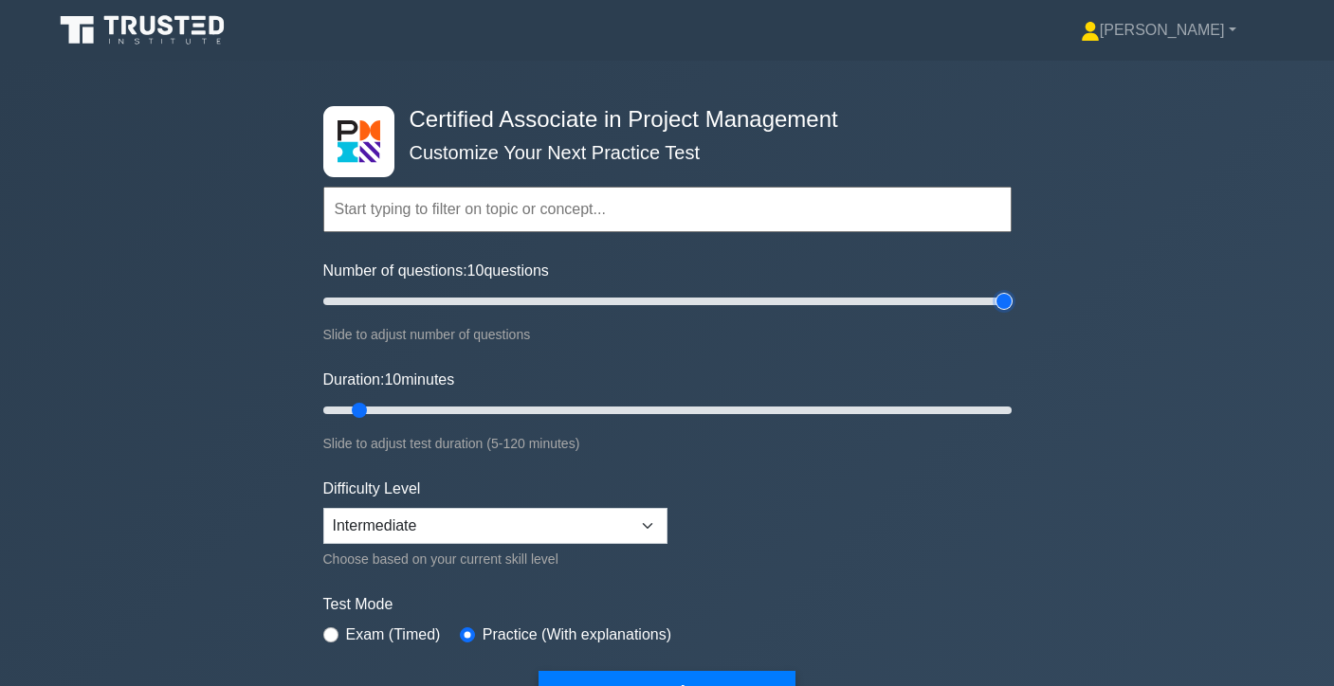
type input "200"
click at [1009, 301] on input "Number of questions: 10 questions" at bounding box center [667, 301] width 688 height 23
drag, startPoint x: 361, startPoint y: 413, endPoint x: 1097, endPoint y: 353, distance: 738.1
type input "120"
click at [1011, 399] on input "Duration: 120 minutes" at bounding box center [667, 410] width 688 height 23
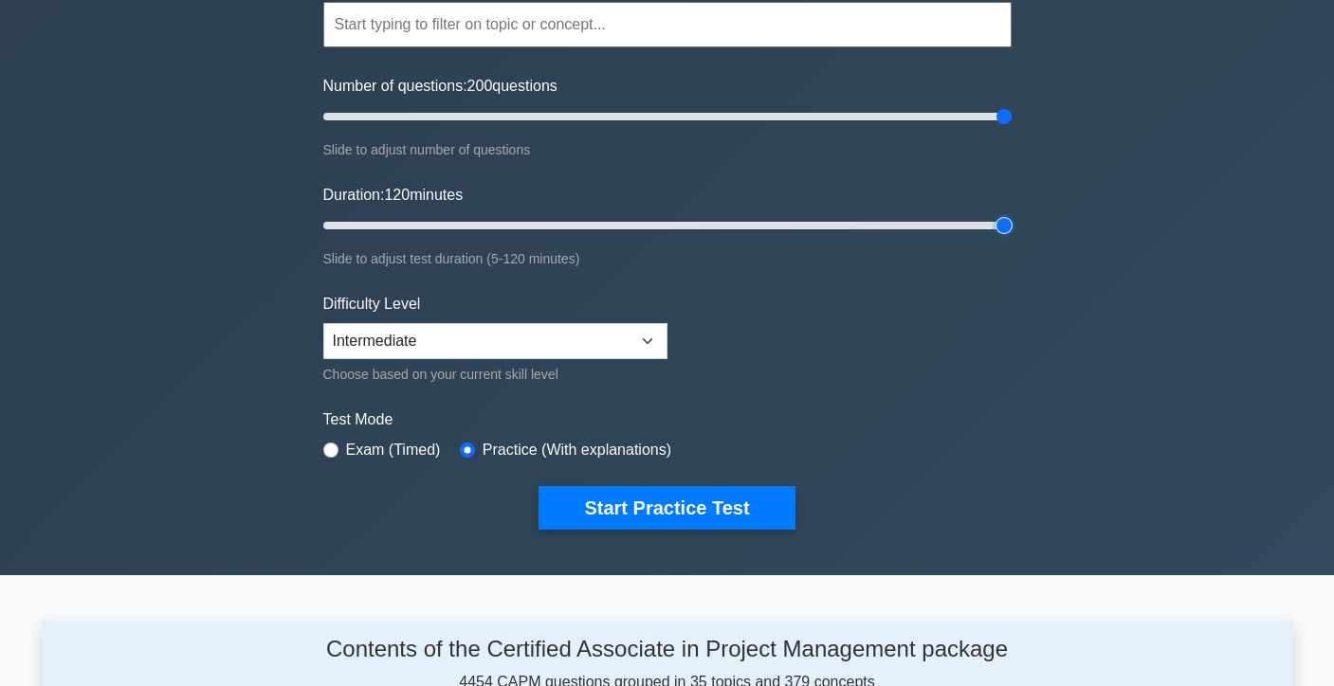
scroll to position [179, 0]
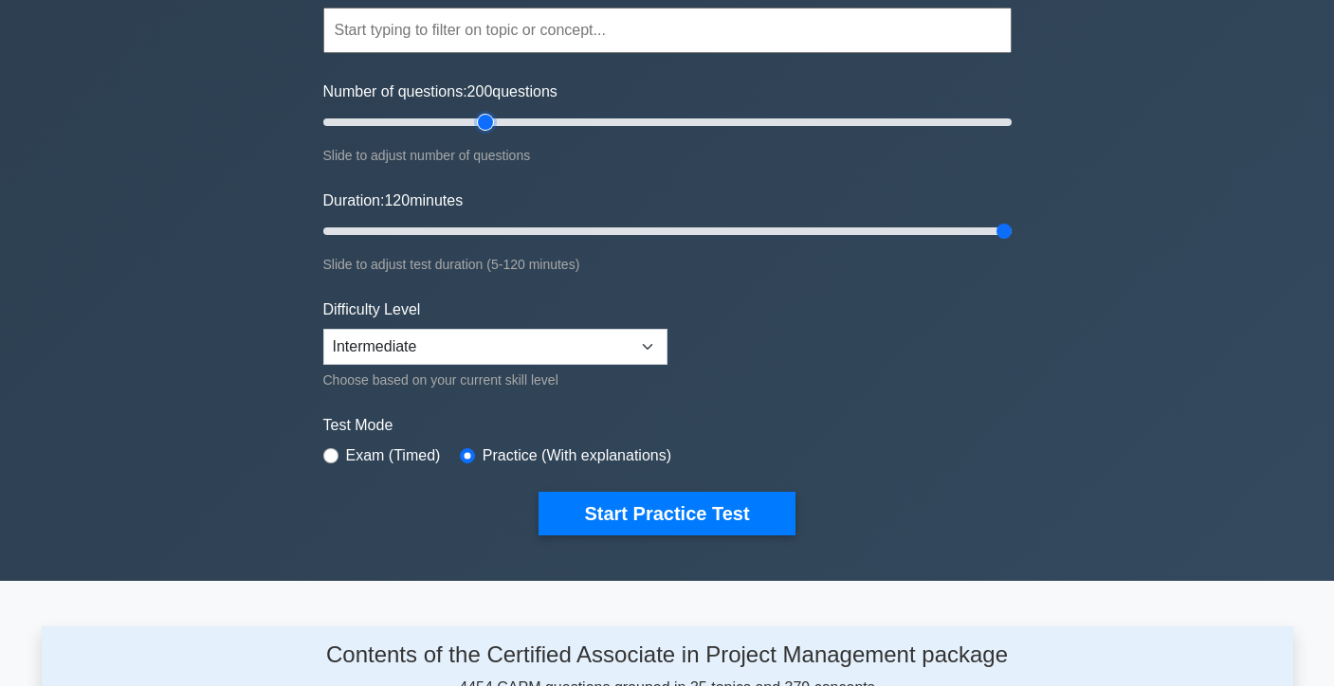
click at [478, 118] on input "Number of questions: 200 questions" at bounding box center [667, 122] width 688 height 23
click at [464, 118] on input "Number of questions: 45 questions" at bounding box center [667, 122] width 688 height 23
click at [436, 127] on input "Number of questions: 45 questions" at bounding box center [667, 122] width 688 height 23
click at [497, 120] on input "Number of questions: 55 questions" at bounding box center [667, 122] width 688 height 23
type input "50"
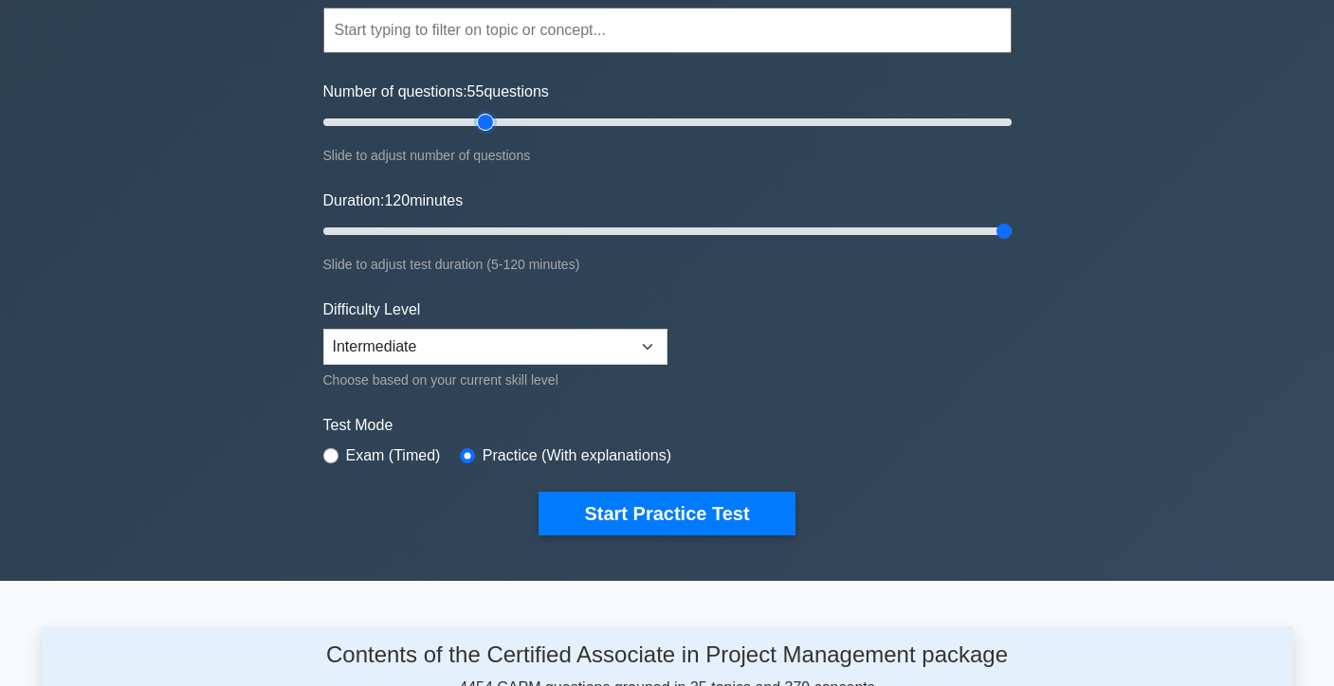
click at [488, 121] on input "Number of questions: 55 questions" at bounding box center [667, 122] width 688 height 23
type input "20"
click at [418, 228] on input "Duration: 20 minutes" at bounding box center [667, 231] width 688 height 23
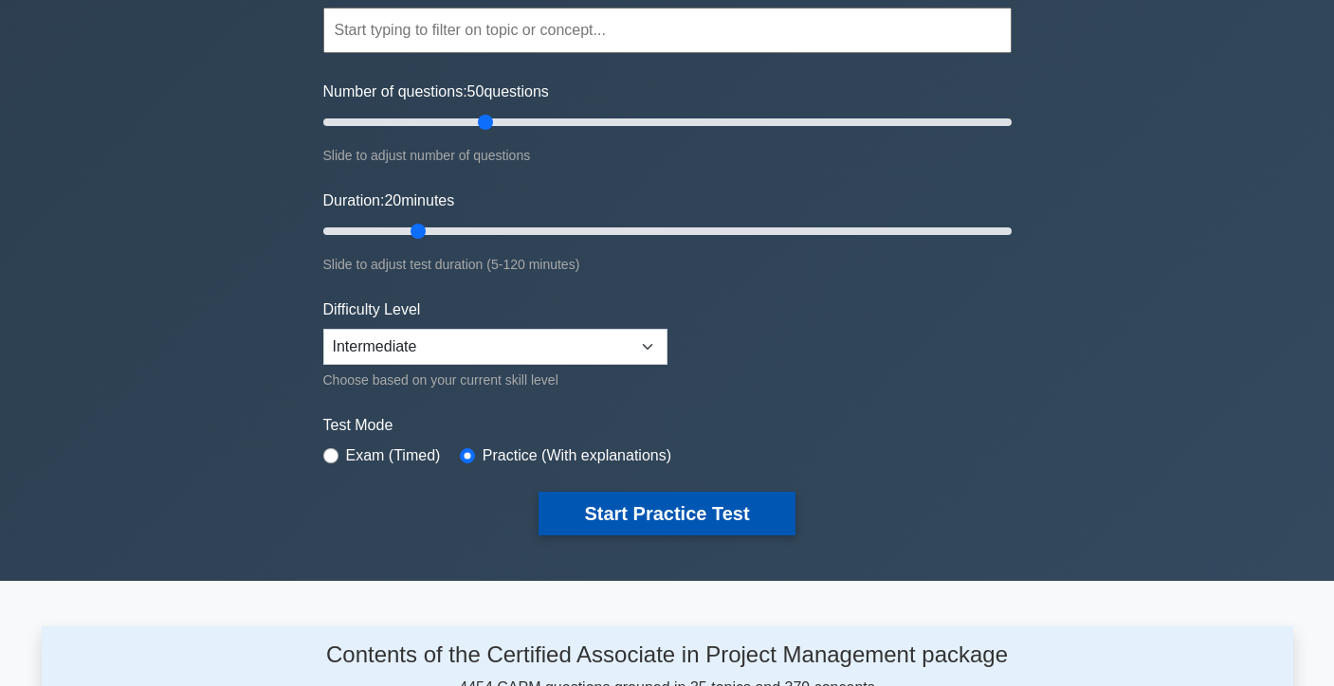
click at [635, 516] on button "Start Practice Test" at bounding box center [666, 514] width 256 height 44
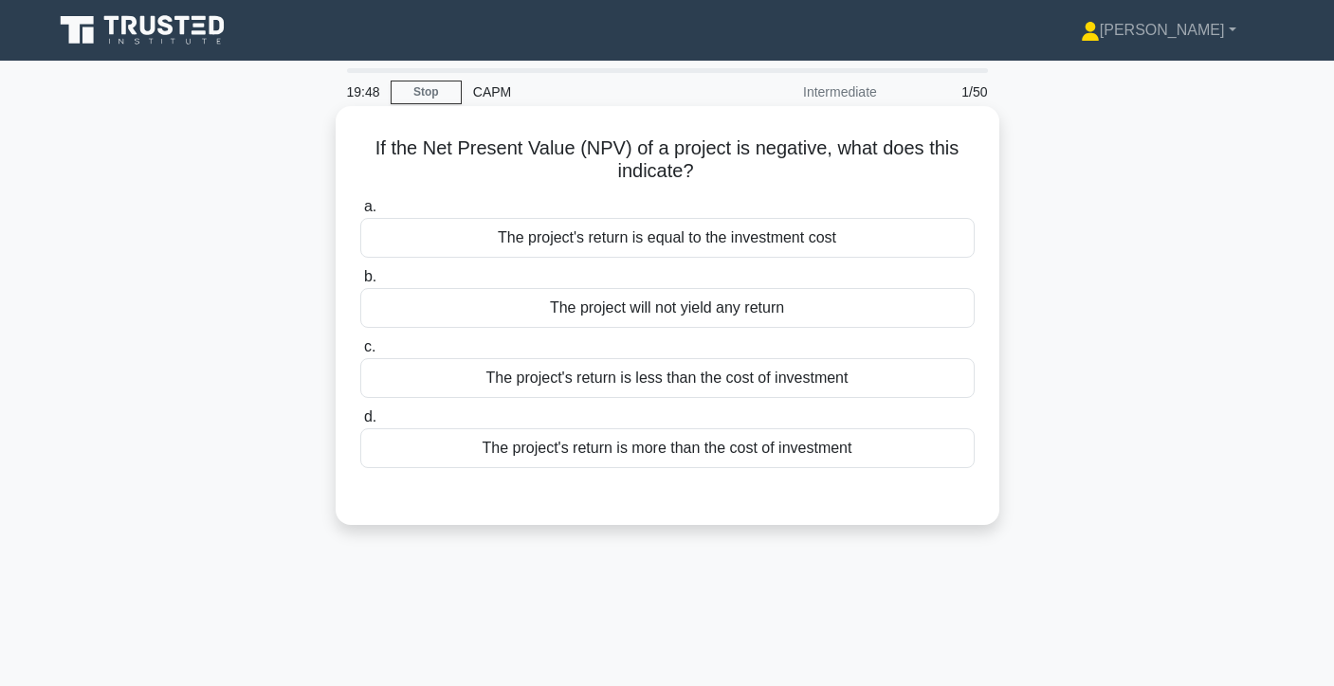
click at [848, 391] on div "The project's return is less than the cost of investment" at bounding box center [667, 378] width 614 height 40
click at [360, 354] on input "c. The project's return is less than the cost of investment" at bounding box center [360, 347] width 0 height 12
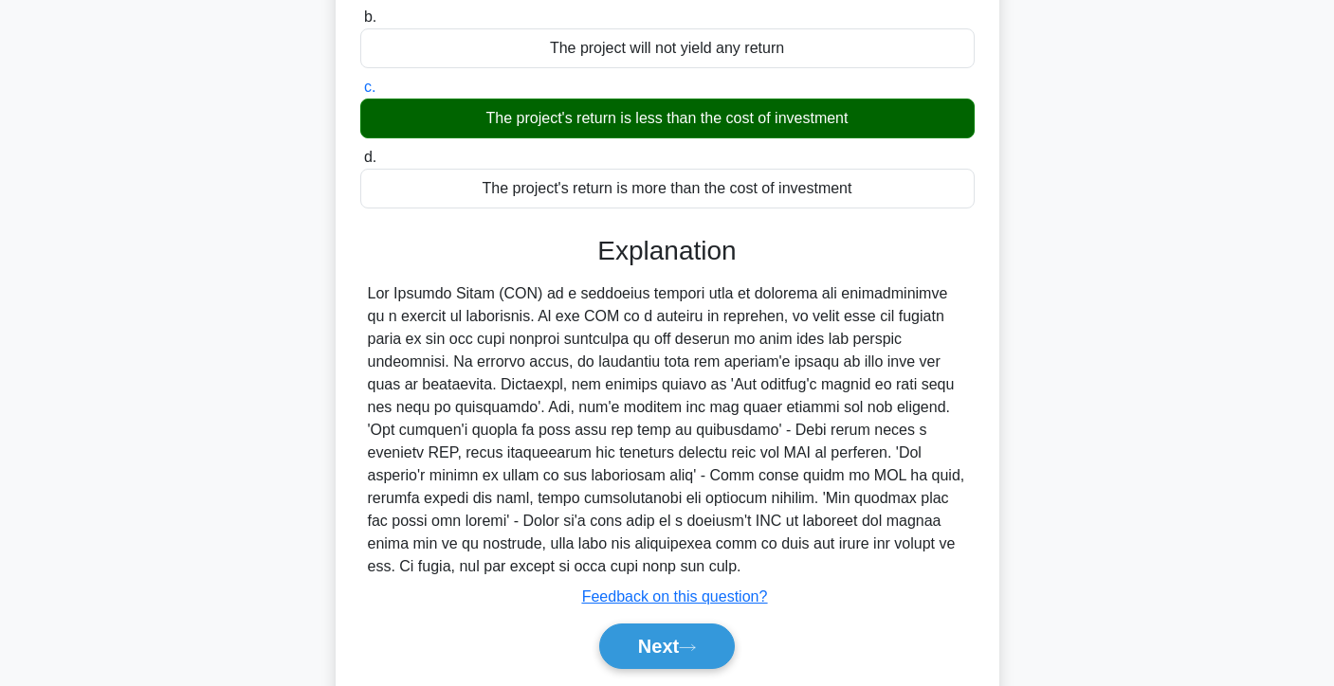
scroll to position [283, 0]
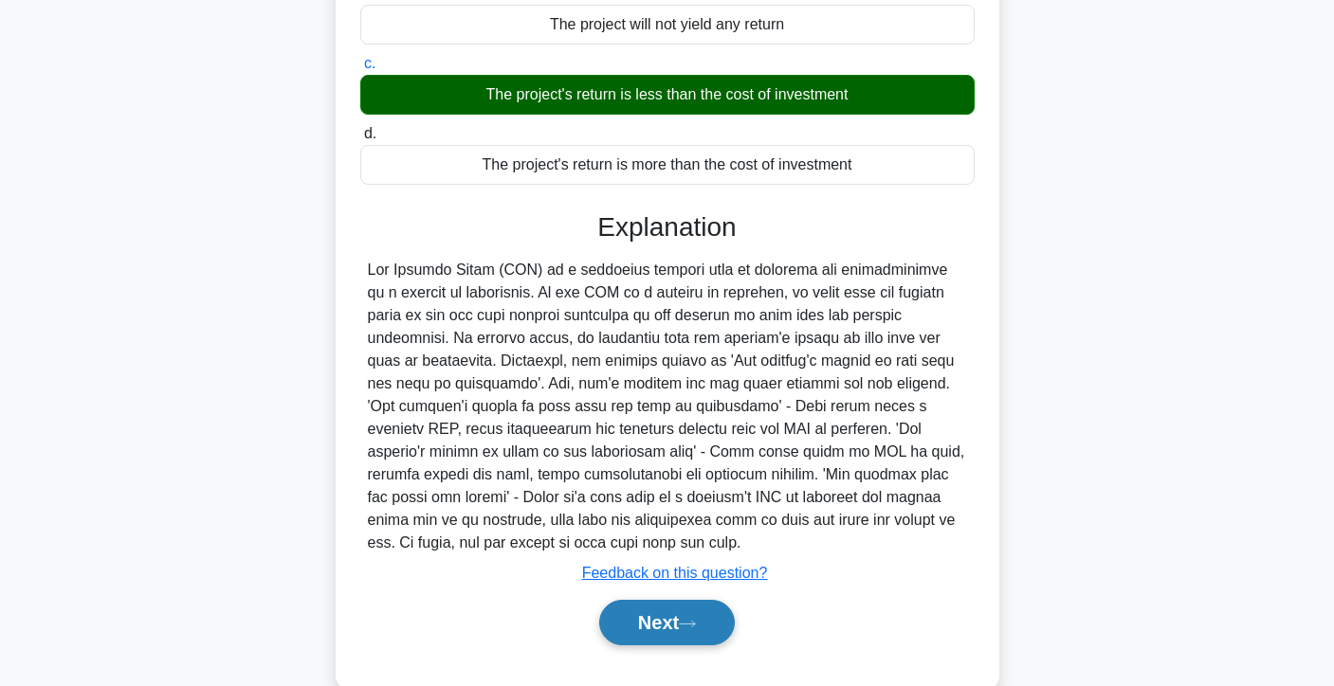
click at [690, 619] on icon at bounding box center [687, 624] width 17 height 10
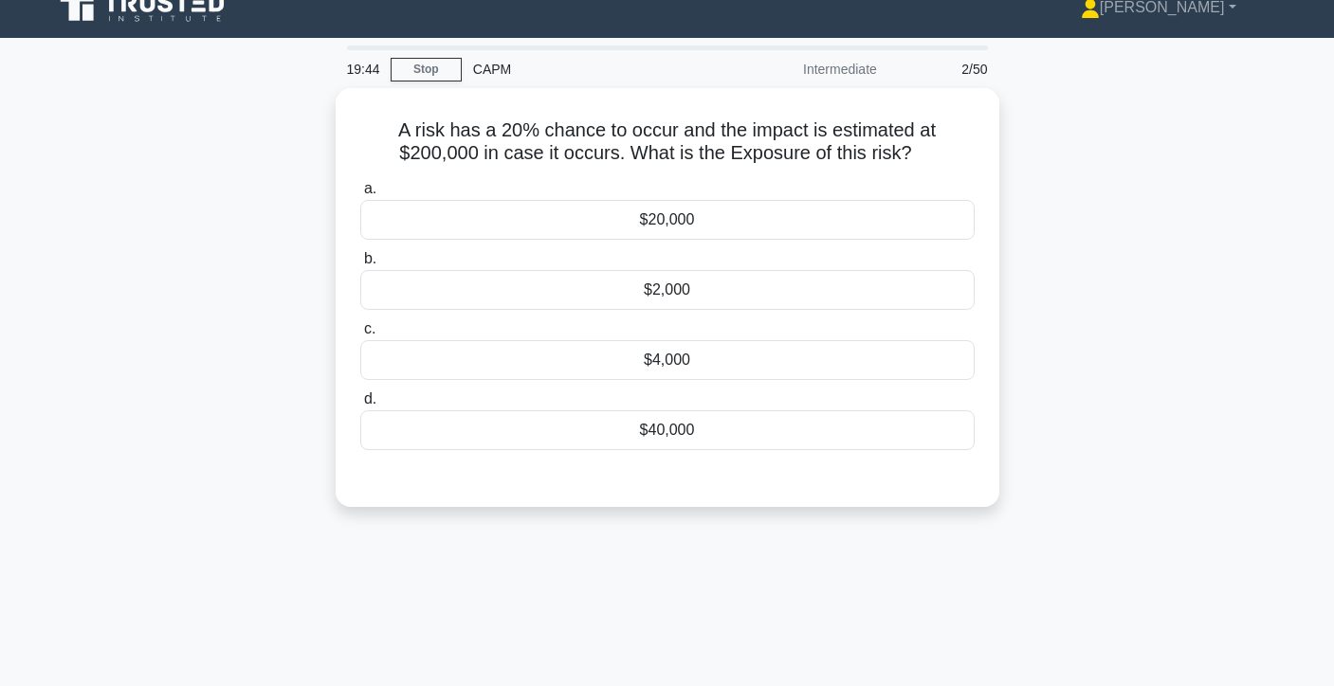
scroll to position [0, 0]
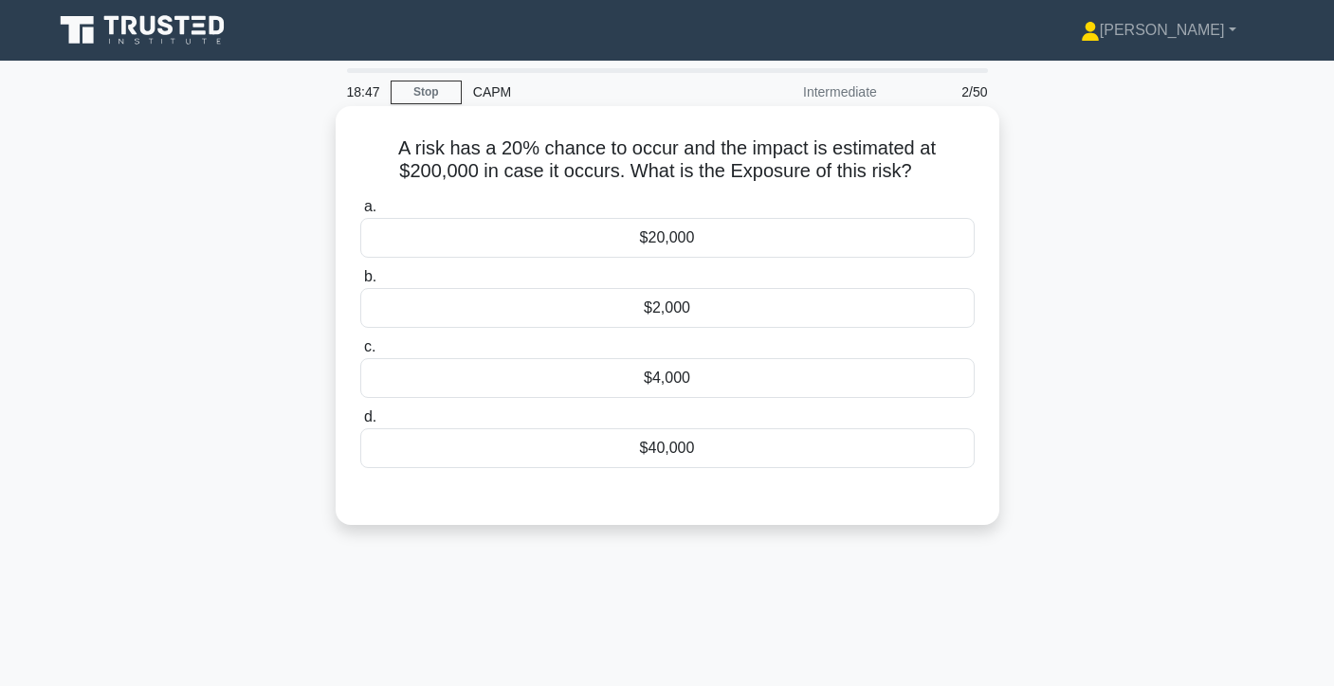
click at [737, 442] on div "$40,000" at bounding box center [667, 448] width 614 height 40
click at [360, 424] on input "d. $40,000" at bounding box center [360, 417] width 0 height 12
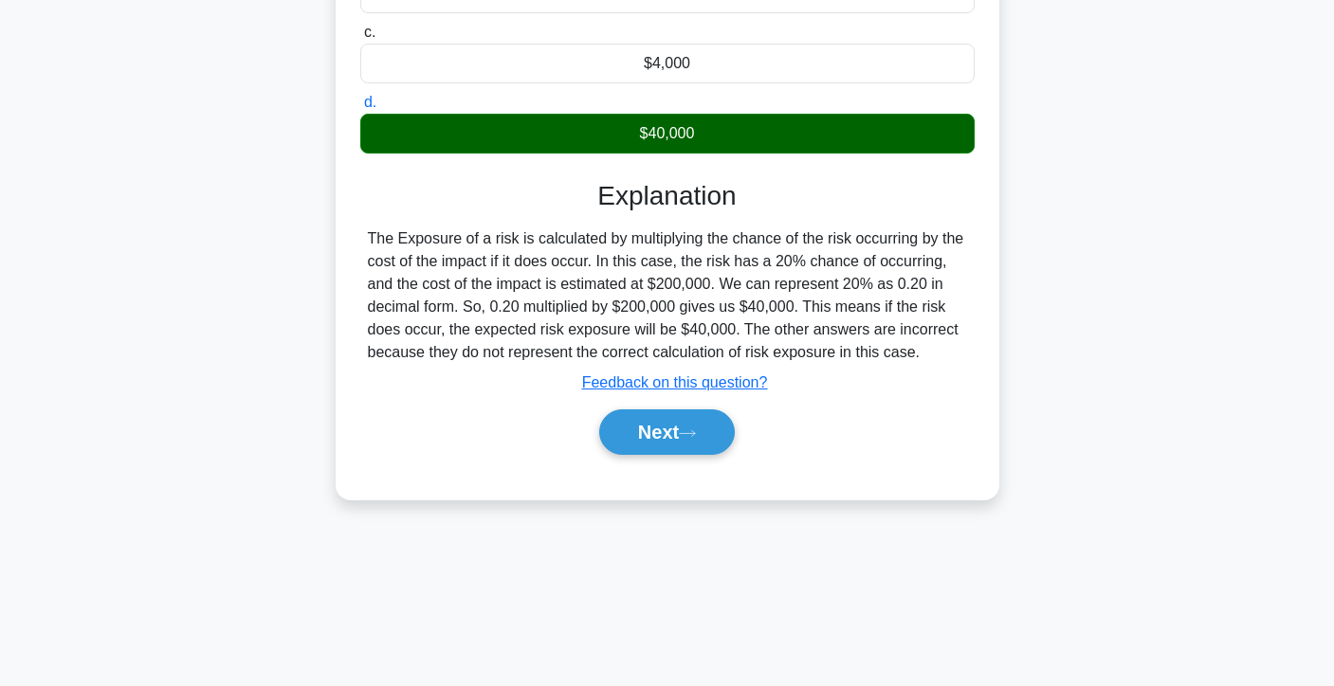
scroll to position [323, 0]
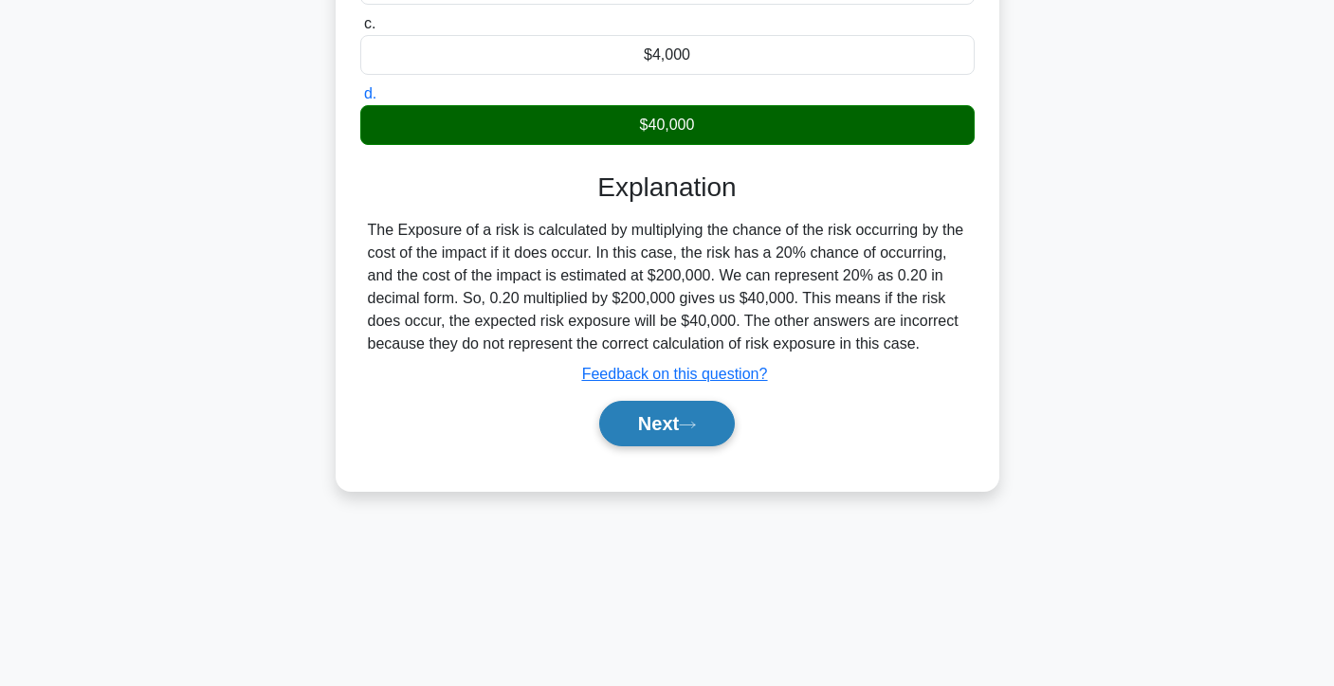
click at [696, 420] on icon at bounding box center [687, 425] width 17 height 10
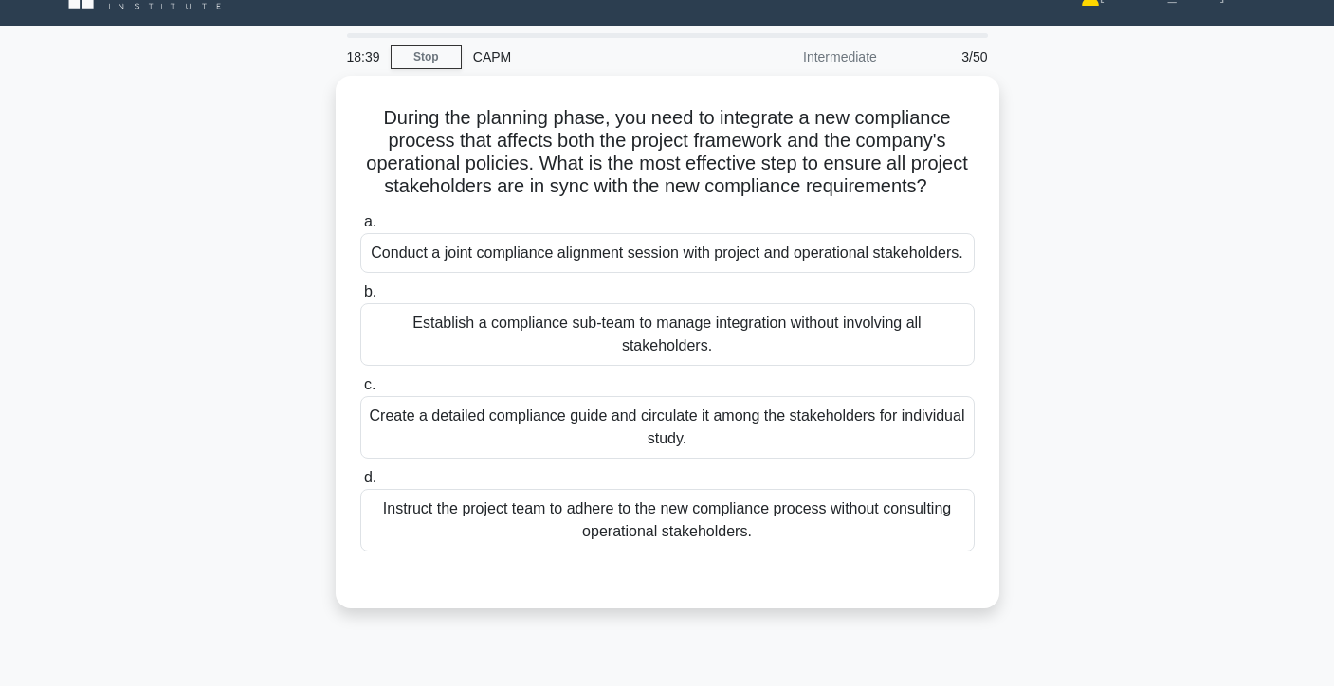
scroll to position [32, 0]
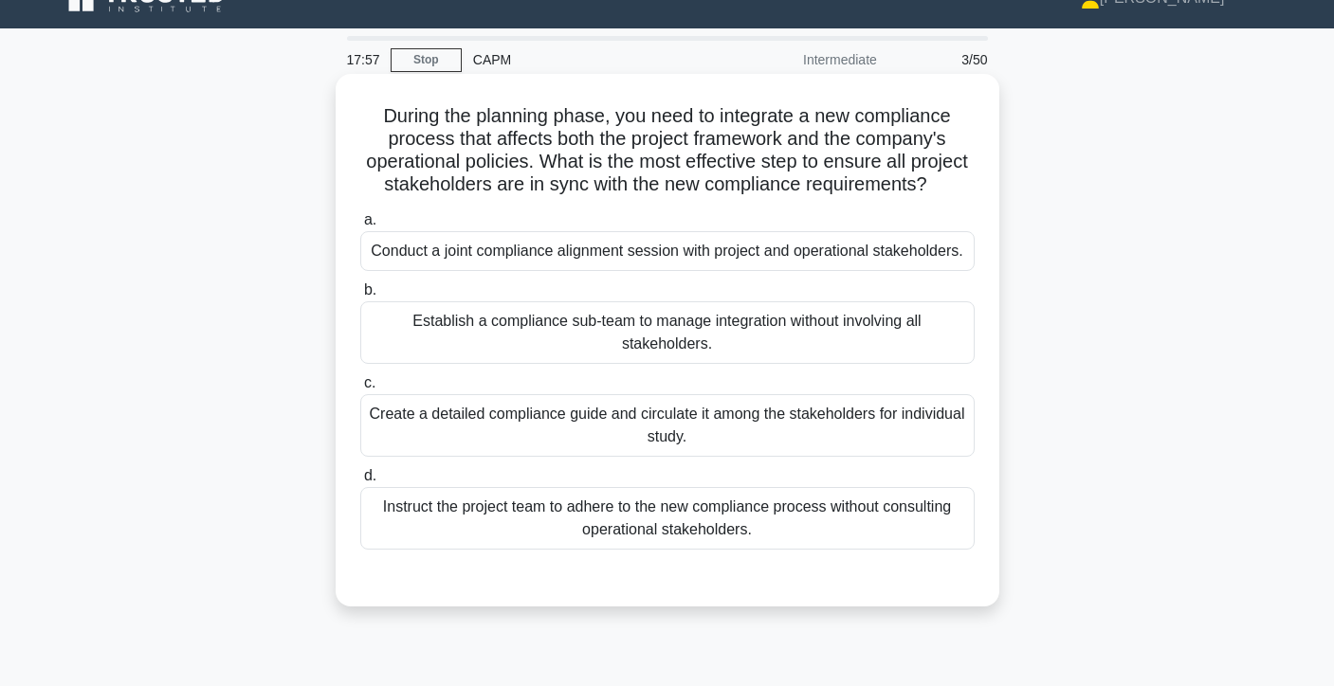
click at [754, 251] on div "Conduct a joint compliance alignment session with project and operational stake…" at bounding box center [667, 251] width 614 height 40
click at [360, 227] on input "a. Conduct a joint compliance alignment session with project and operational st…" at bounding box center [360, 220] width 0 height 12
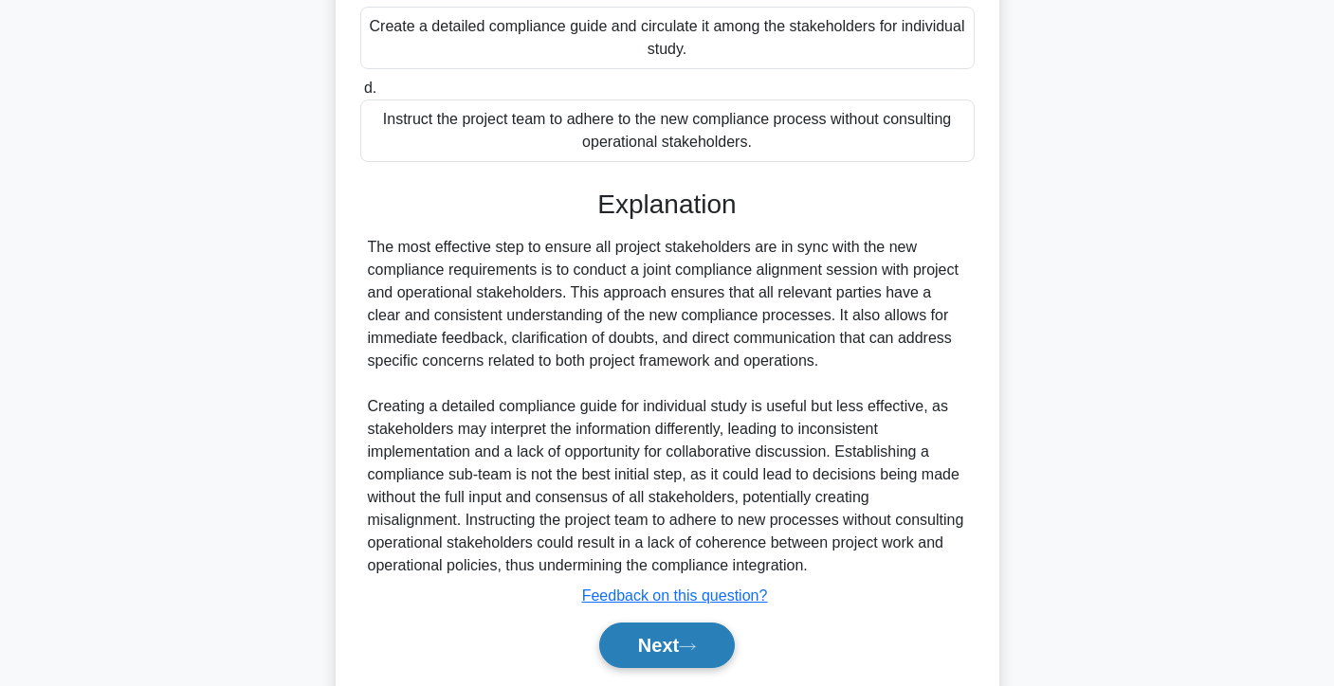
click at [637, 640] on button "Next" at bounding box center [667, 646] width 136 height 46
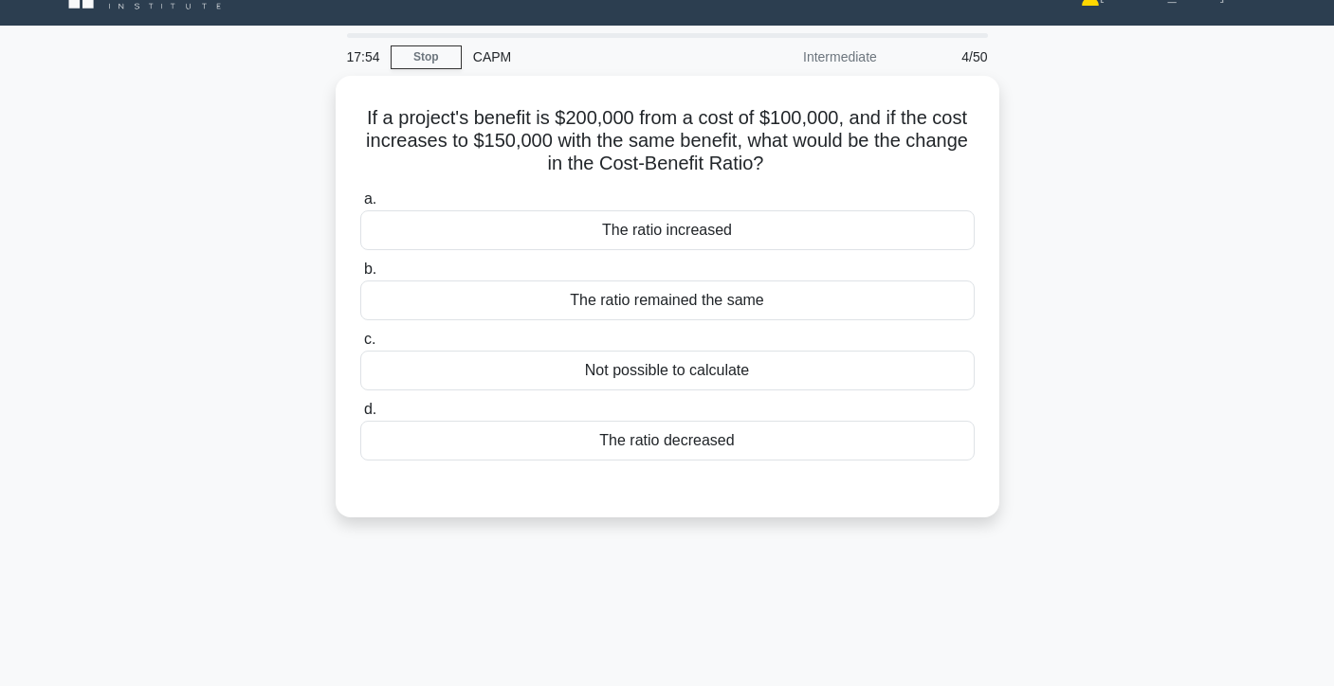
scroll to position [33, 0]
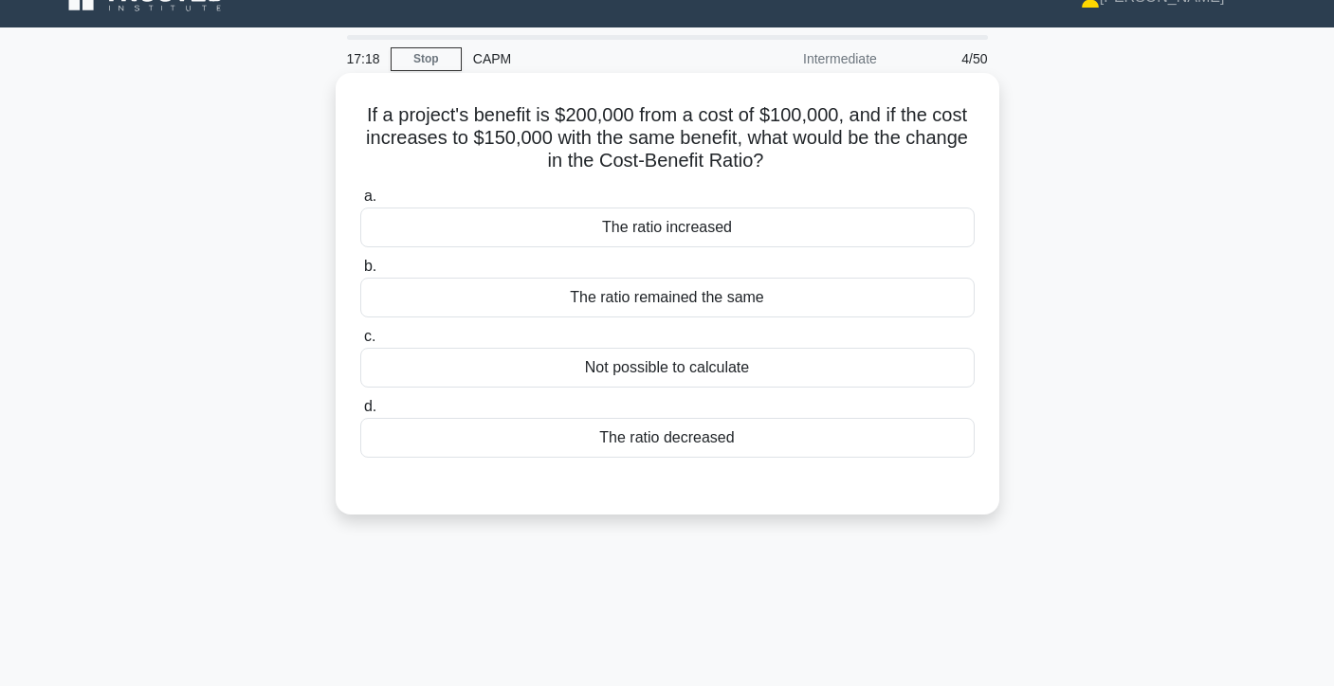
click at [712, 219] on div "The ratio increased" at bounding box center [667, 228] width 614 height 40
click at [360, 203] on input "a. The ratio increased" at bounding box center [360, 197] width 0 height 12
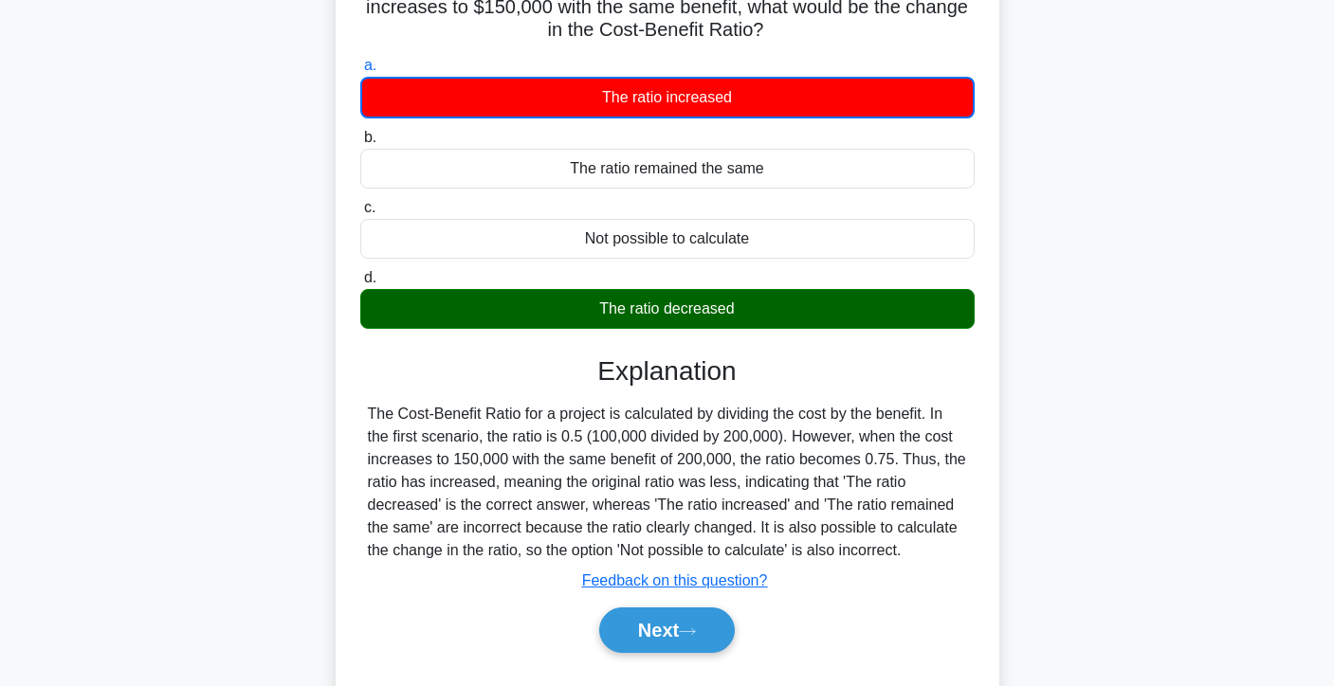
scroll to position [337, 0]
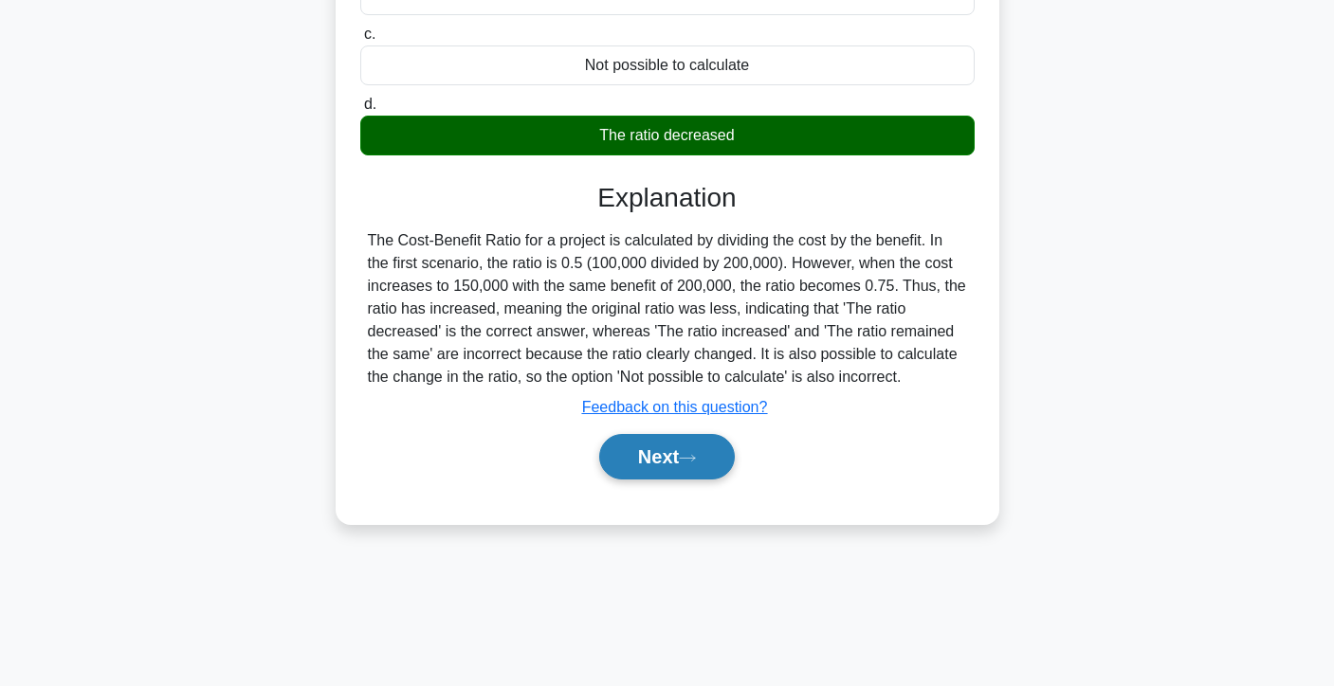
click at [686, 465] on button "Next" at bounding box center [667, 457] width 136 height 46
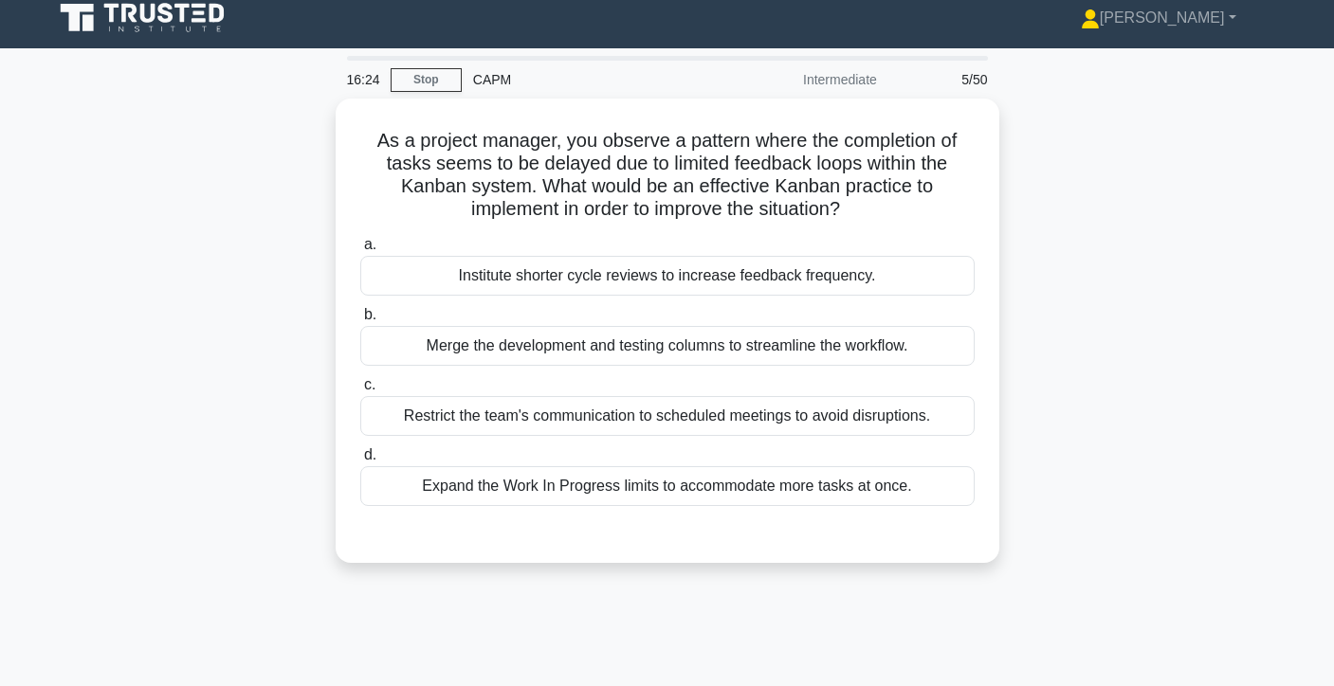
scroll to position [0, 0]
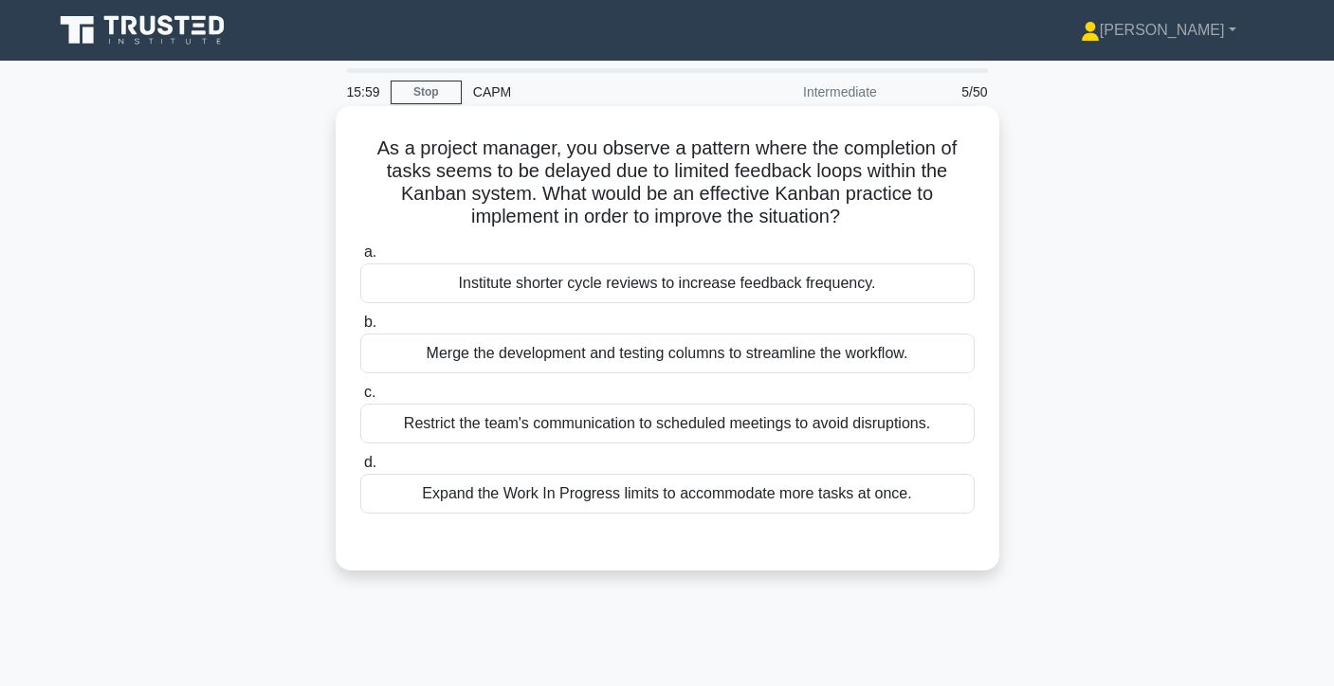
click at [639, 284] on div "Institute shorter cycle reviews to increase feedback frequency." at bounding box center [667, 284] width 614 height 40
click at [360, 259] on input "a. Institute shorter cycle reviews to increase feedback frequency." at bounding box center [360, 252] width 0 height 12
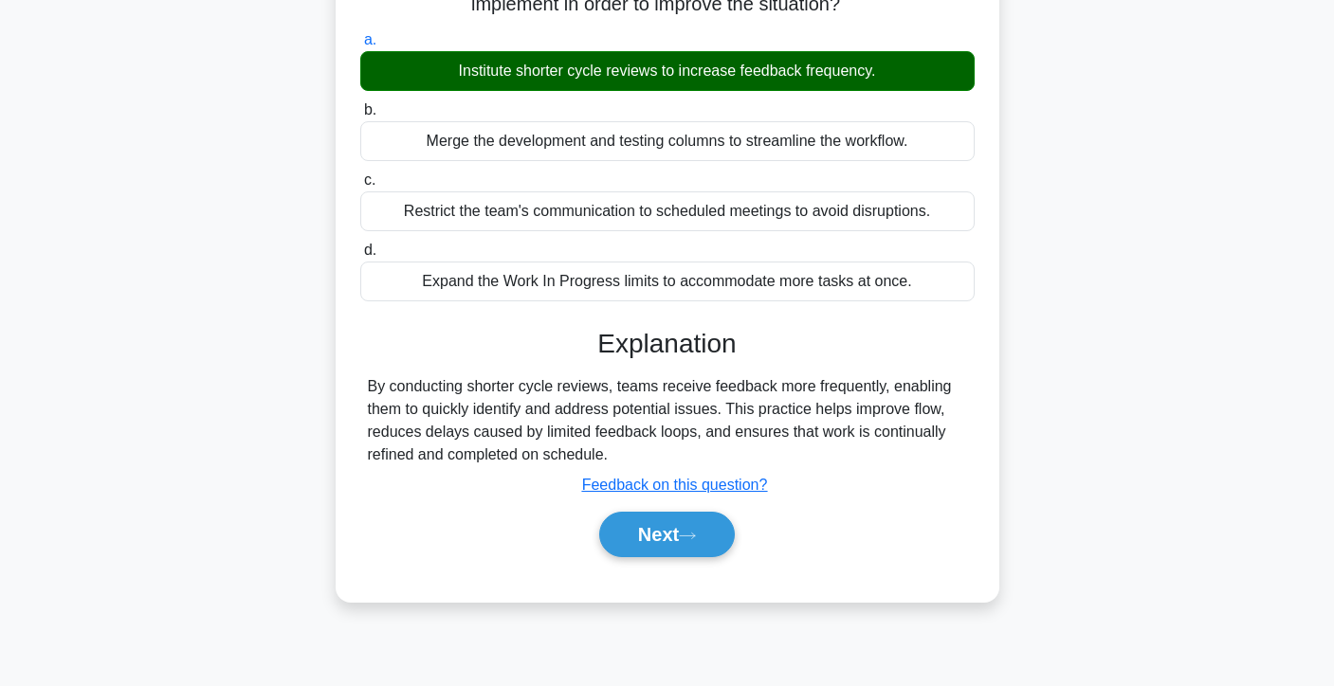
scroll to position [337, 0]
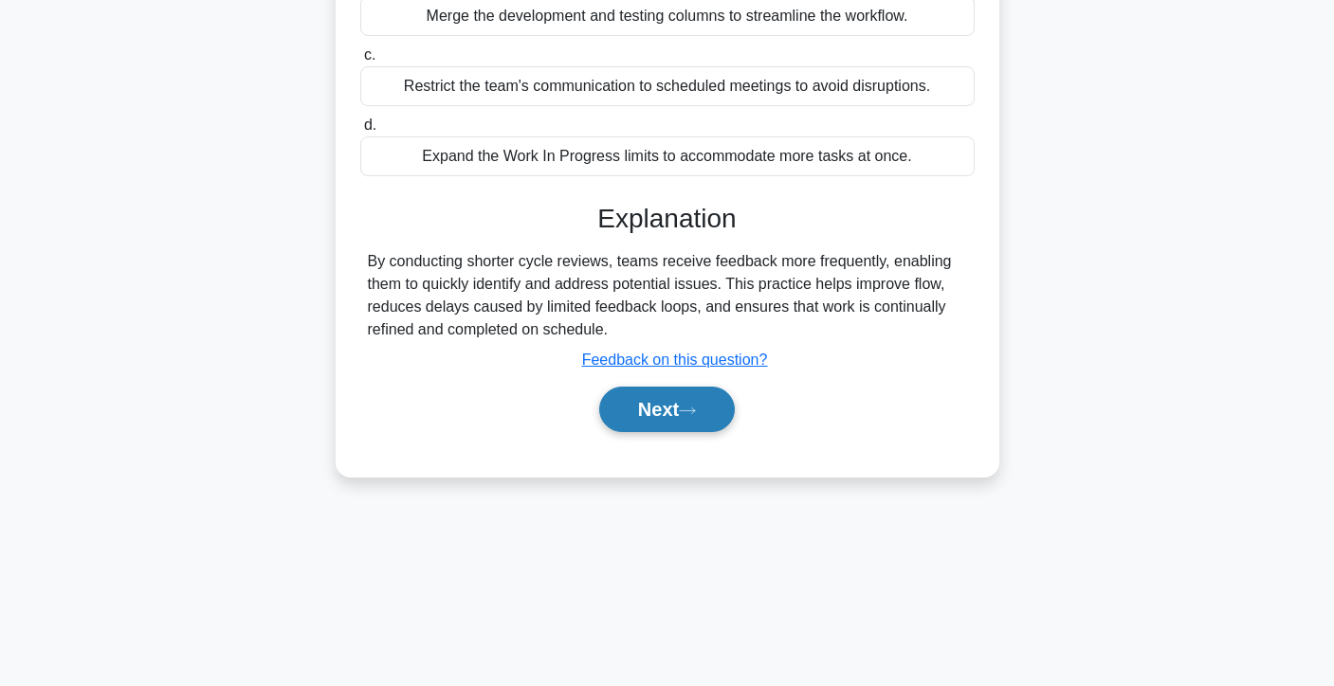
click at [696, 413] on icon at bounding box center [687, 411] width 17 height 10
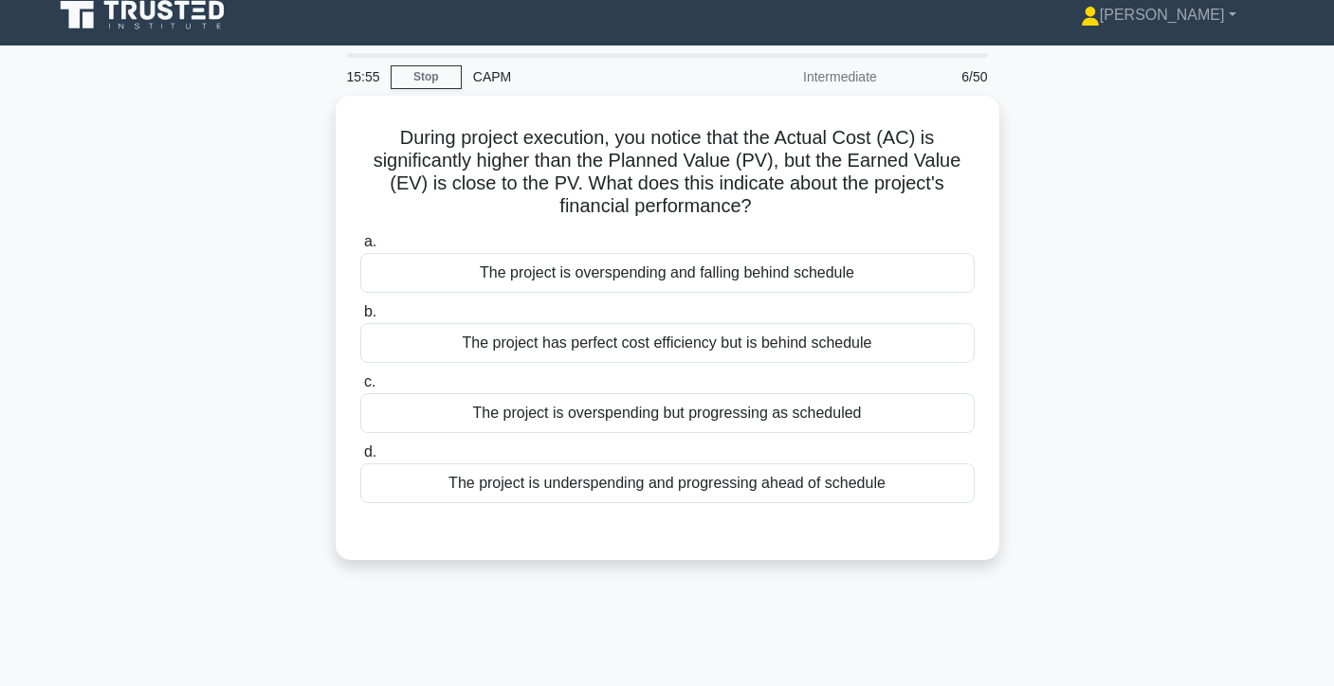
scroll to position [10, 0]
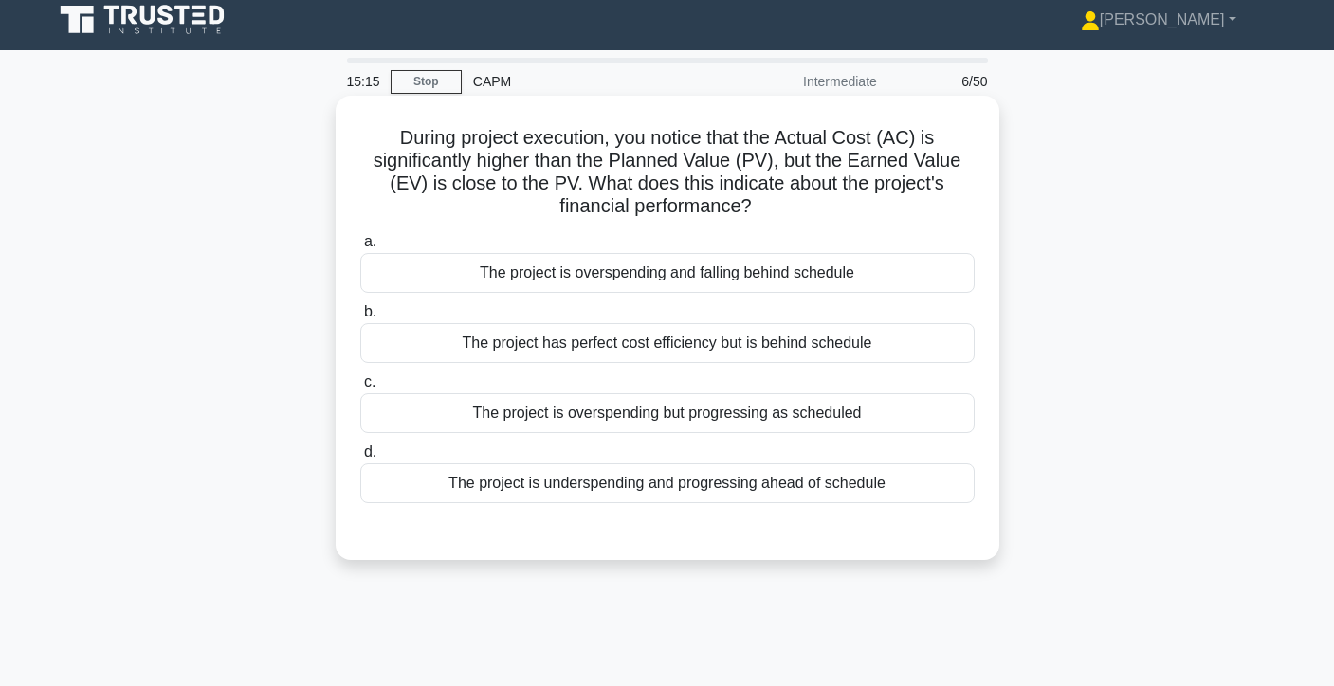
click at [573, 415] on div "The project is overspending but progressing as scheduled" at bounding box center [667, 413] width 614 height 40
click at [360, 389] on input "c. The project is overspending but progressing as scheduled" at bounding box center [360, 382] width 0 height 12
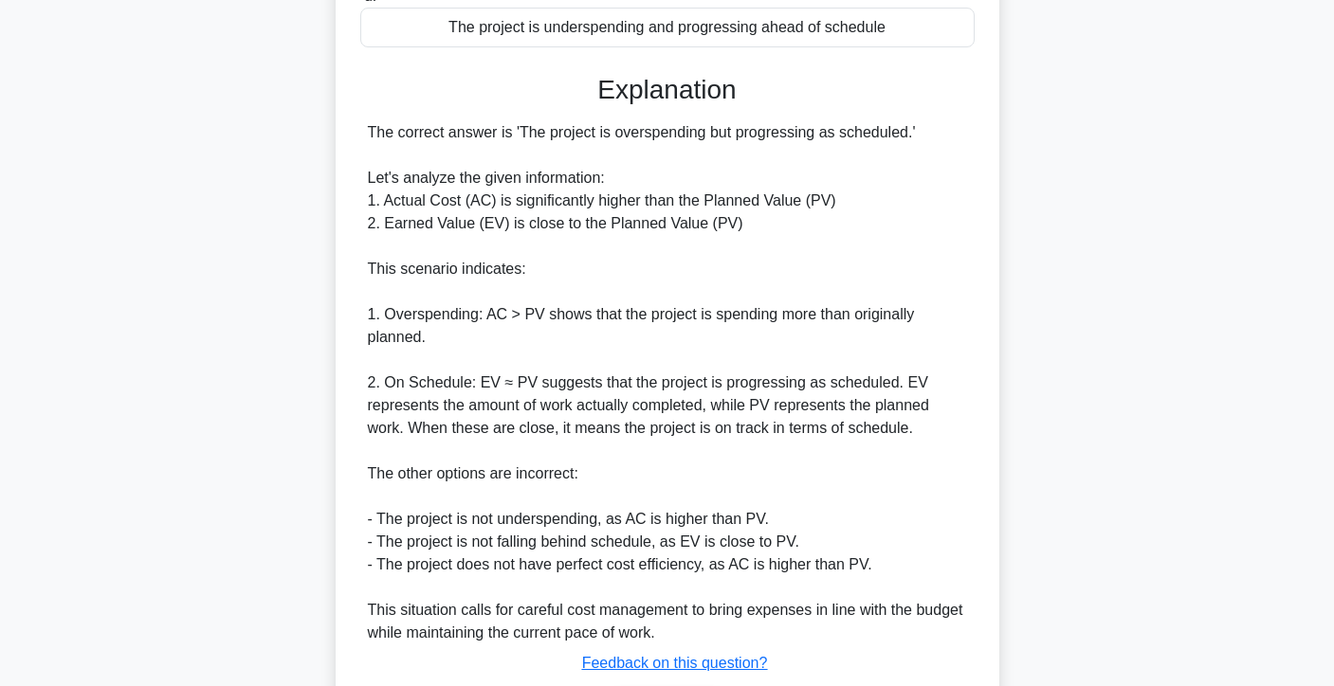
scroll to position [597, 0]
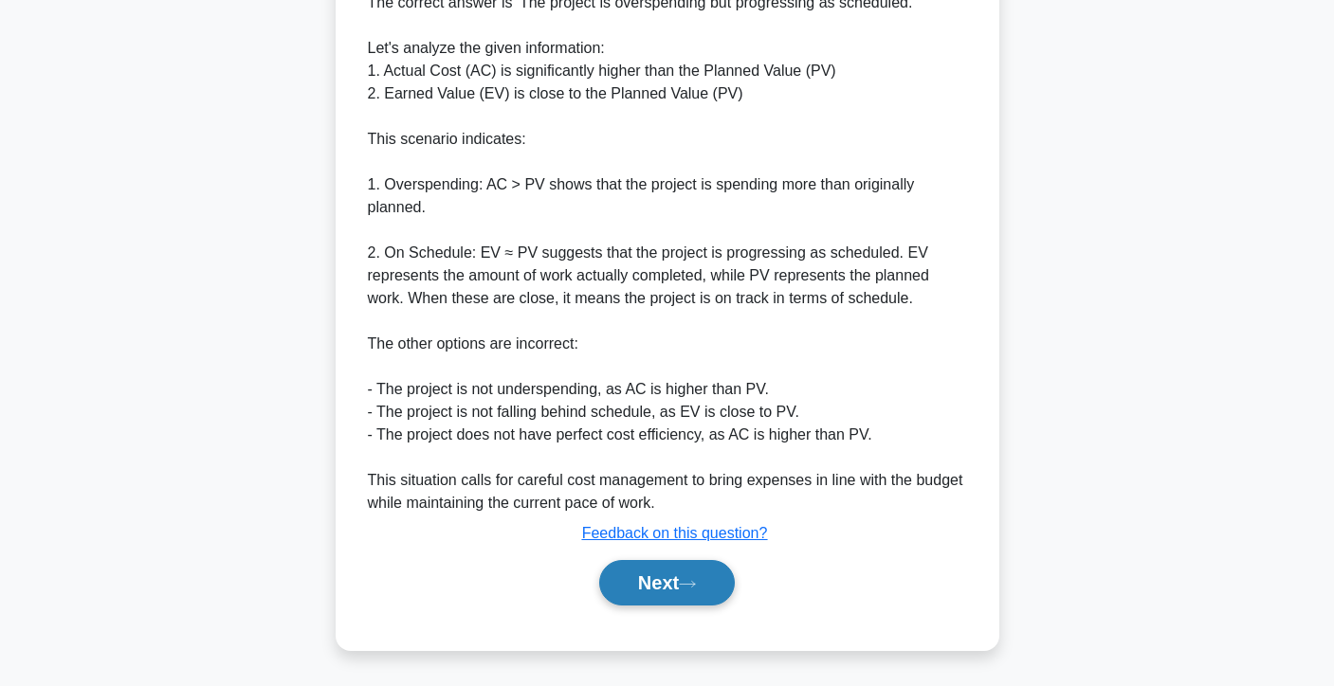
click at [653, 573] on button "Next" at bounding box center [667, 583] width 136 height 46
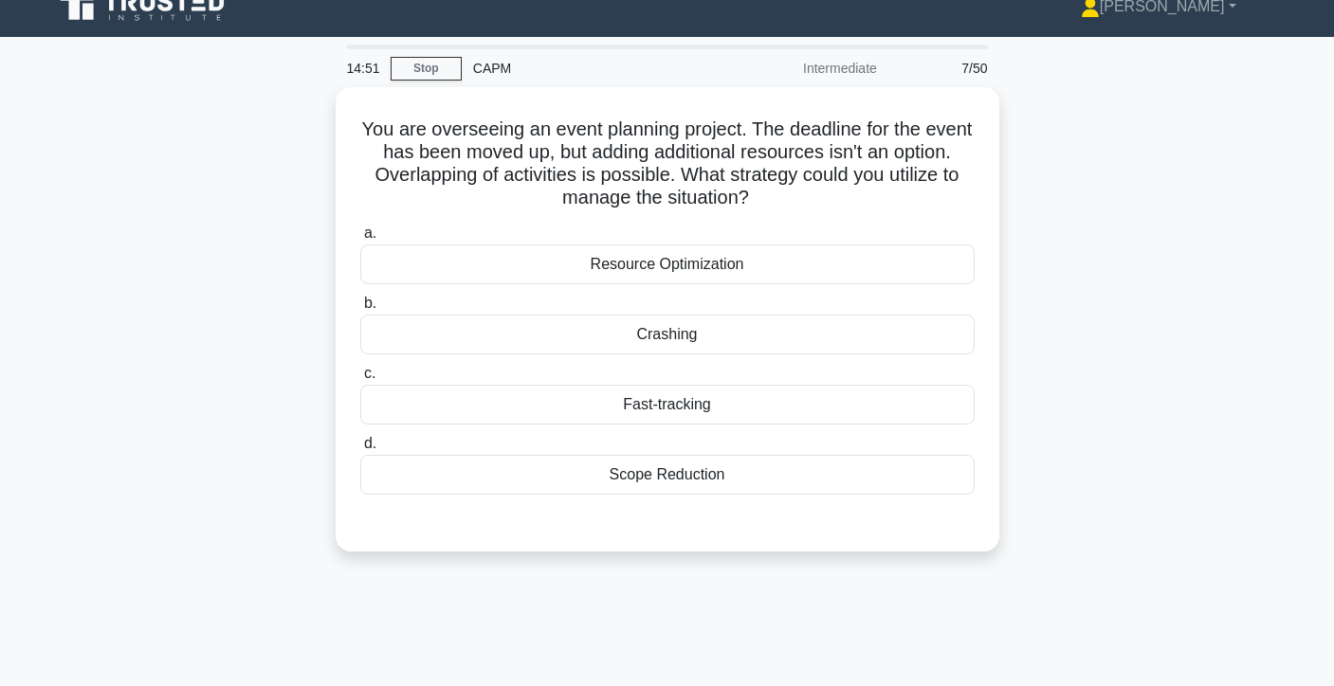
scroll to position [0, 0]
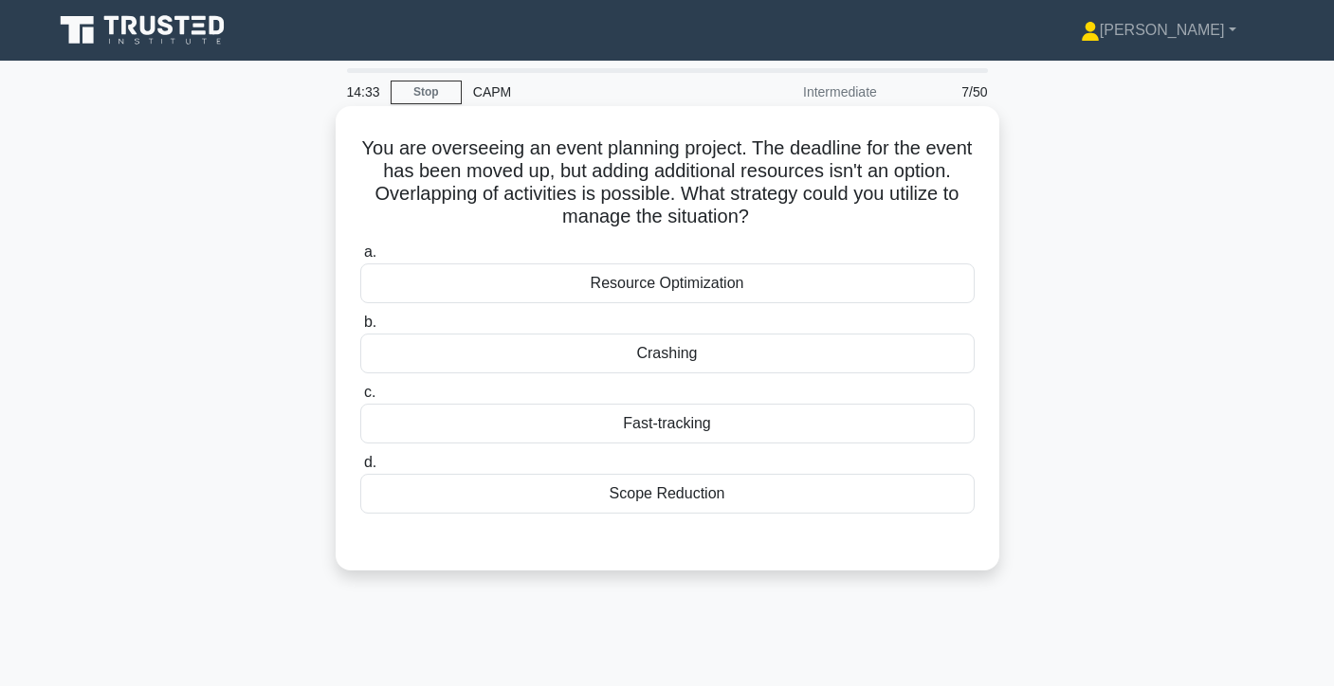
click at [719, 358] on div "Crashing" at bounding box center [667, 354] width 614 height 40
click at [360, 329] on input "b. Crashing" at bounding box center [360, 323] width 0 height 12
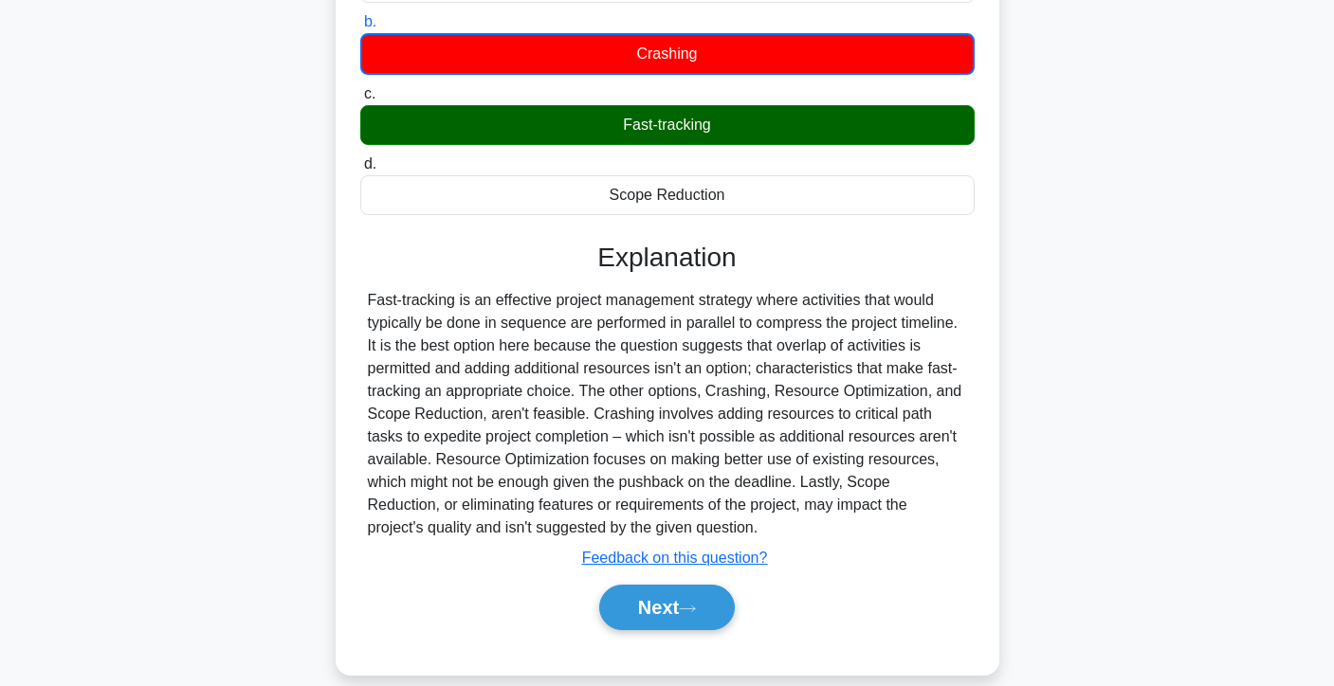
scroll to position [303, 0]
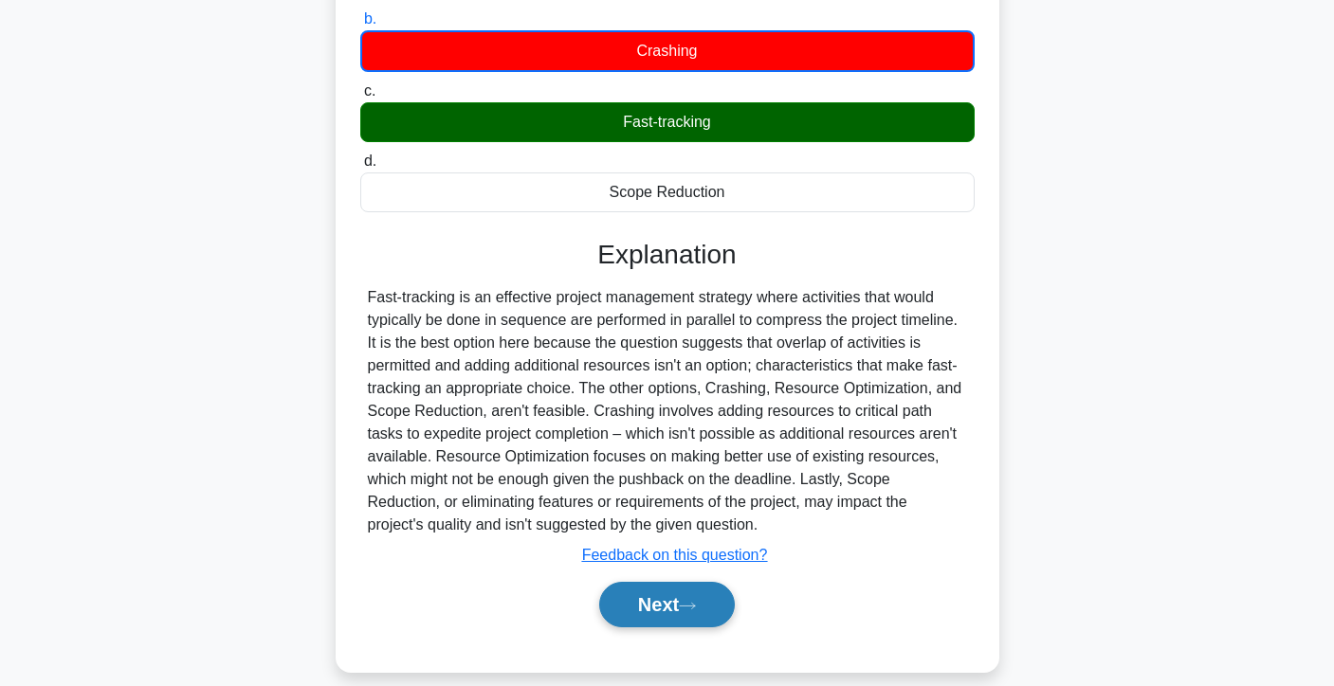
click at [682, 613] on button "Next" at bounding box center [667, 605] width 136 height 46
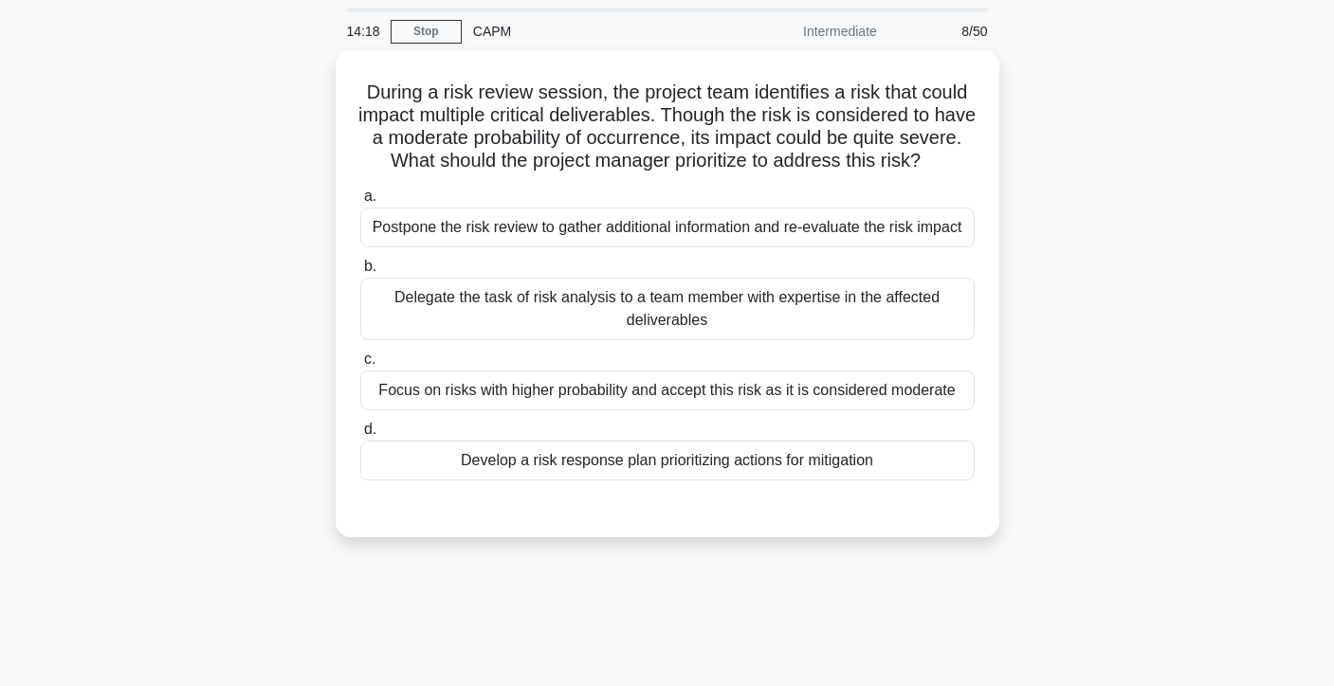
scroll to position [0, 0]
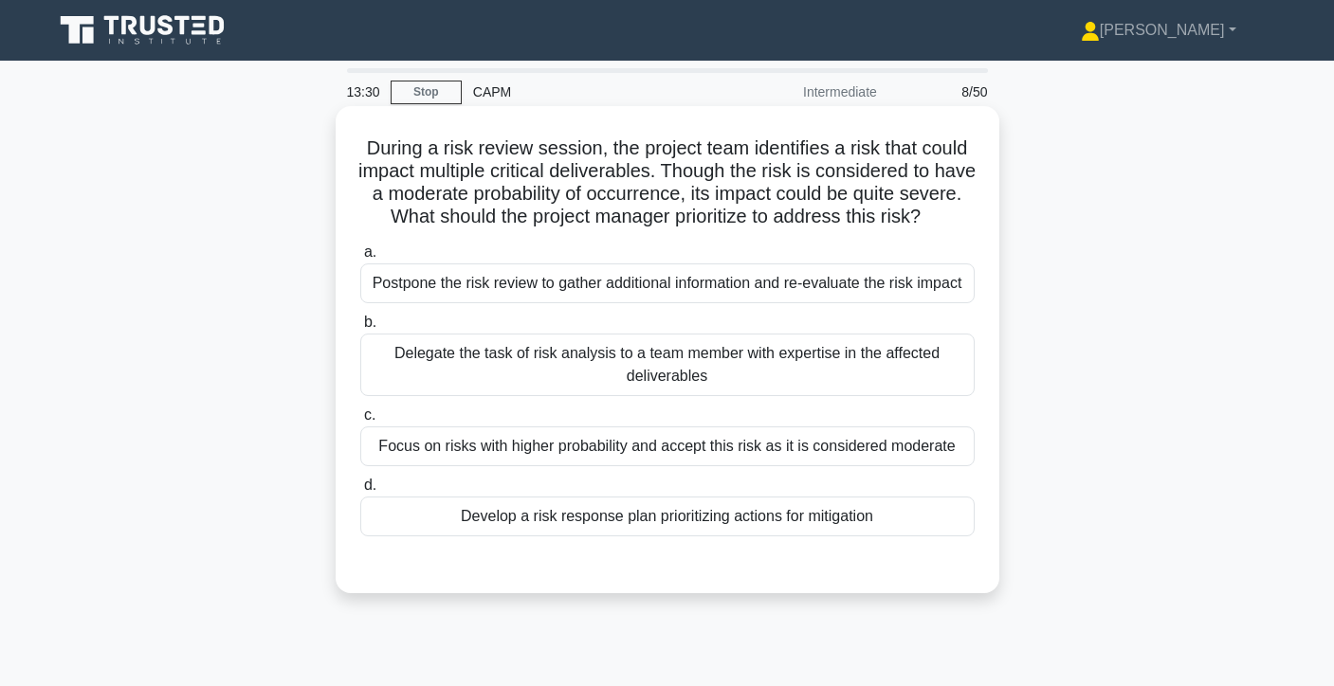
click at [766, 518] on div "Develop a risk response plan prioritizing actions for mitigation" at bounding box center [667, 517] width 614 height 40
click at [360, 492] on input "d. Develop a risk response plan prioritizing actions for mitigation" at bounding box center [360, 486] width 0 height 12
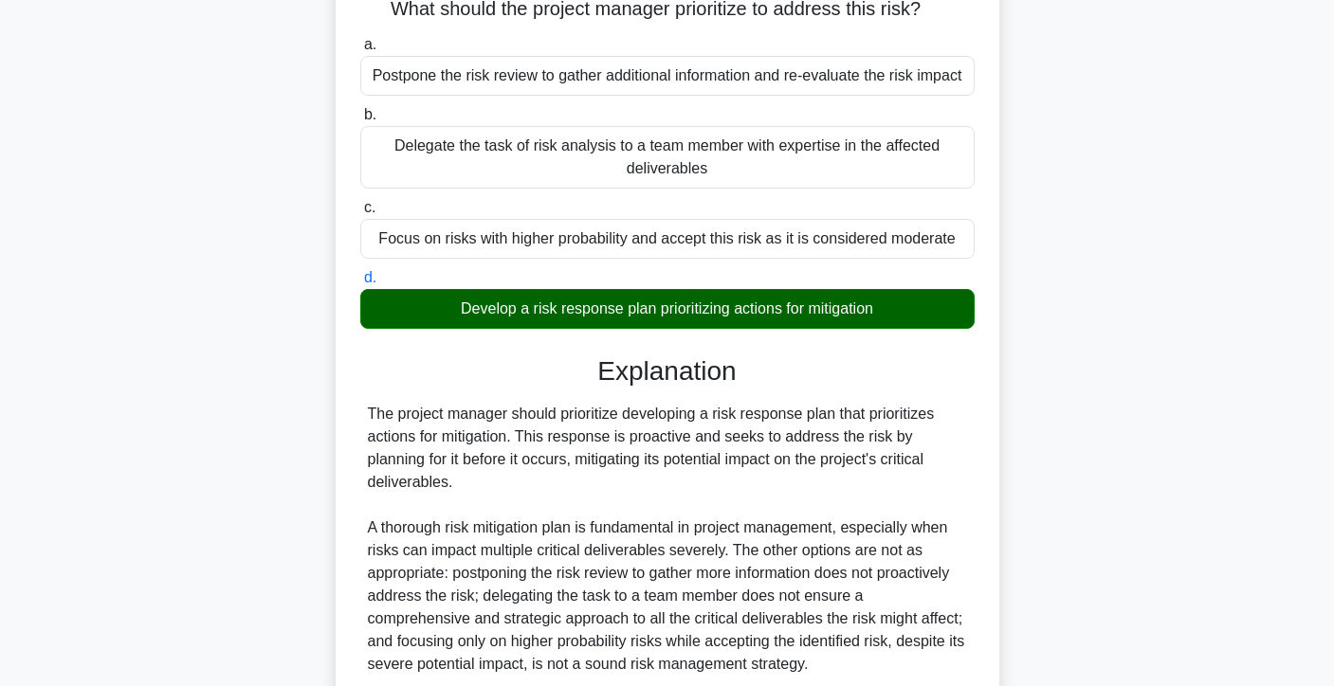
scroll to position [370, 0]
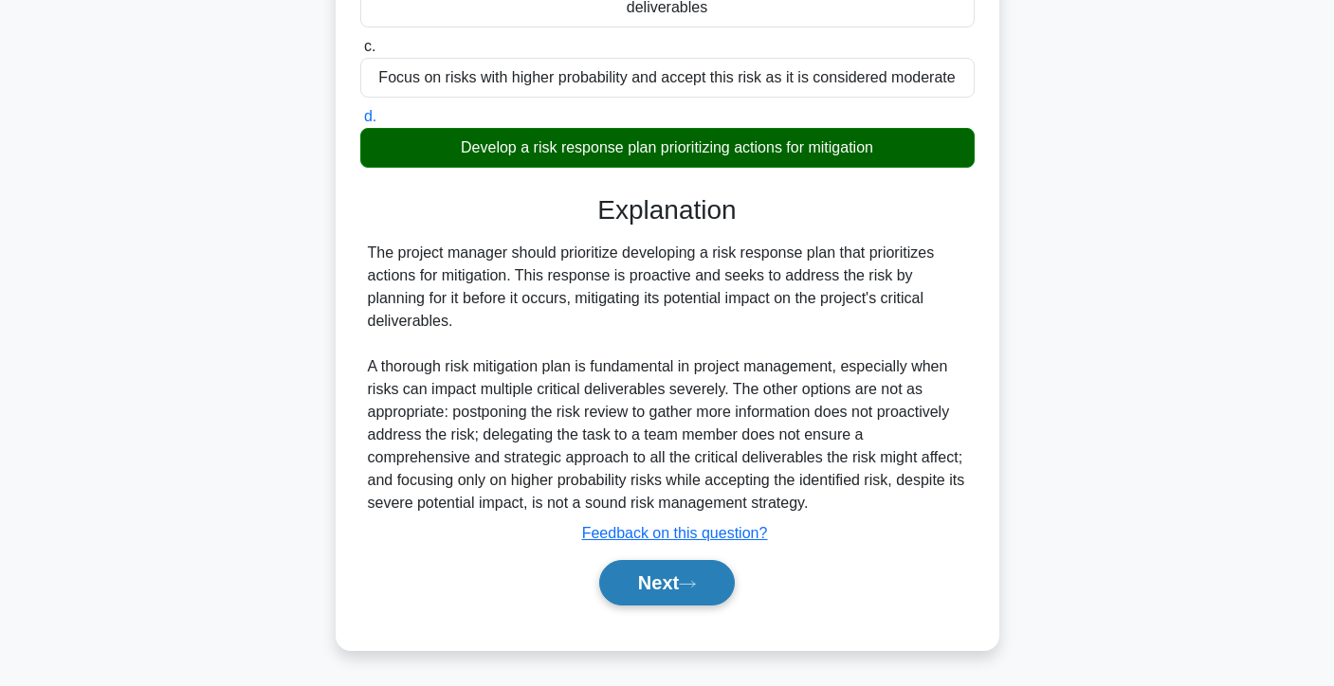
click at [696, 587] on icon at bounding box center [687, 584] width 17 height 10
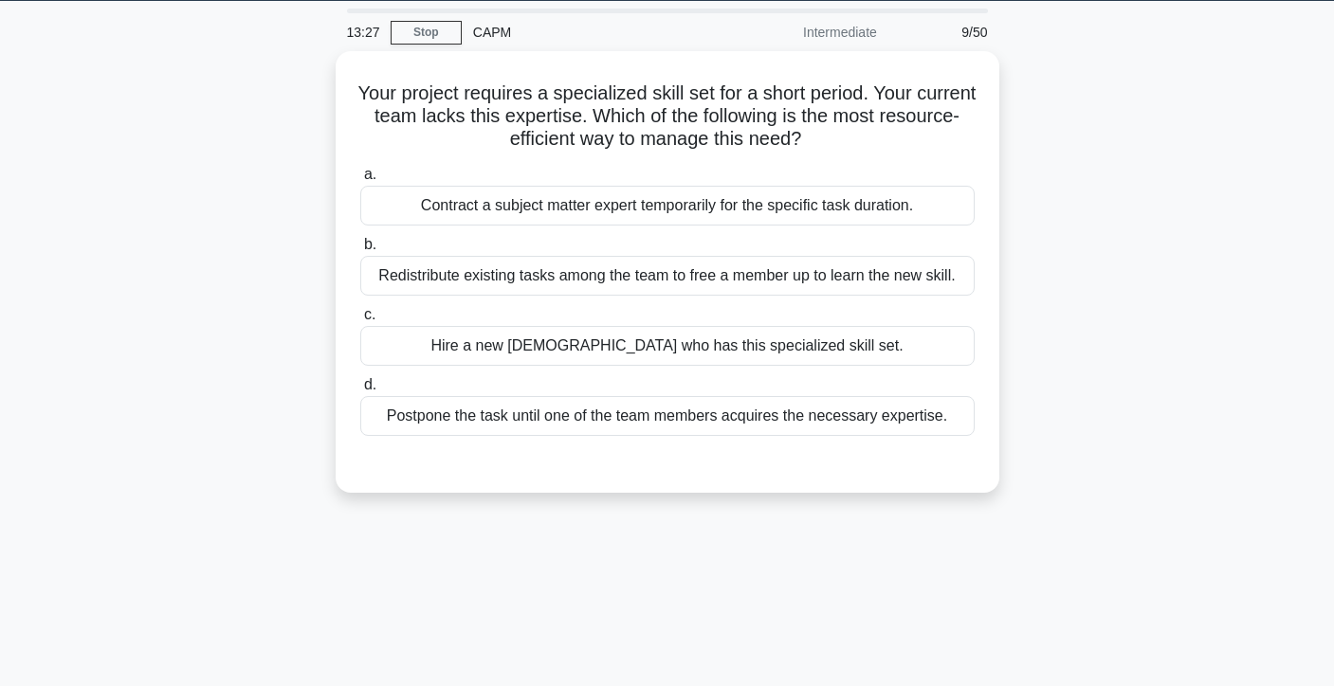
scroll to position [0, 0]
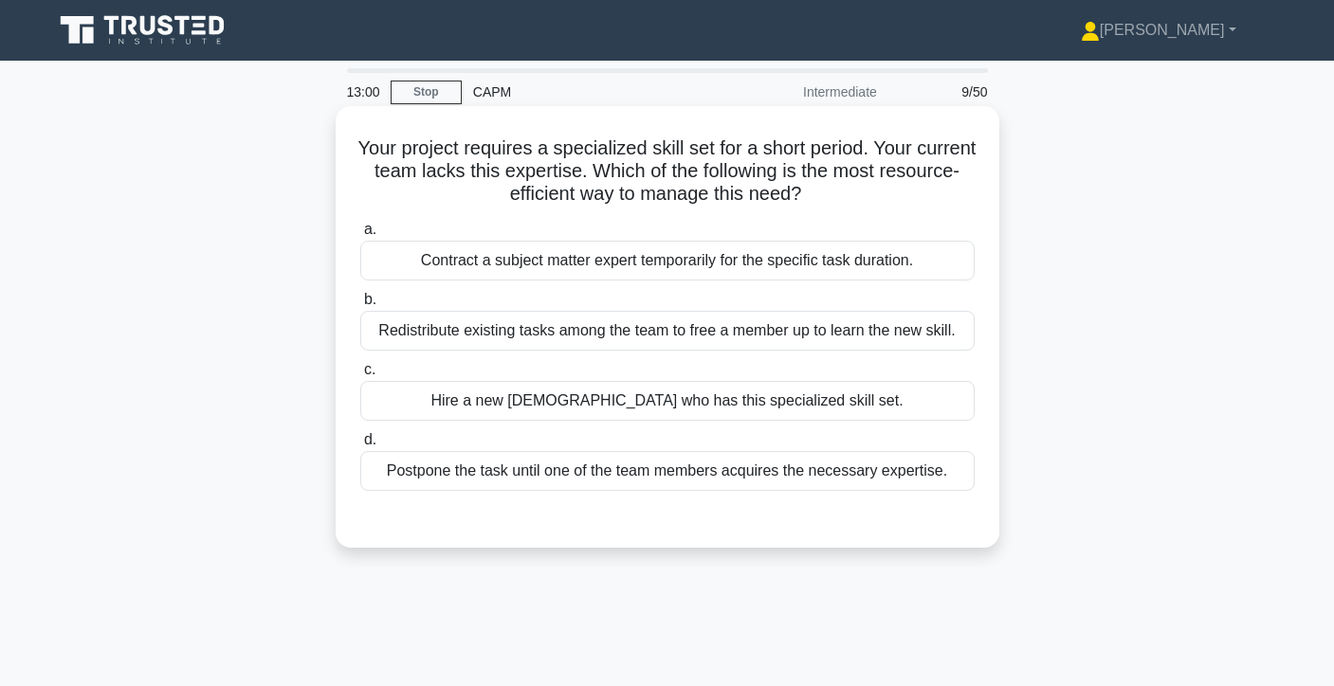
click at [805, 265] on div "Contract a subject matter expert temporarily for the specific task duration." at bounding box center [667, 261] width 614 height 40
click at [360, 236] on input "a. Contract a subject matter expert temporarily for the specific task duration." at bounding box center [360, 230] width 0 height 12
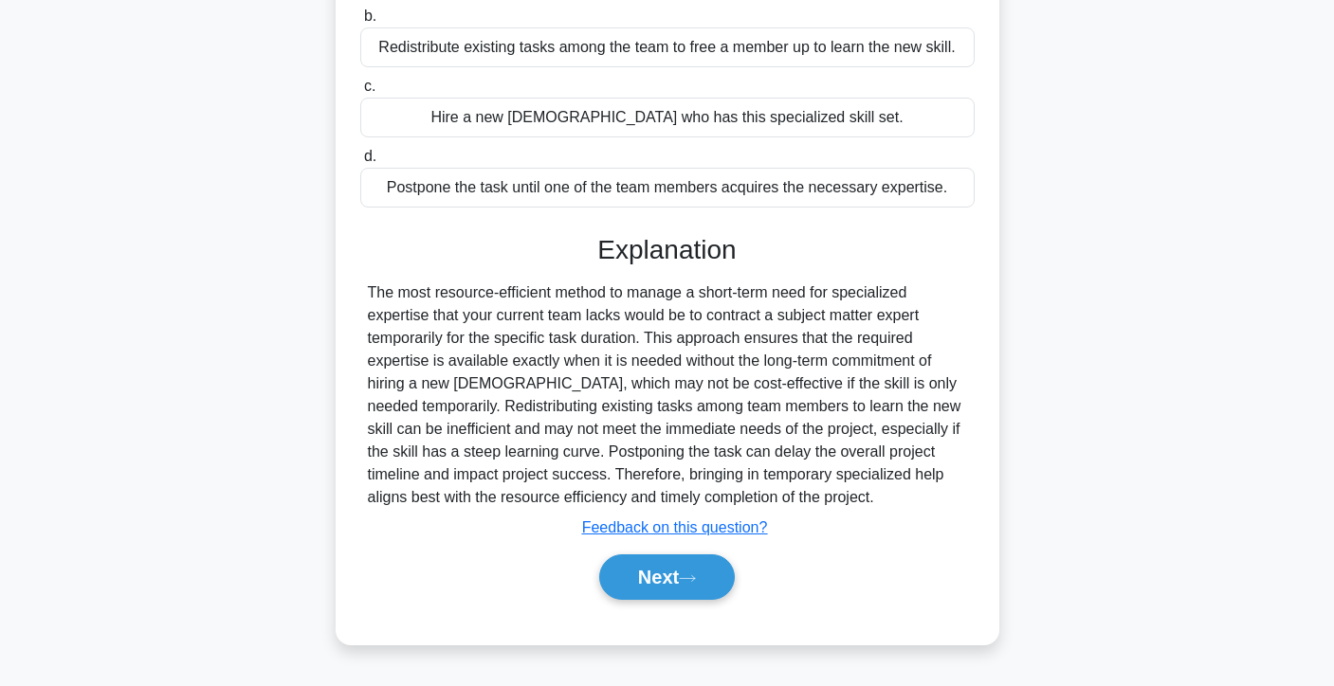
scroll to position [308, 0]
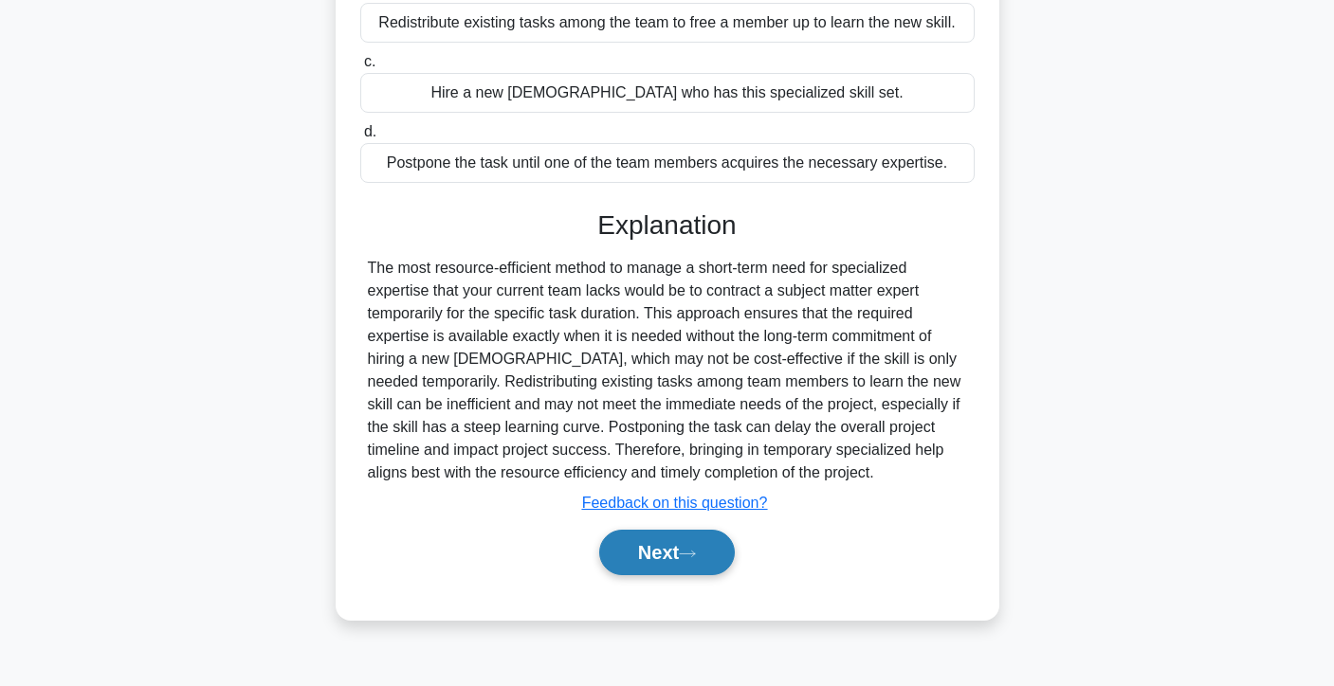
click at [672, 557] on button "Next" at bounding box center [667, 553] width 136 height 46
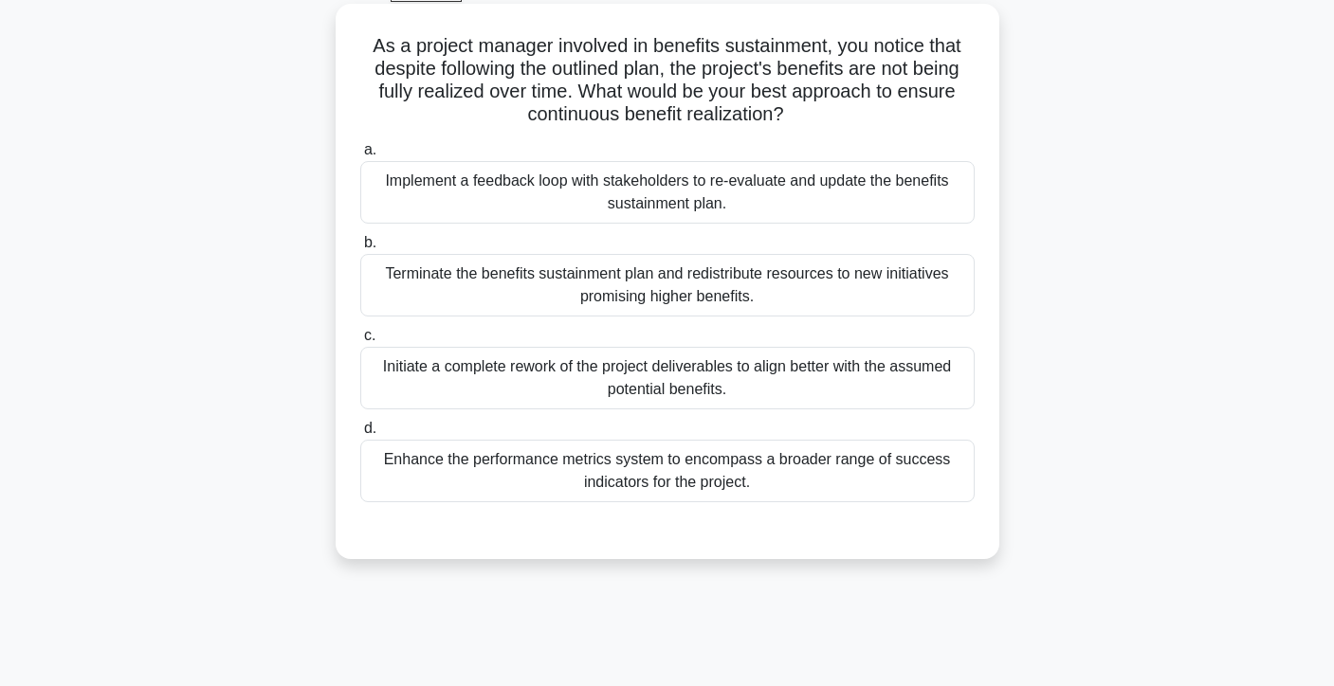
scroll to position [101, 0]
click at [793, 209] on div "Implement a feedback loop with stakeholders to re-evaluate and update the benef…" at bounding box center [667, 193] width 614 height 63
click at [360, 157] on input "a. Implement a feedback loop with stakeholders to re-evaluate and update the be…" at bounding box center [360, 151] width 0 height 12
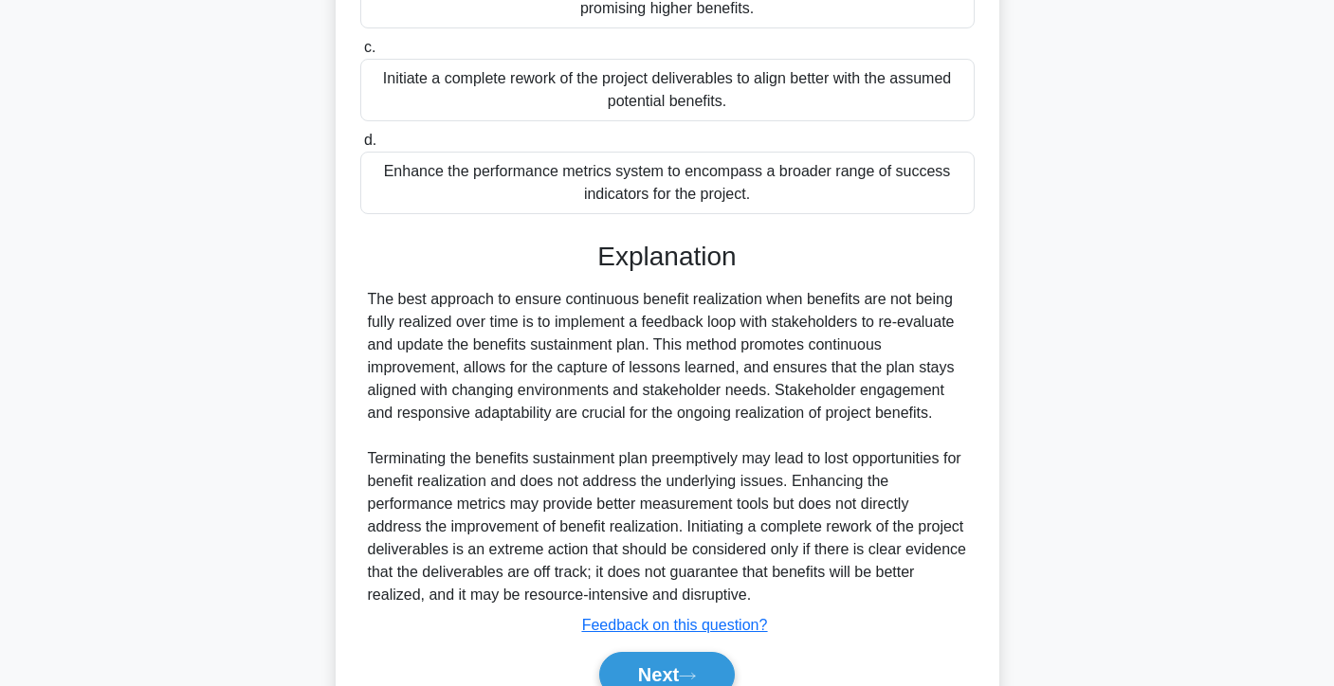
scroll to position [441, 0]
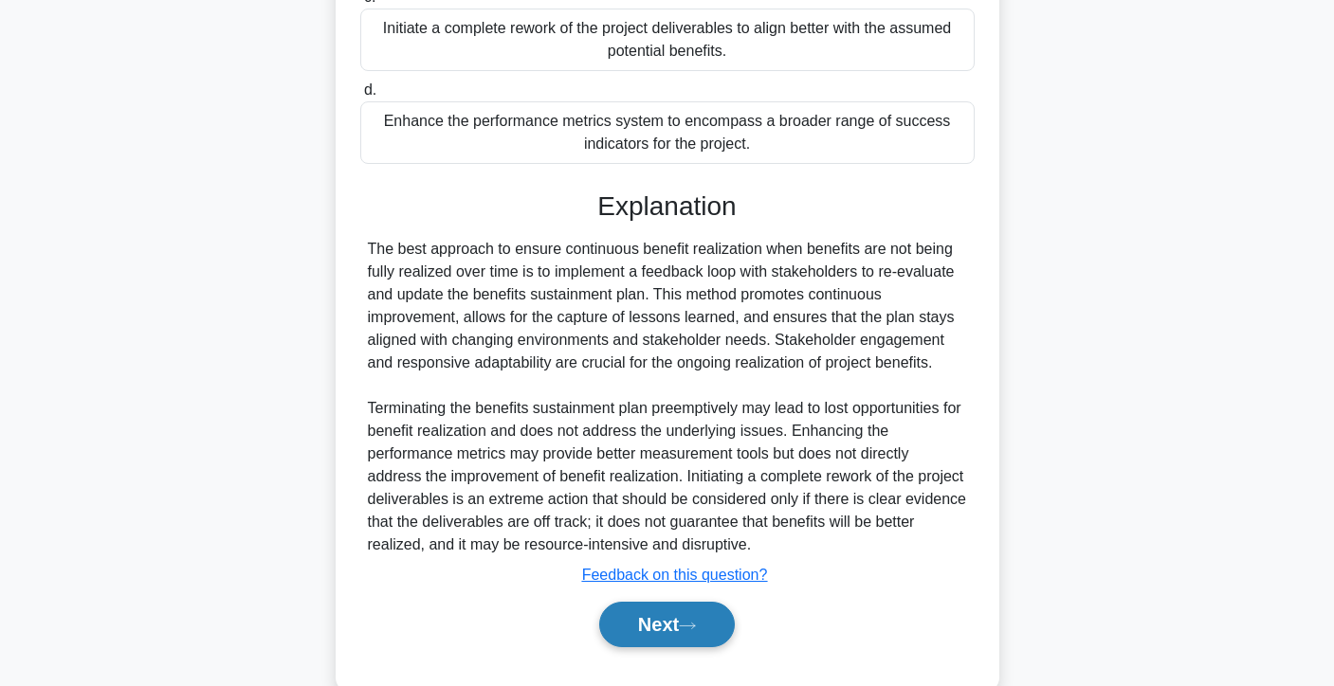
click at [676, 627] on button "Next" at bounding box center [667, 625] width 136 height 46
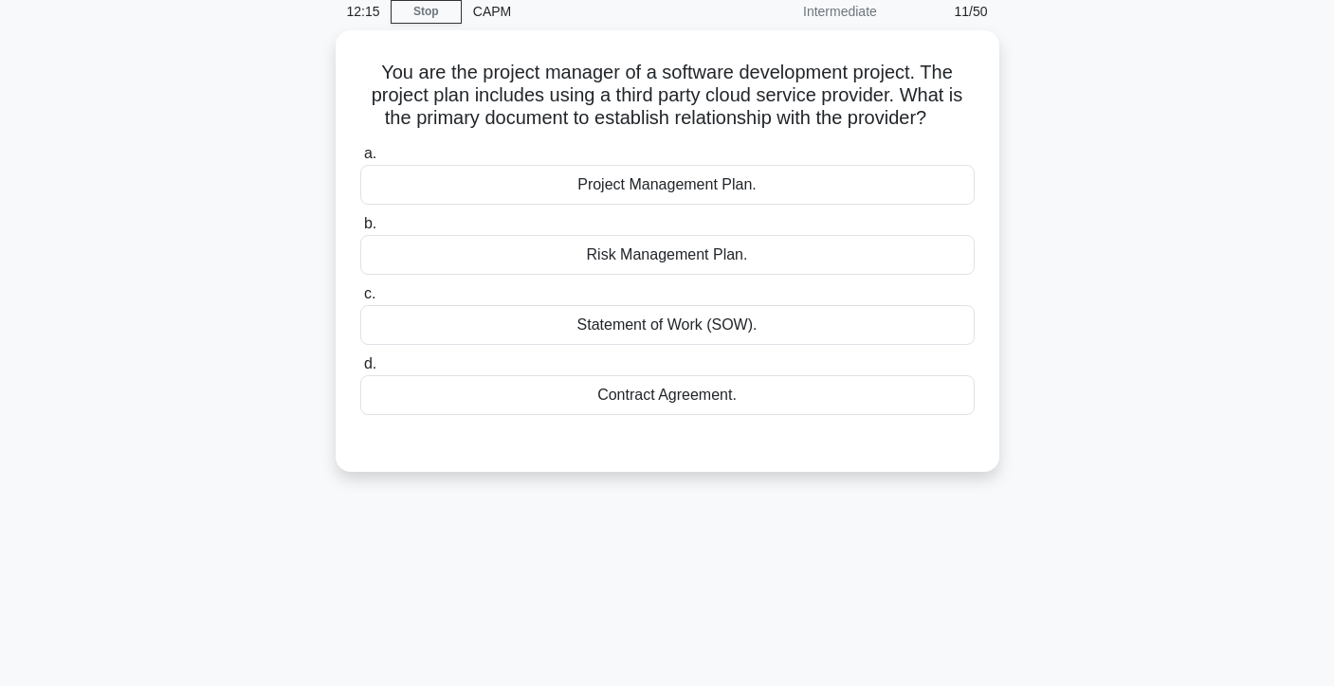
scroll to position [86, 0]
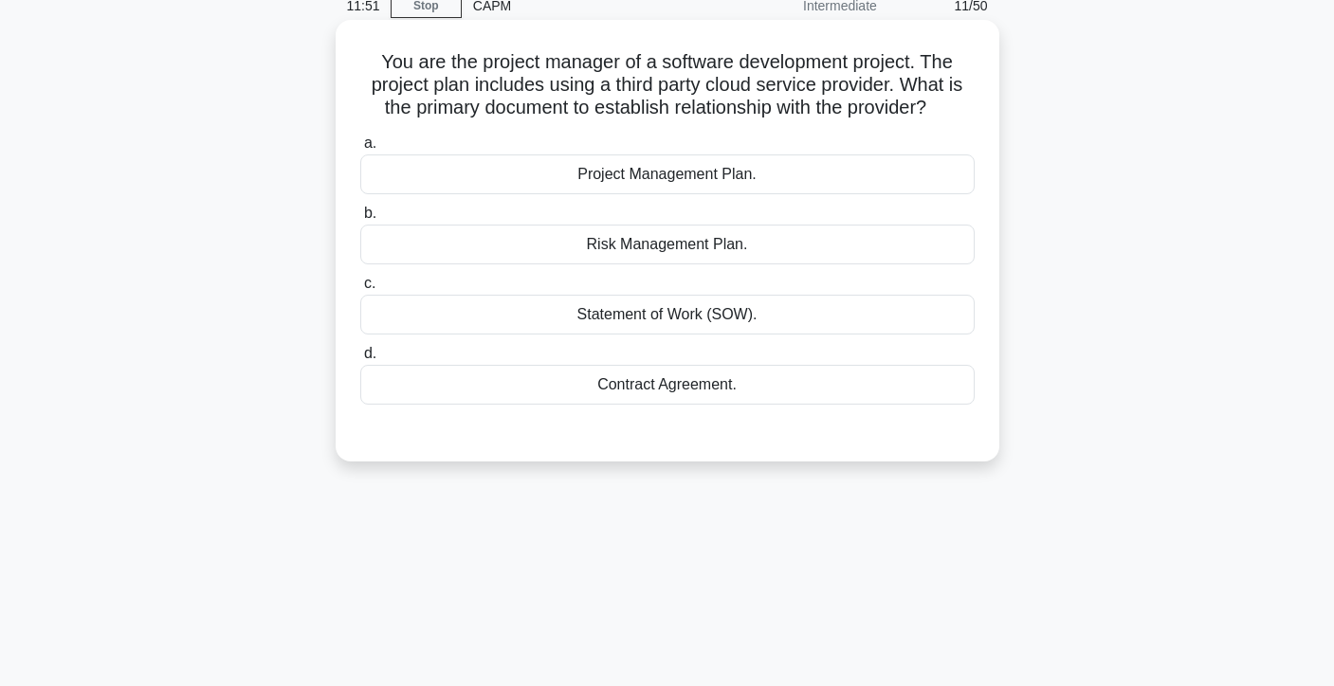
click at [704, 315] on div "Statement of Work (SOW)." at bounding box center [667, 315] width 614 height 40
click at [360, 290] on input "c. Statement of Work (SOW)." at bounding box center [360, 284] width 0 height 12
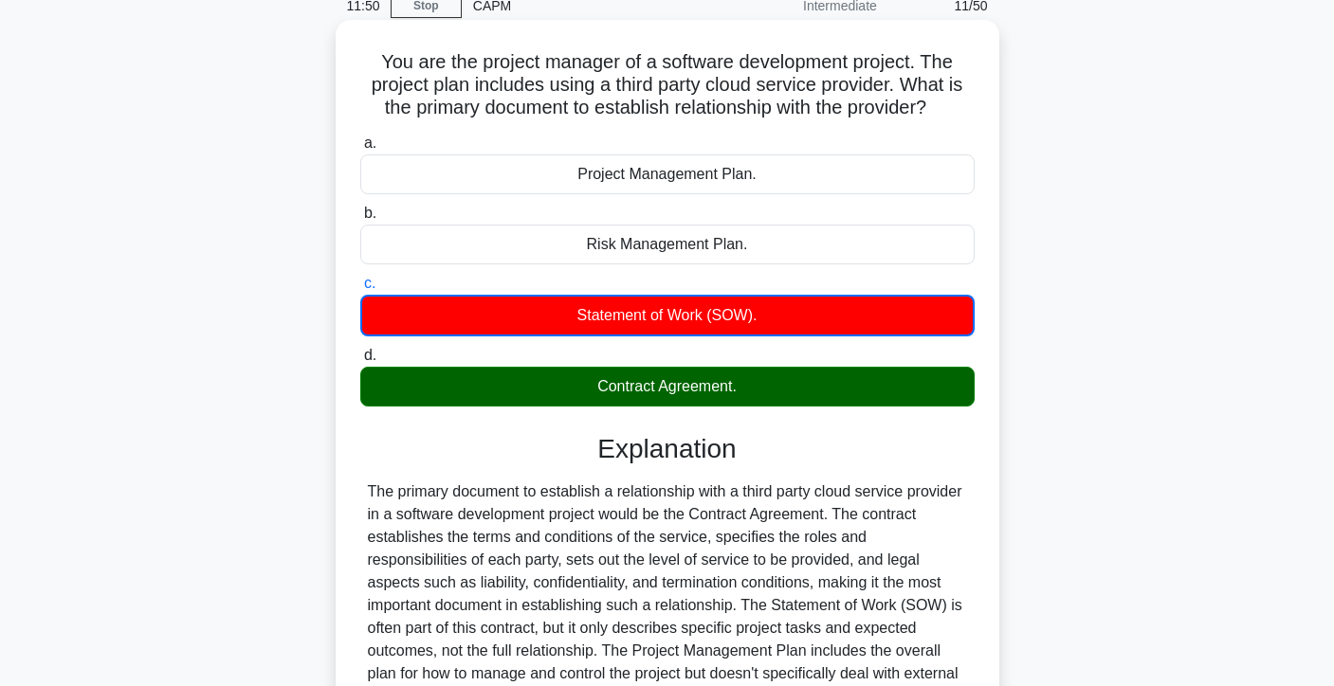
scroll to position [337, 0]
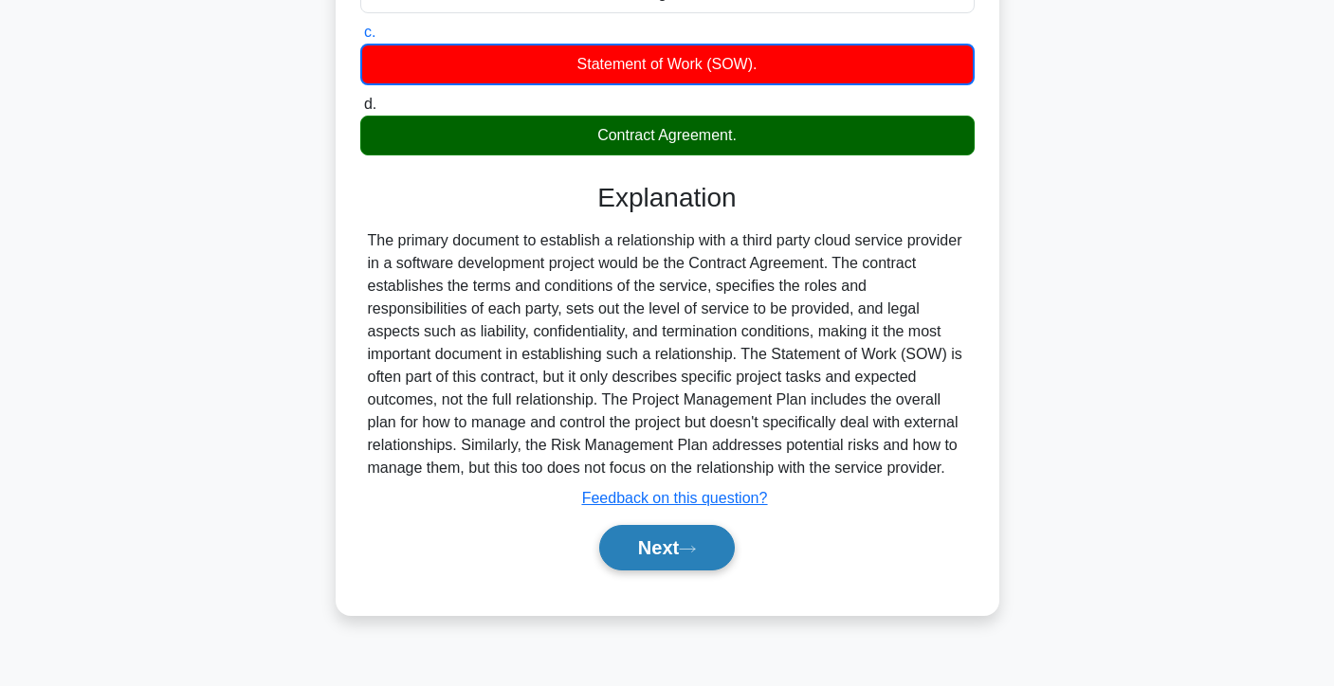
click at [666, 566] on button "Next" at bounding box center [667, 548] width 136 height 46
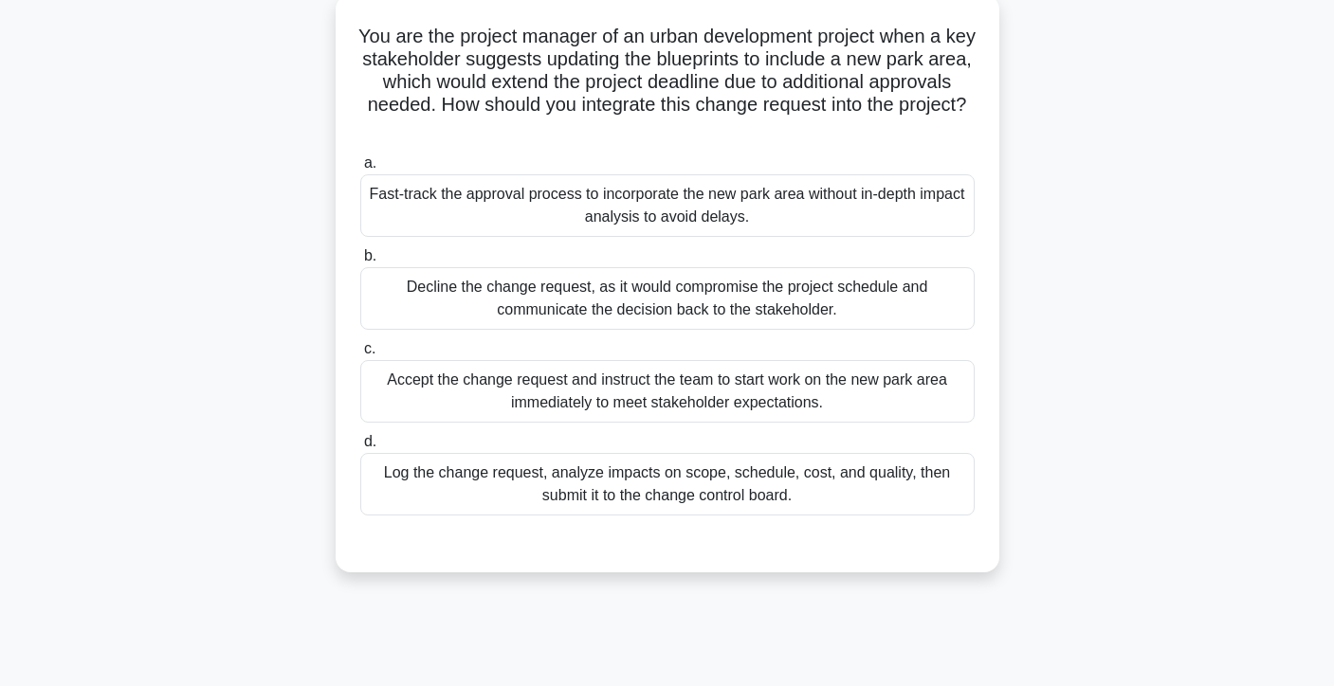
scroll to position [116, 0]
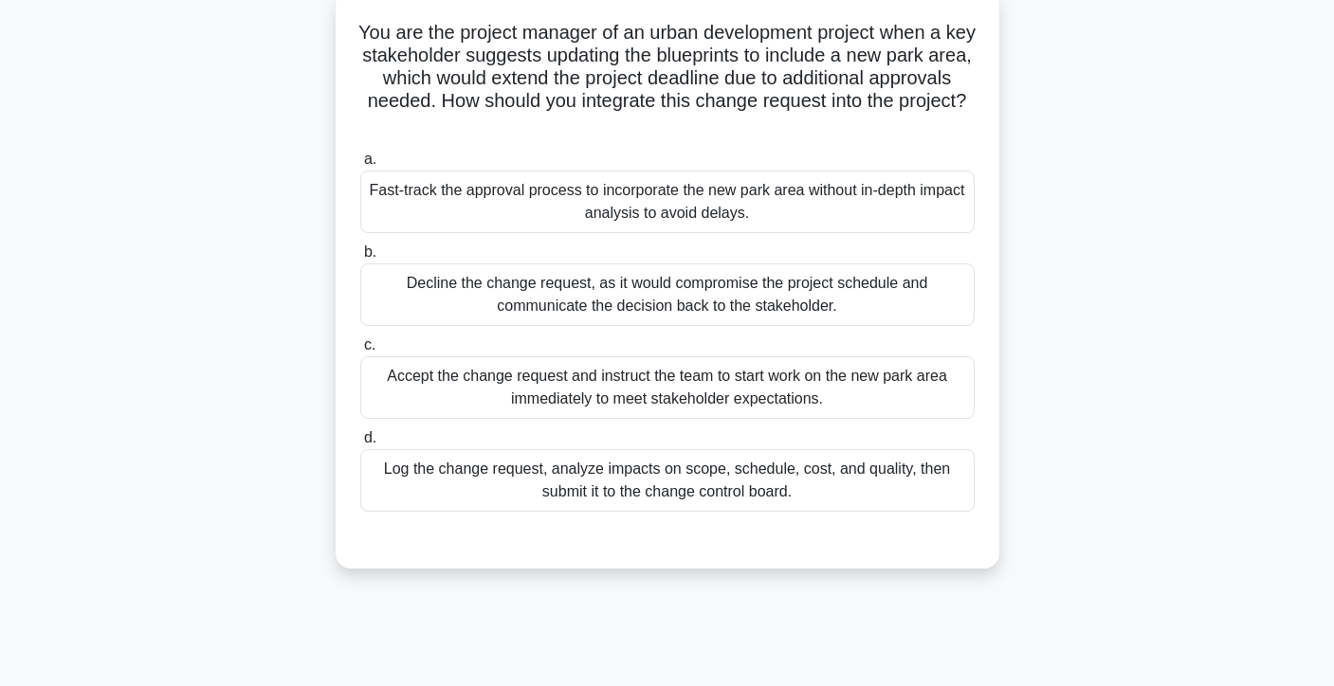
click at [767, 210] on div "Fast-track the approval process to incorporate the new park area without in-dep…" at bounding box center [667, 202] width 614 height 63
click at [360, 166] on input "a. Fast-track the approval process to incorporate the new park area without in-…" at bounding box center [360, 160] width 0 height 12
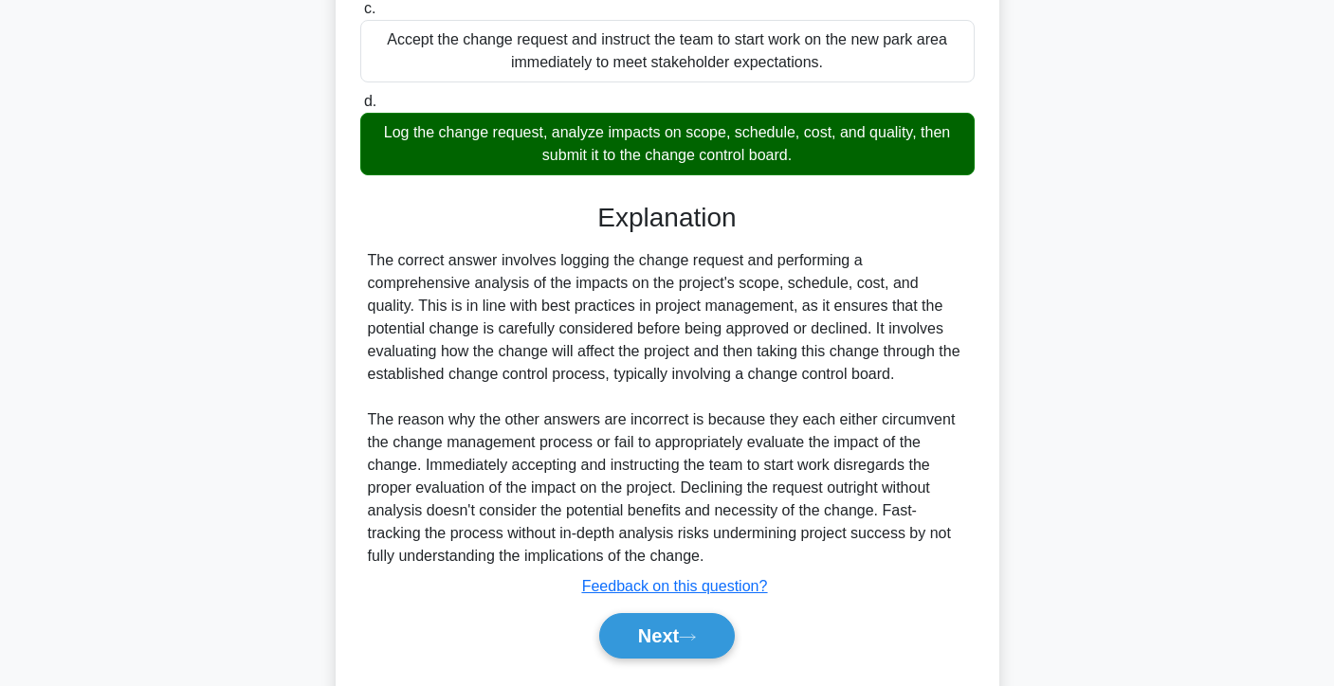
scroll to position [508, 0]
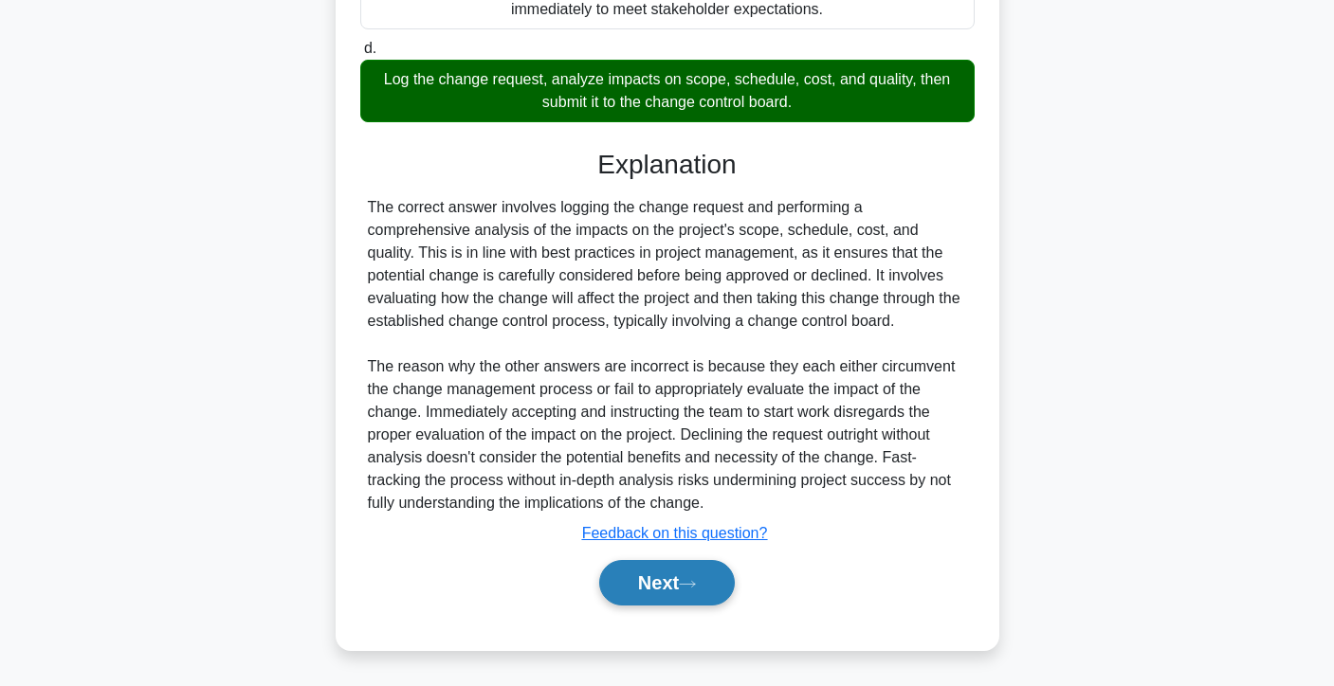
click at [658, 572] on button "Next" at bounding box center [667, 583] width 136 height 46
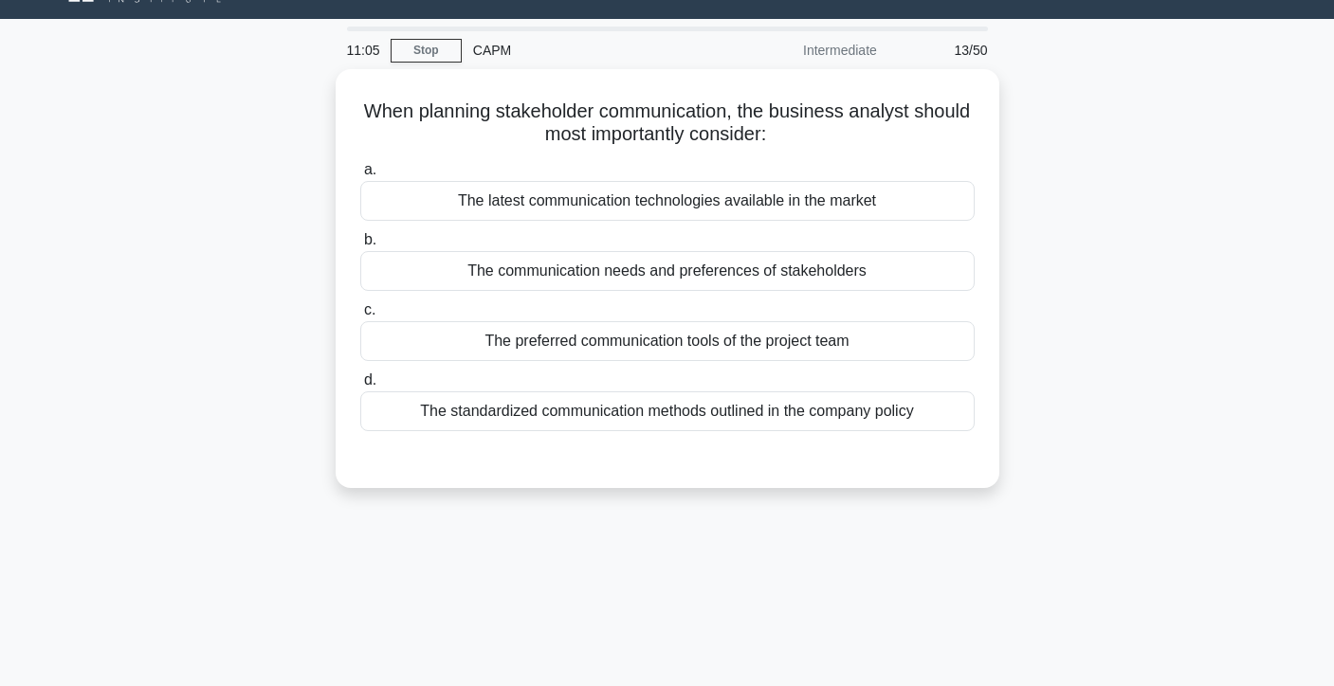
scroll to position [0, 0]
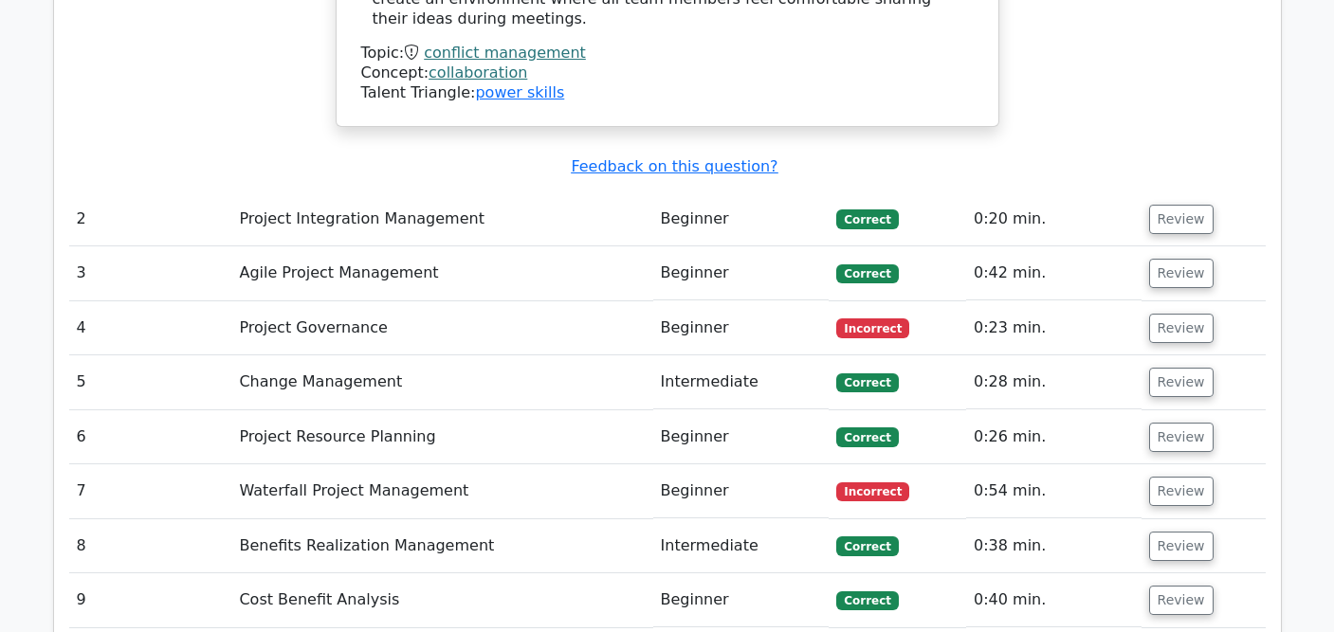
scroll to position [2486, 0]
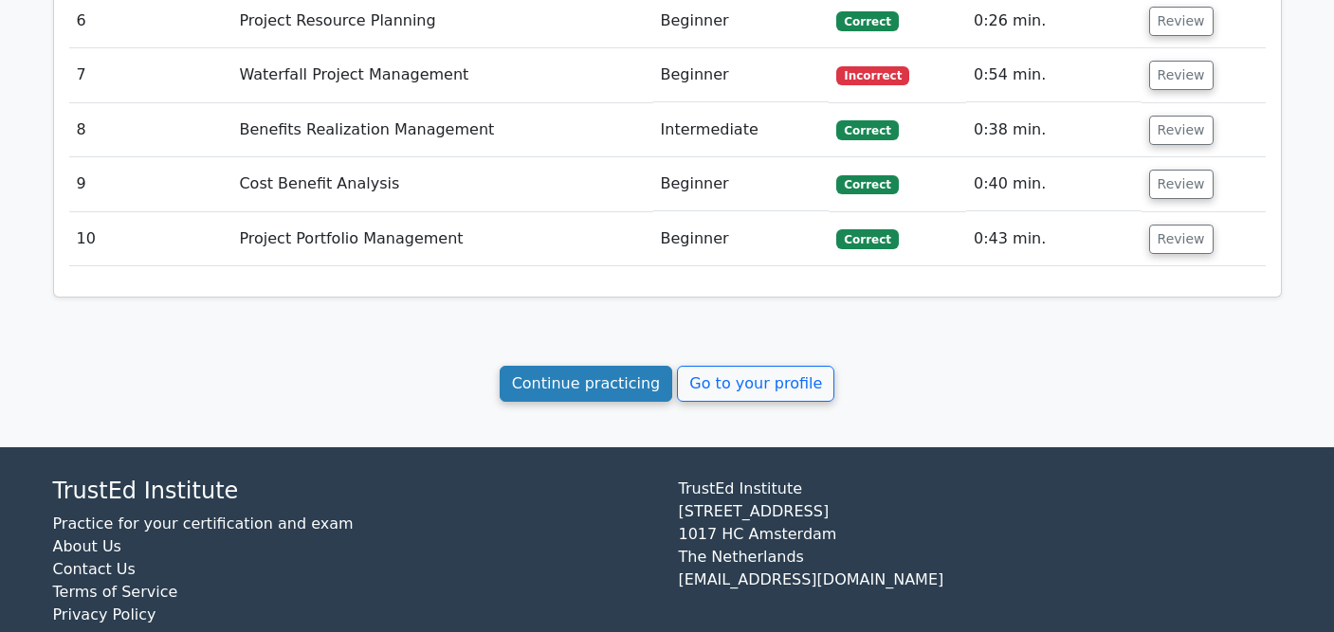
click at [580, 366] on link "Continue practicing" at bounding box center [586, 384] width 173 height 36
